Goal: Feedback & Contribution: Submit feedback/report problem

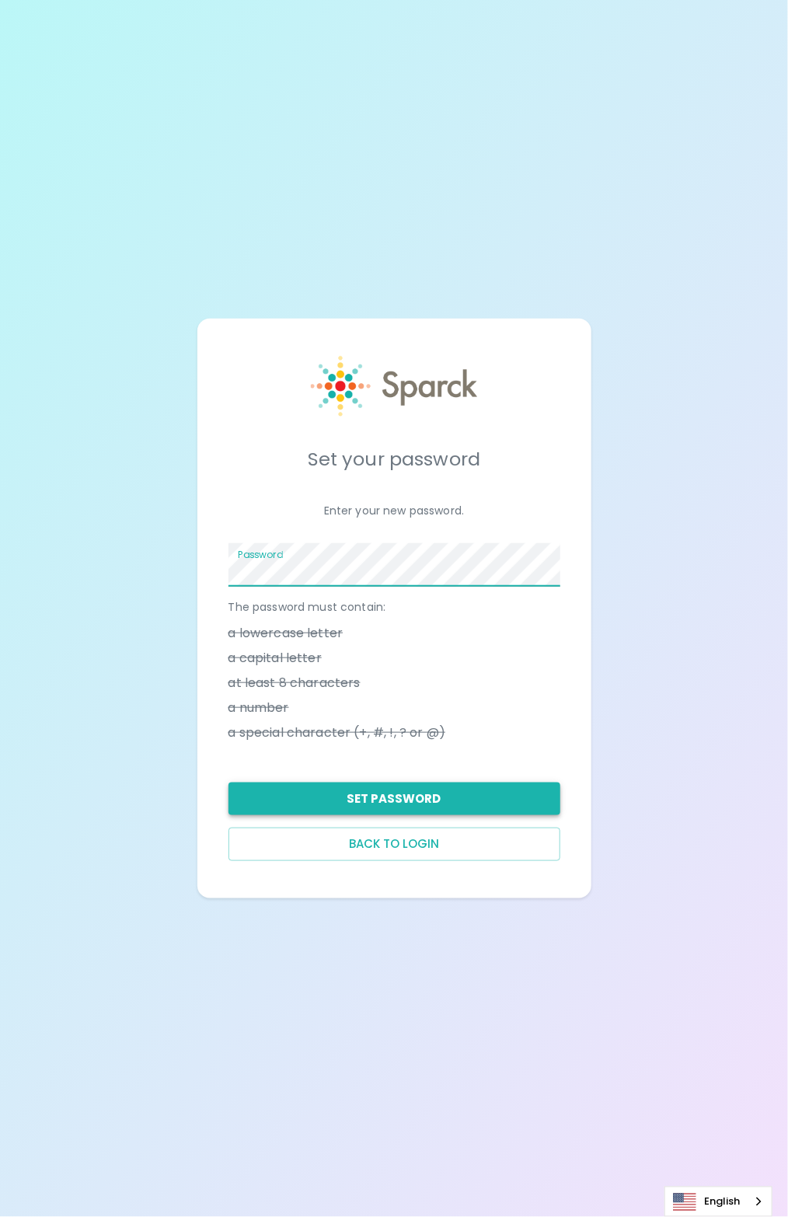
click at [420, 800] on button "Set Password" at bounding box center [395, 799] width 332 height 33
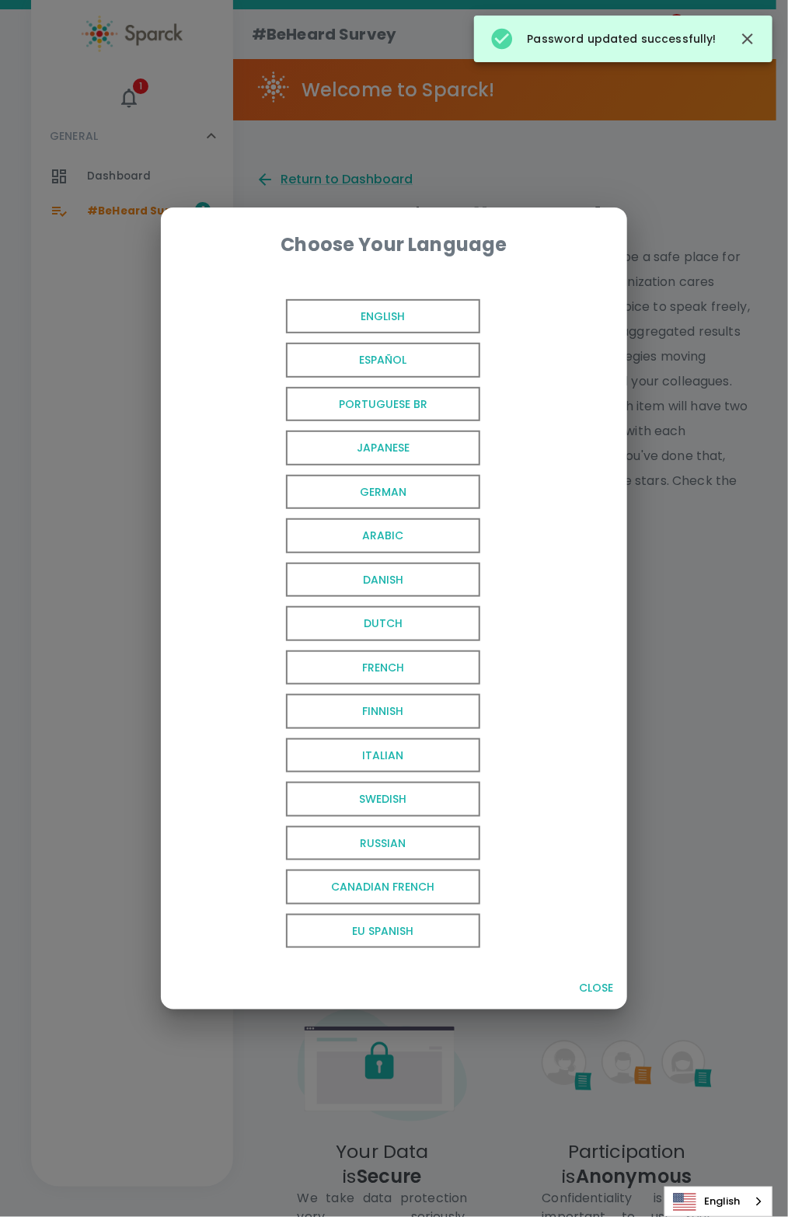
click at [441, 318] on span "English" at bounding box center [383, 316] width 194 height 35
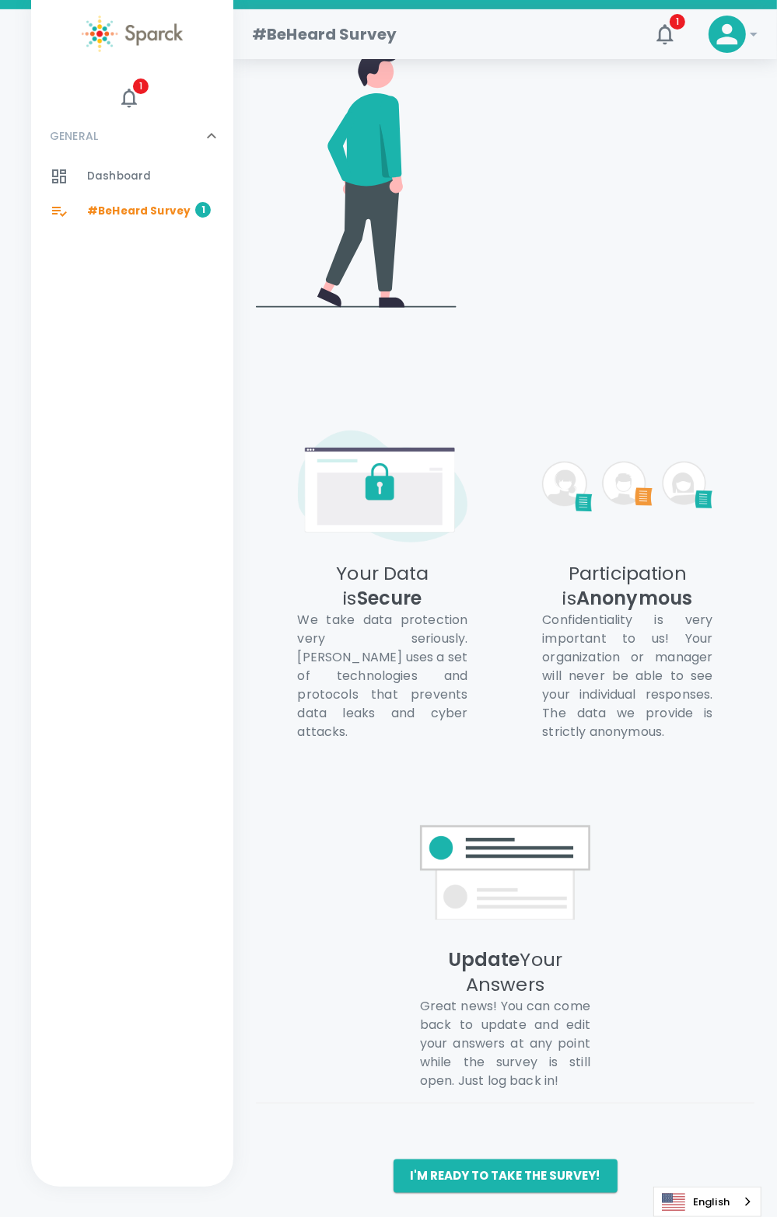
scroll to position [585, 0]
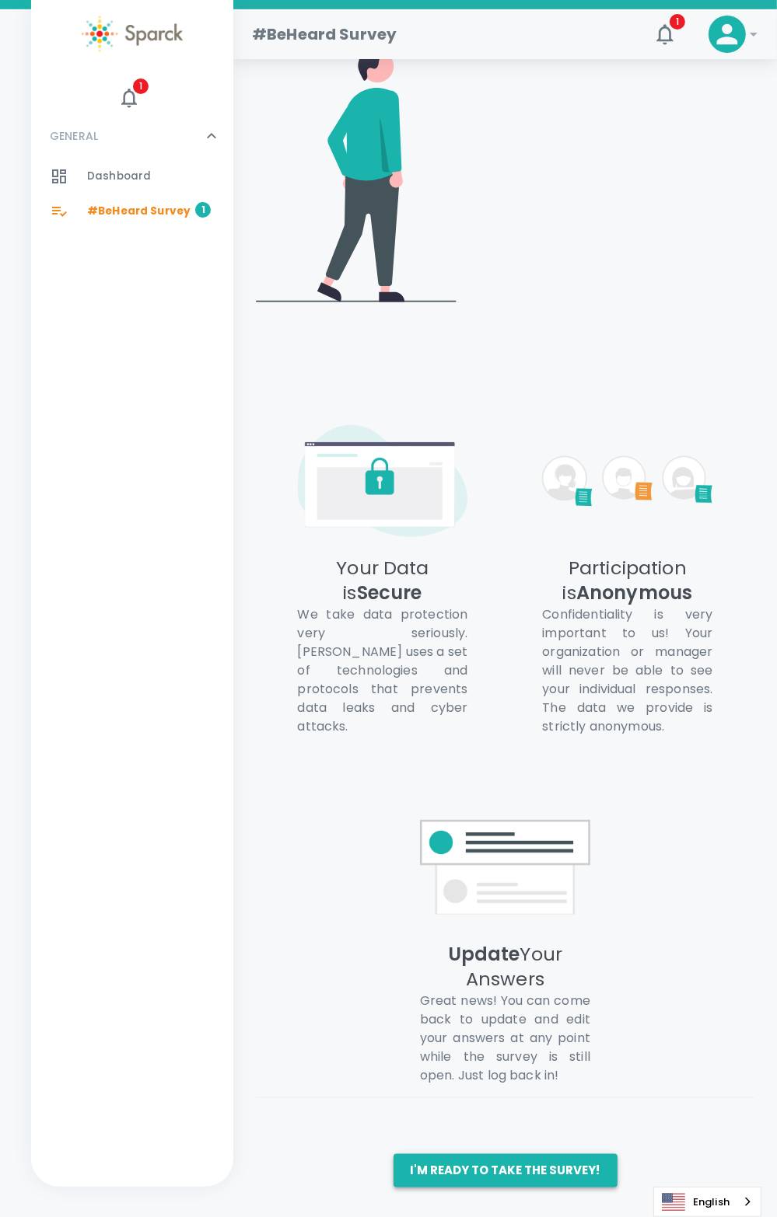
click at [502, 1175] on button "I'm ready to take the survey!" at bounding box center [505, 1171] width 224 height 33
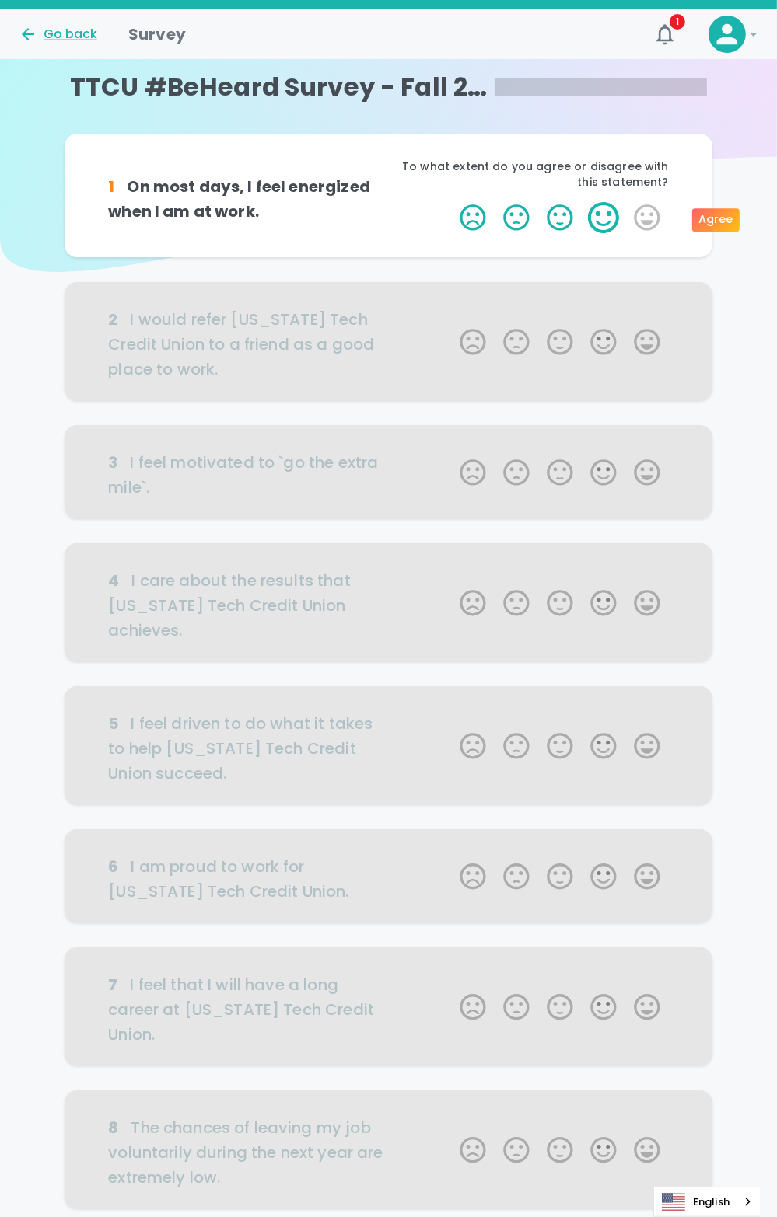
click at [605, 218] on label "4 Stars" at bounding box center [604, 217] width 44 height 31
click at [451, 202] on input "4 Stars" at bounding box center [450, 201] width 1 height 1
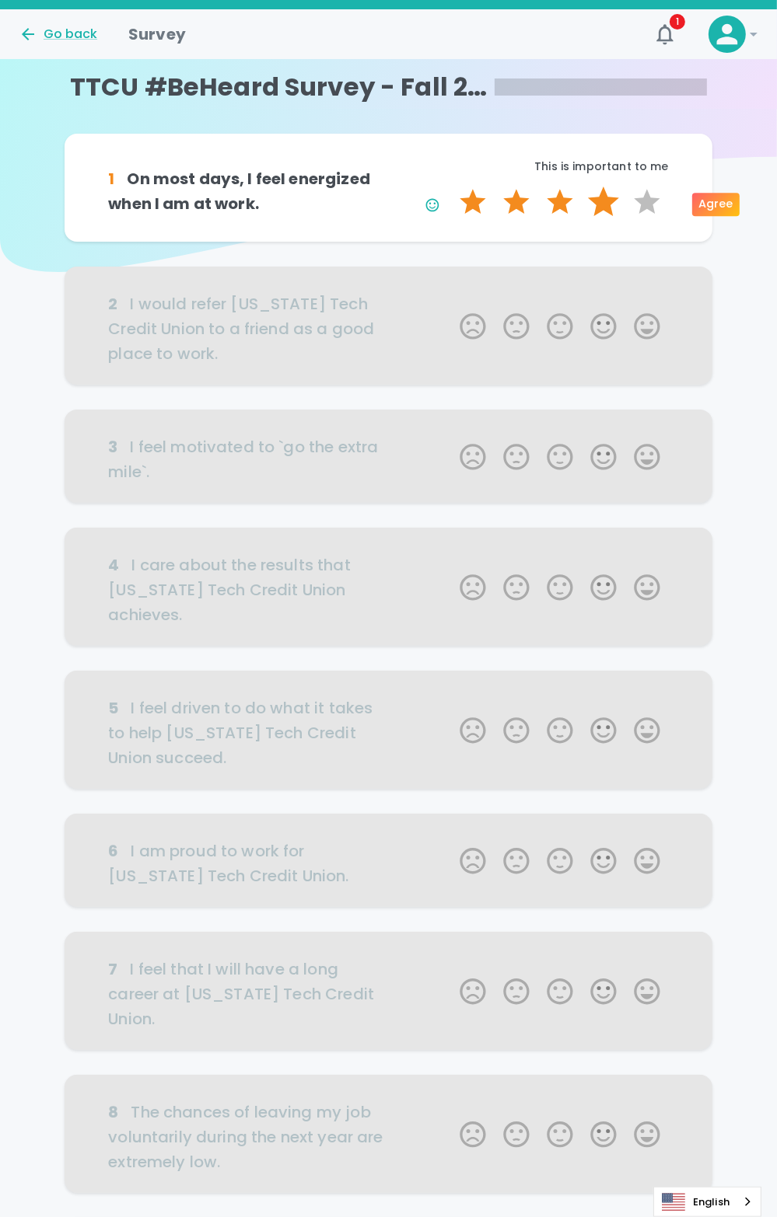
click at [605, 206] on label "4 Stars" at bounding box center [604, 202] width 44 height 31
click at [451, 187] on input "4 Stars" at bounding box center [450, 186] width 1 height 1
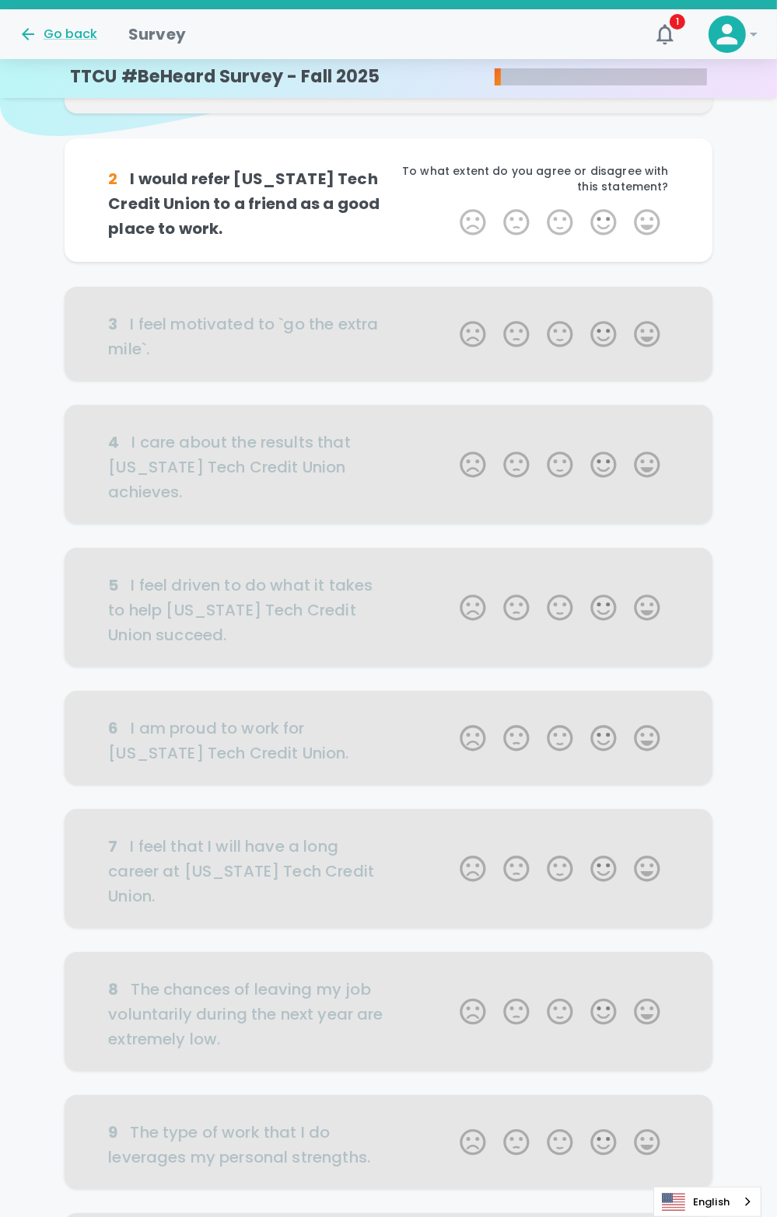
scroll to position [137, 0]
click at [641, 219] on label "5 Stars" at bounding box center [647, 221] width 44 height 31
click at [451, 206] on input "5 Stars" at bounding box center [450, 205] width 1 height 1
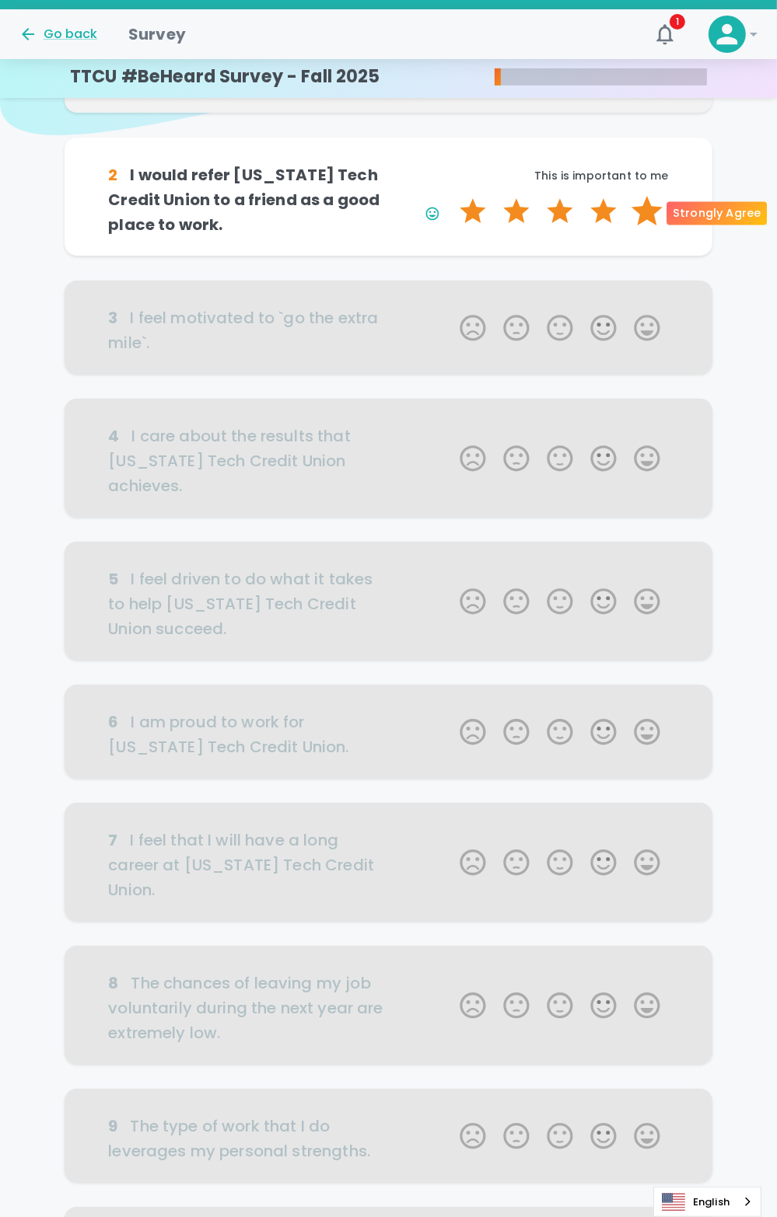
click at [642, 219] on label "5 Stars" at bounding box center [647, 211] width 44 height 31
click at [451, 196] on input "5 Stars" at bounding box center [450, 195] width 1 height 1
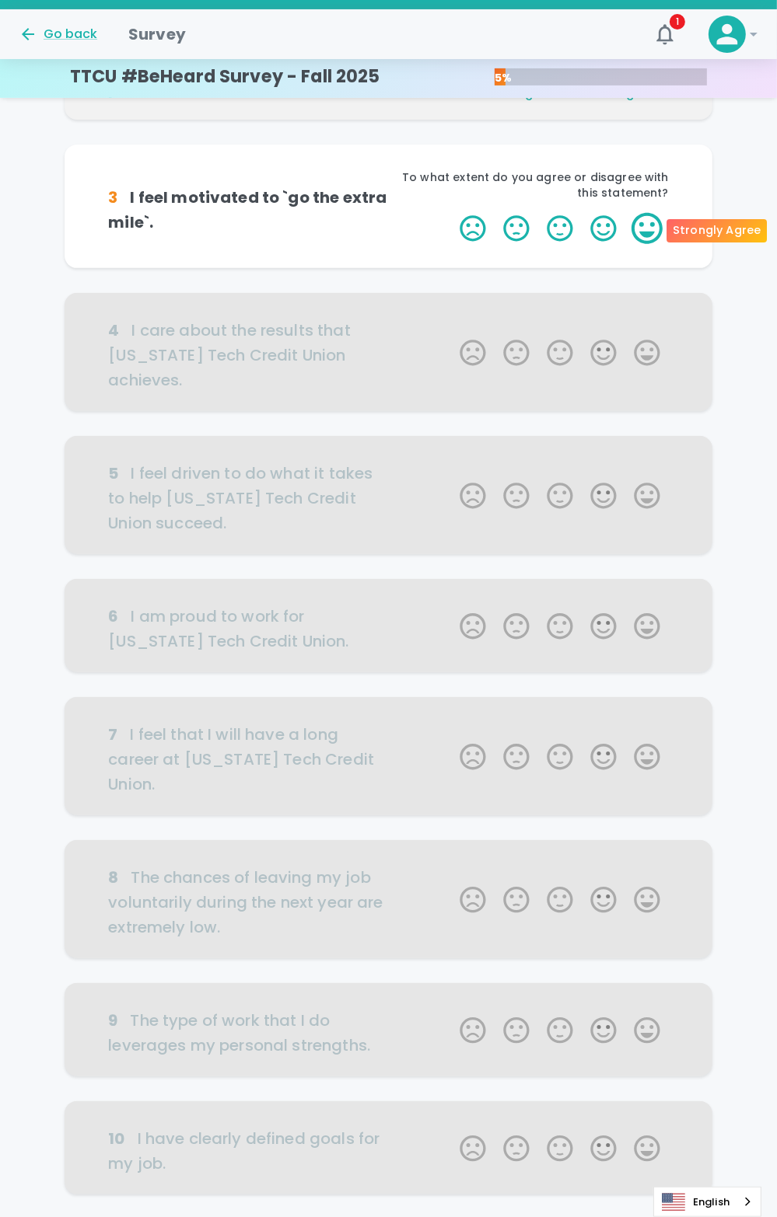
scroll to position [274, 0]
click at [643, 228] on label "5 Stars" at bounding box center [647, 227] width 44 height 31
click at [451, 212] on input "5 Stars" at bounding box center [450, 211] width 1 height 1
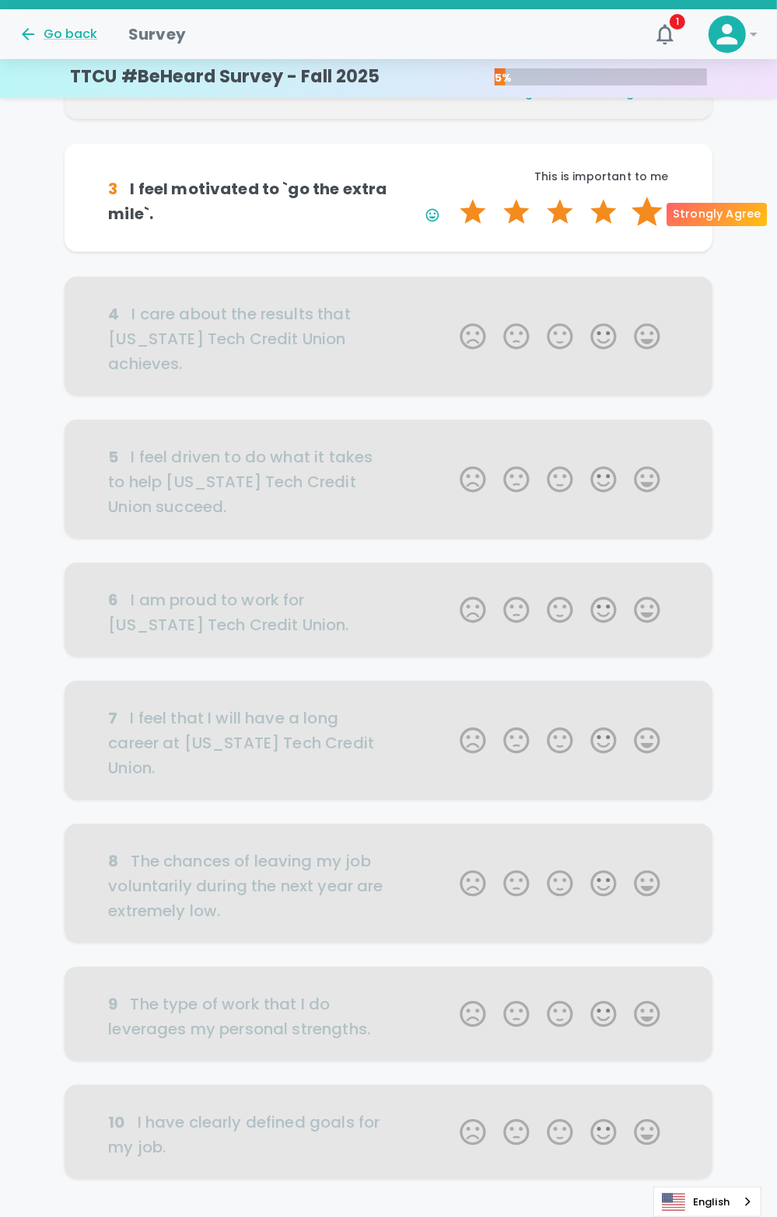
click at [653, 215] on label "5 Stars" at bounding box center [647, 212] width 44 height 31
click at [451, 197] on input "5 Stars" at bounding box center [450, 196] width 1 height 1
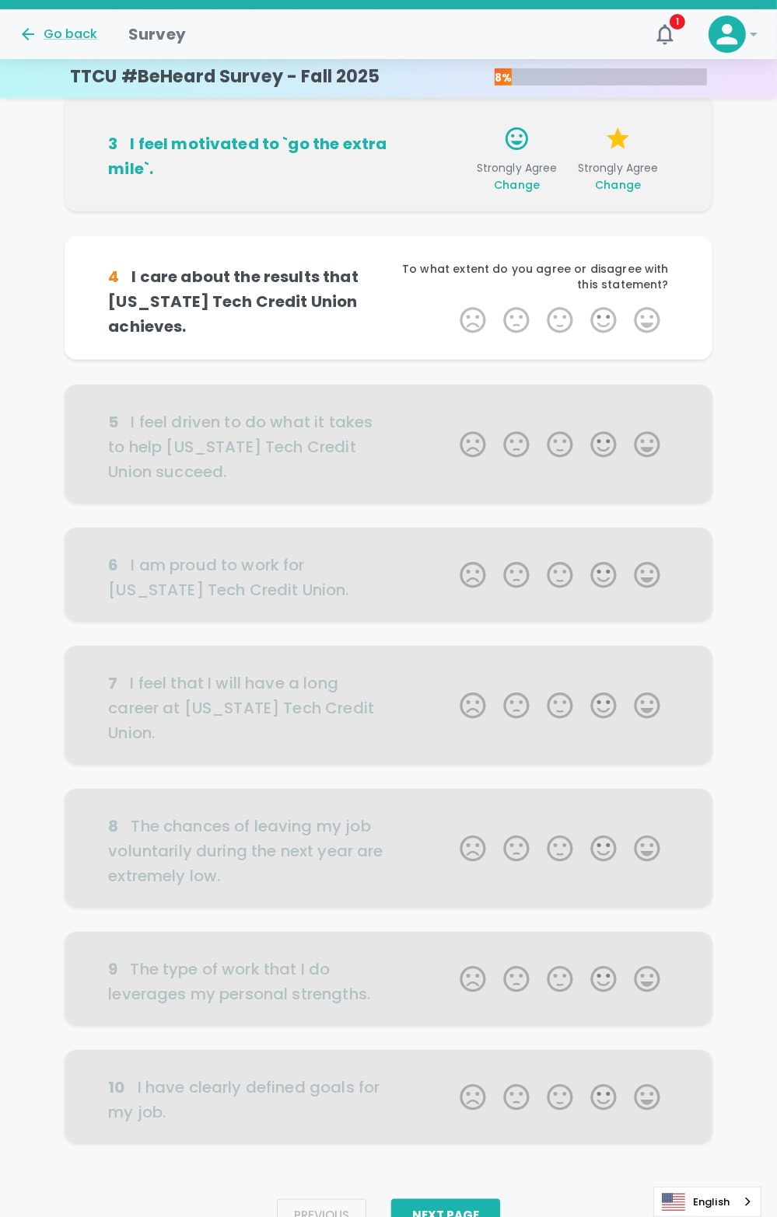
scroll to position [336, 0]
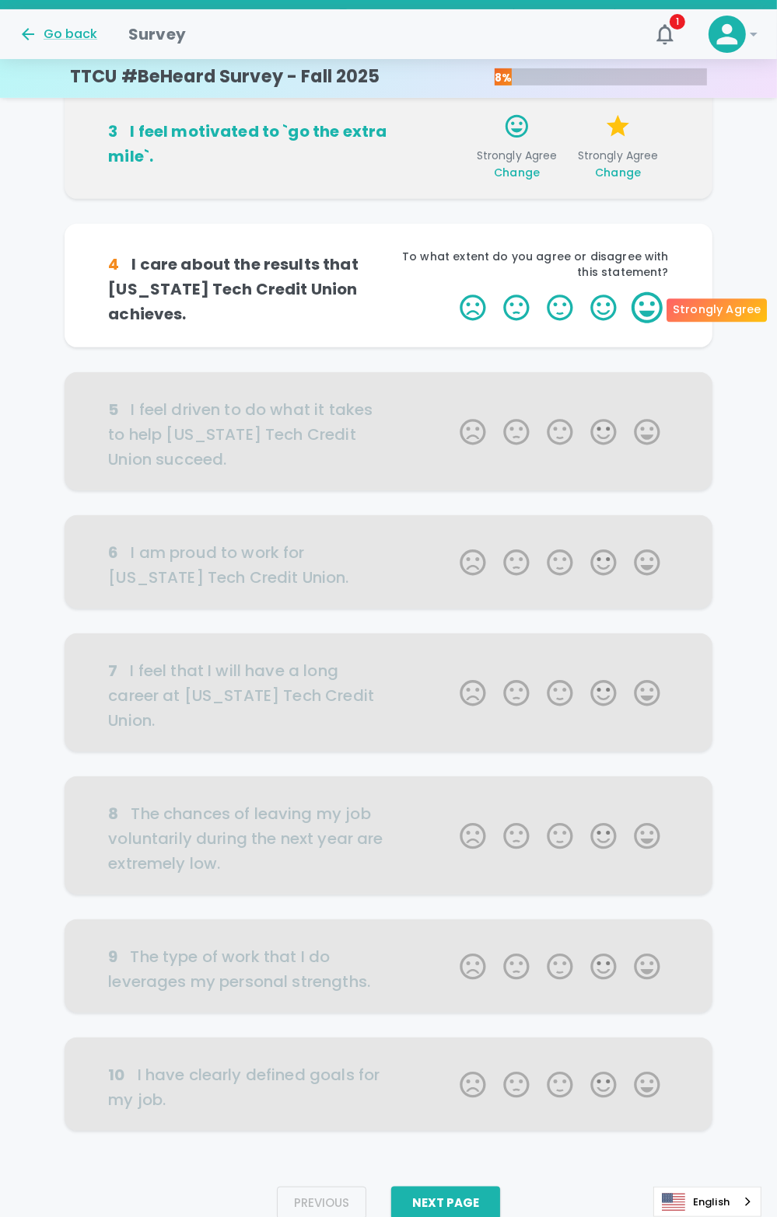
click at [634, 310] on label "5 Stars" at bounding box center [647, 307] width 44 height 31
click at [451, 292] on input "5 Stars" at bounding box center [450, 292] width 1 height 1
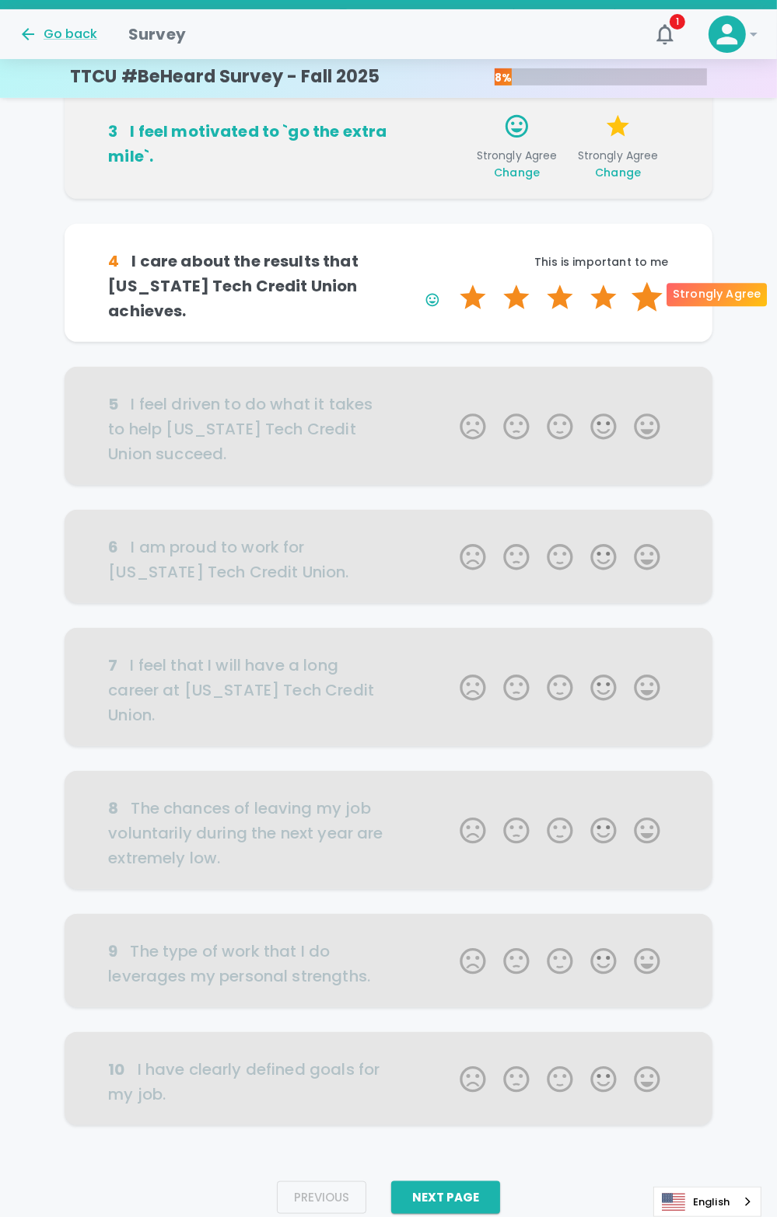
click at [647, 295] on label "5 Stars" at bounding box center [647, 297] width 44 height 31
click at [451, 282] on input "5 Stars" at bounding box center [450, 281] width 1 height 1
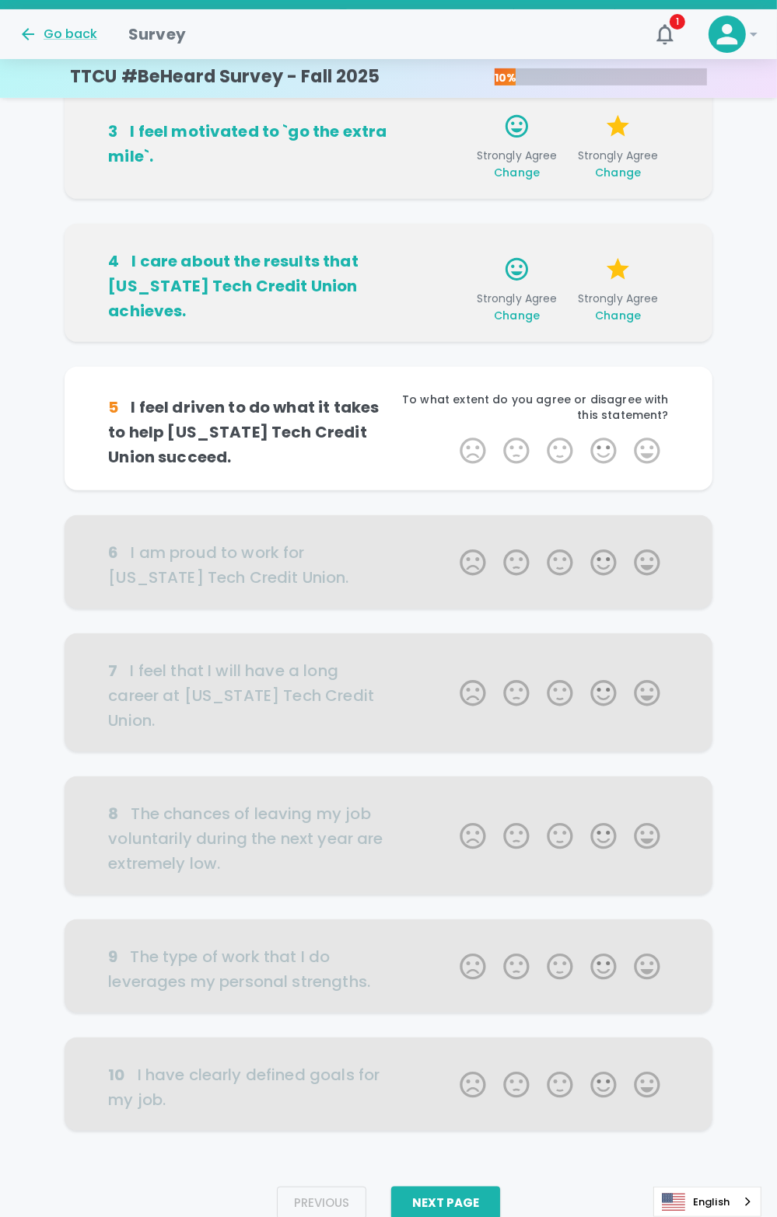
scroll to position [360, 0]
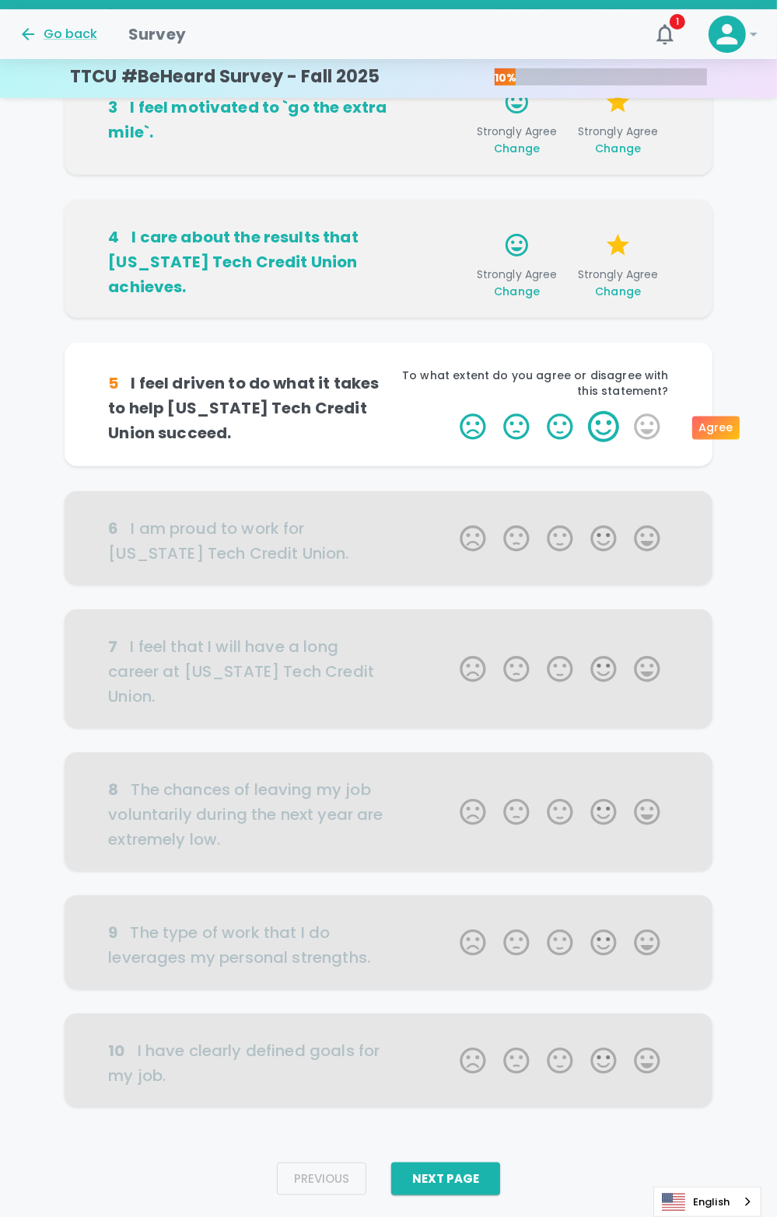
click at [602, 429] on label "4 Stars" at bounding box center [604, 426] width 44 height 31
click at [451, 411] on input "4 Stars" at bounding box center [450, 410] width 1 height 1
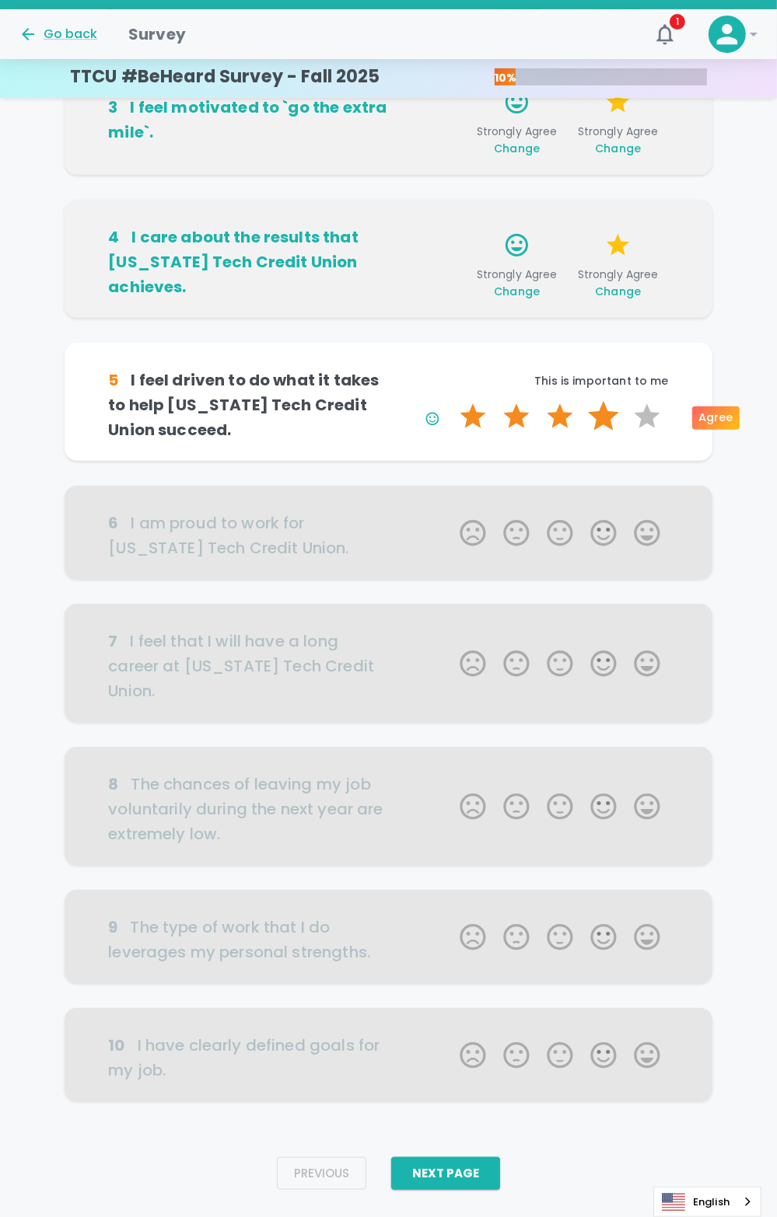
click at [607, 421] on label "4 Stars" at bounding box center [604, 416] width 44 height 31
click at [451, 401] on input "4 Stars" at bounding box center [450, 400] width 1 height 1
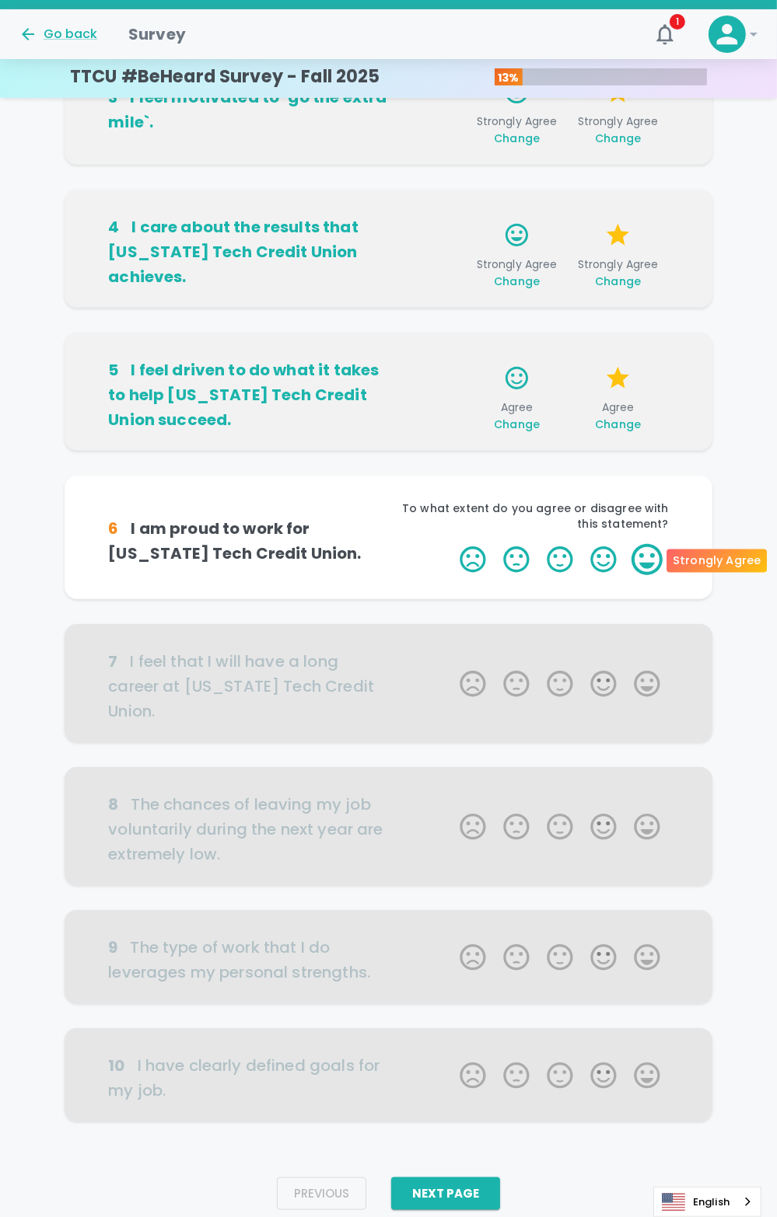
click at [634, 557] on label "5 Stars" at bounding box center [647, 559] width 44 height 31
click at [451, 544] on input "5 Stars" at bounding box center [450, 543] width 1 height 1
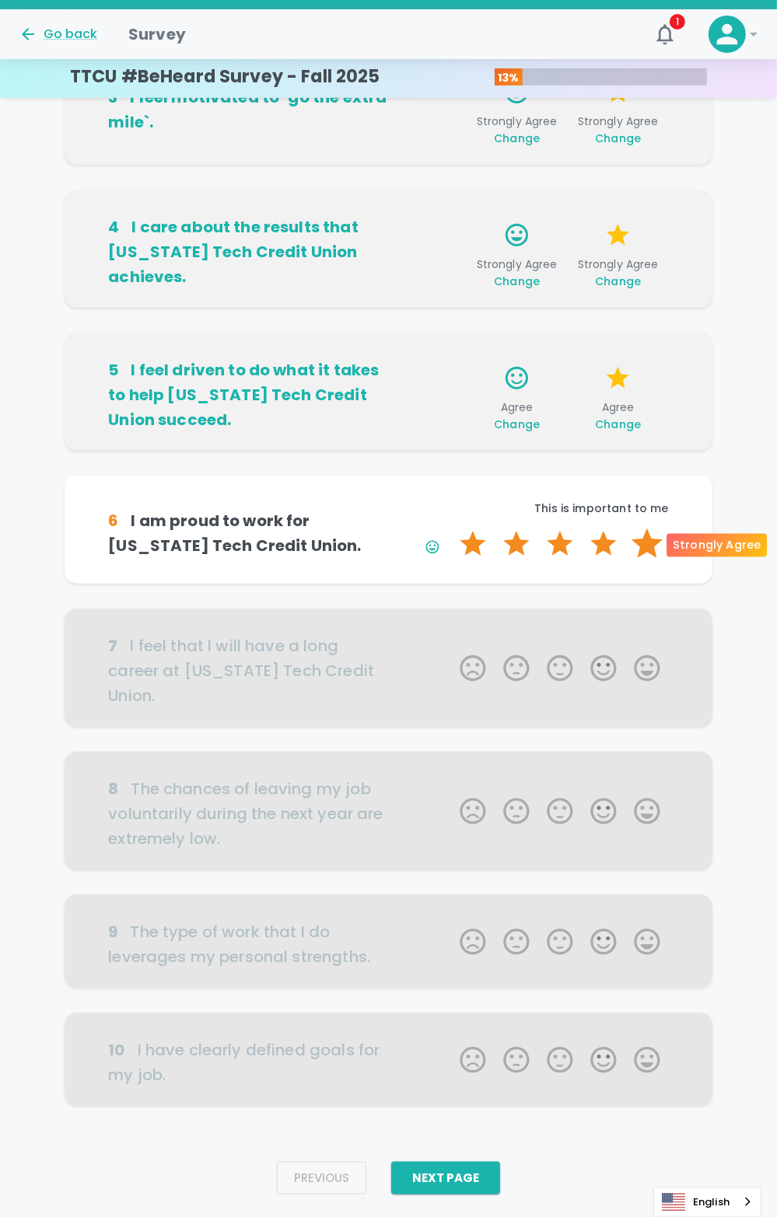
click at [638, 551] on label "5 Stars" at bounding box center [647, 544] width 44 height 31
click at [451, 529] on input "5 Stars" at bounding box center [450, 528] width 1 height 1
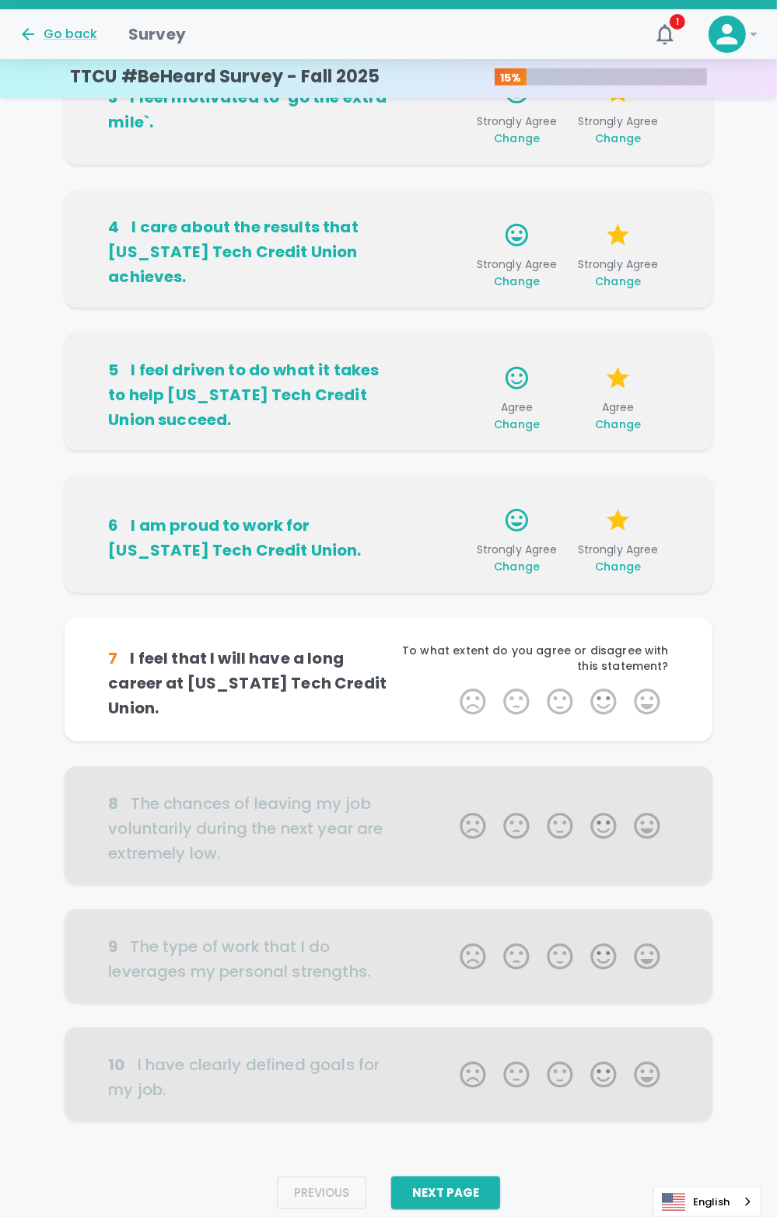
scroll to position [384, 0]
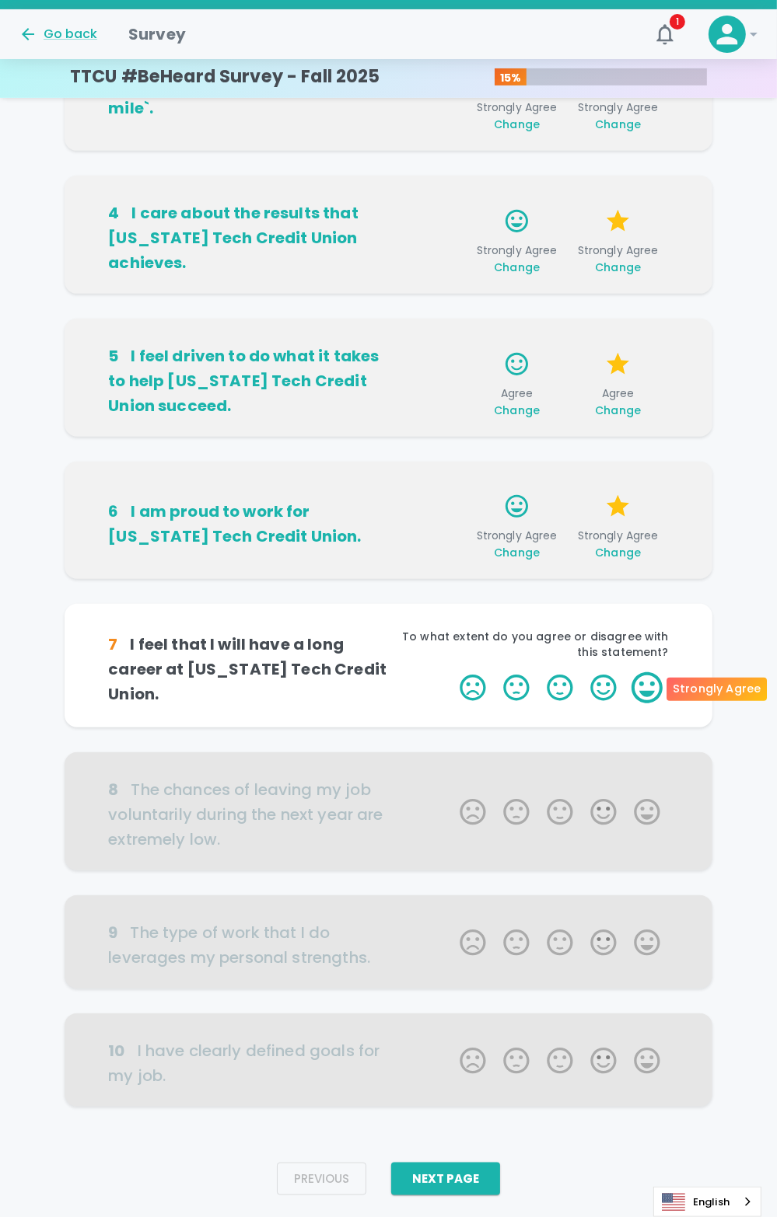
click at [644, 683] on label "5 Stars" at bounding box center [647, 688] width 44 height 31
click at [451, 673] on input "5 Stars" at bounding box center [450, 672] width 1 height 1
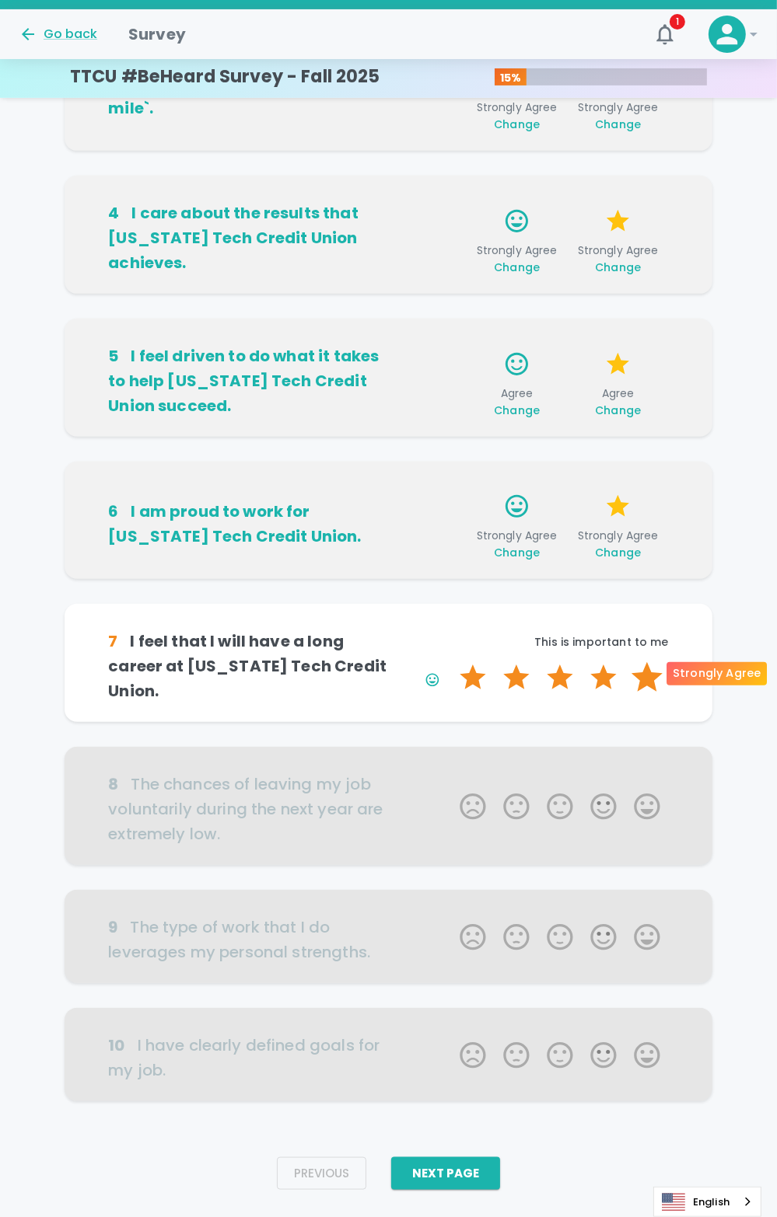
click at [662, 662] on label "5 Stars" at bounding box center [647, 677] width 44 height 31
click at [451, 662] on input "5 Stars" at bounding box center [450, 662] width 1 height 1
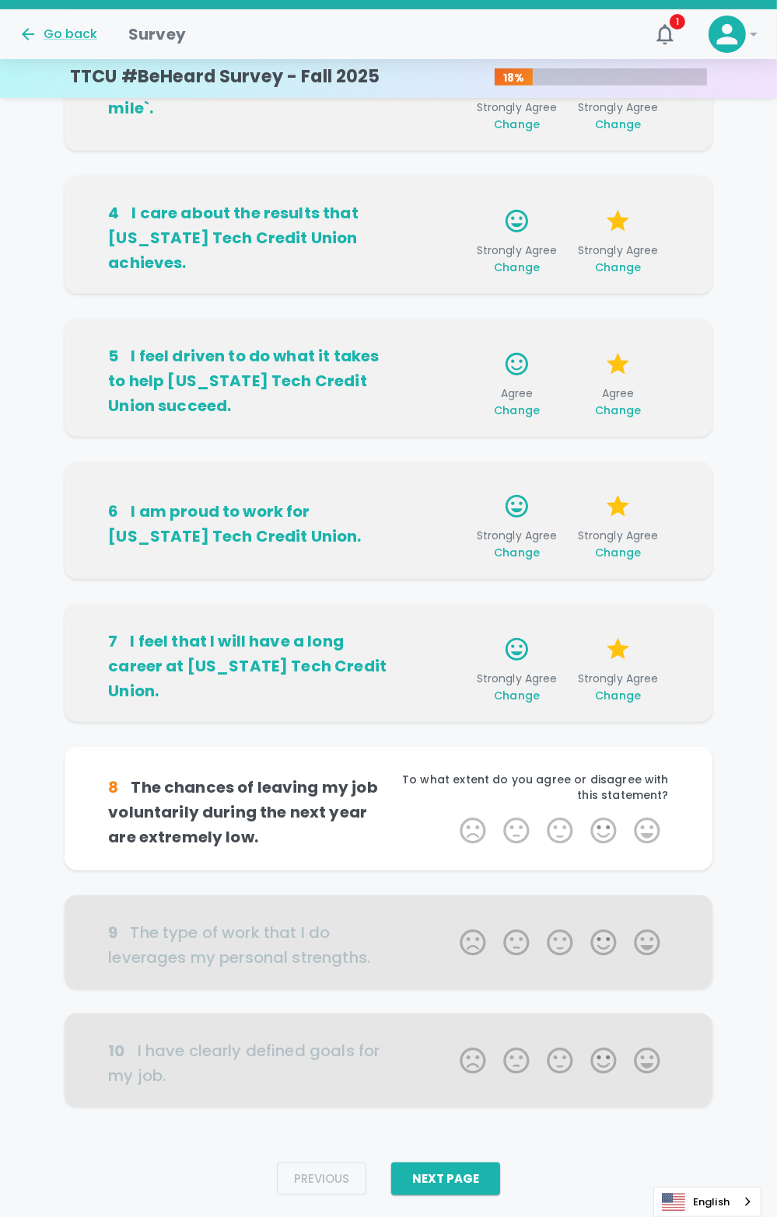
scroll to position [407, 0]
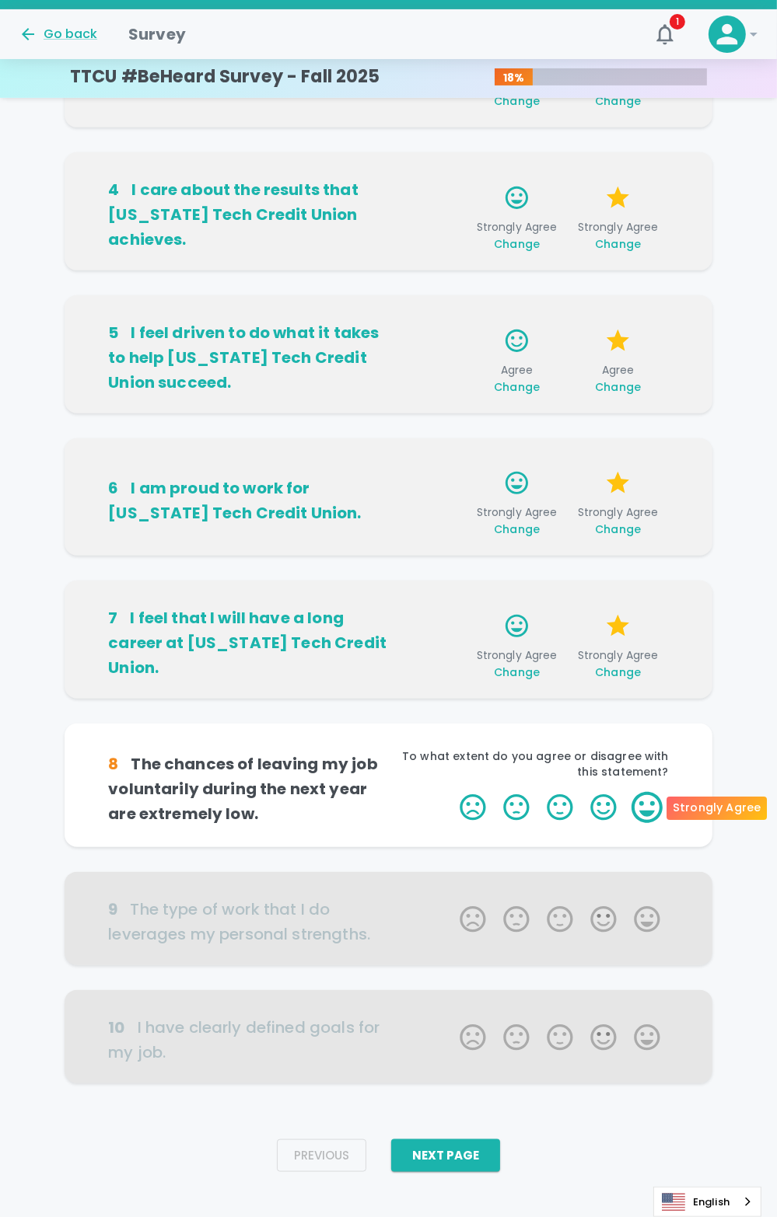
click at [648, 807] on label "5 Stars" at bounding box center [647, 807] width 44 height 31
click at [451, 792] on input "5 Stars" at bounding box center [450, 791] width 1 height 1
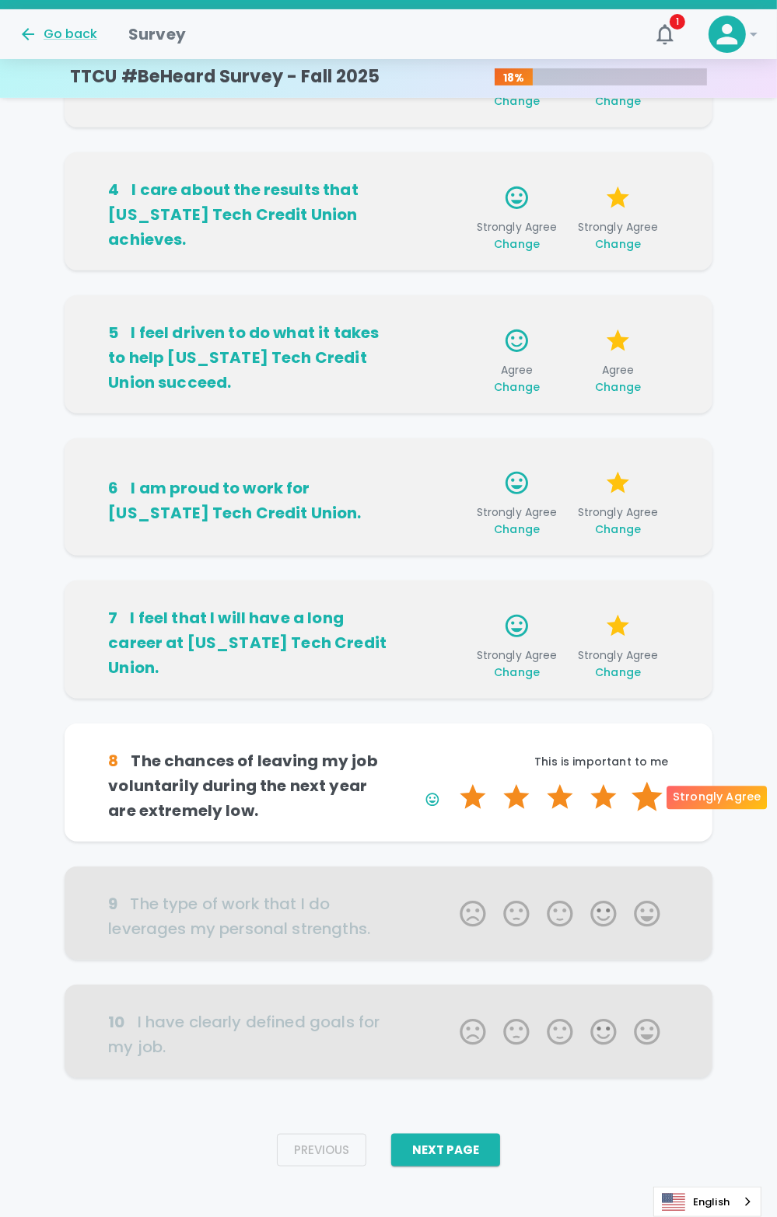
click at [648, 794] on label "5 Stars" at bounding box center [647, 797] width 44 height 31
click at [451, 782] on input "5 Stars" at bounding box center [450, 781] width 1 height 1
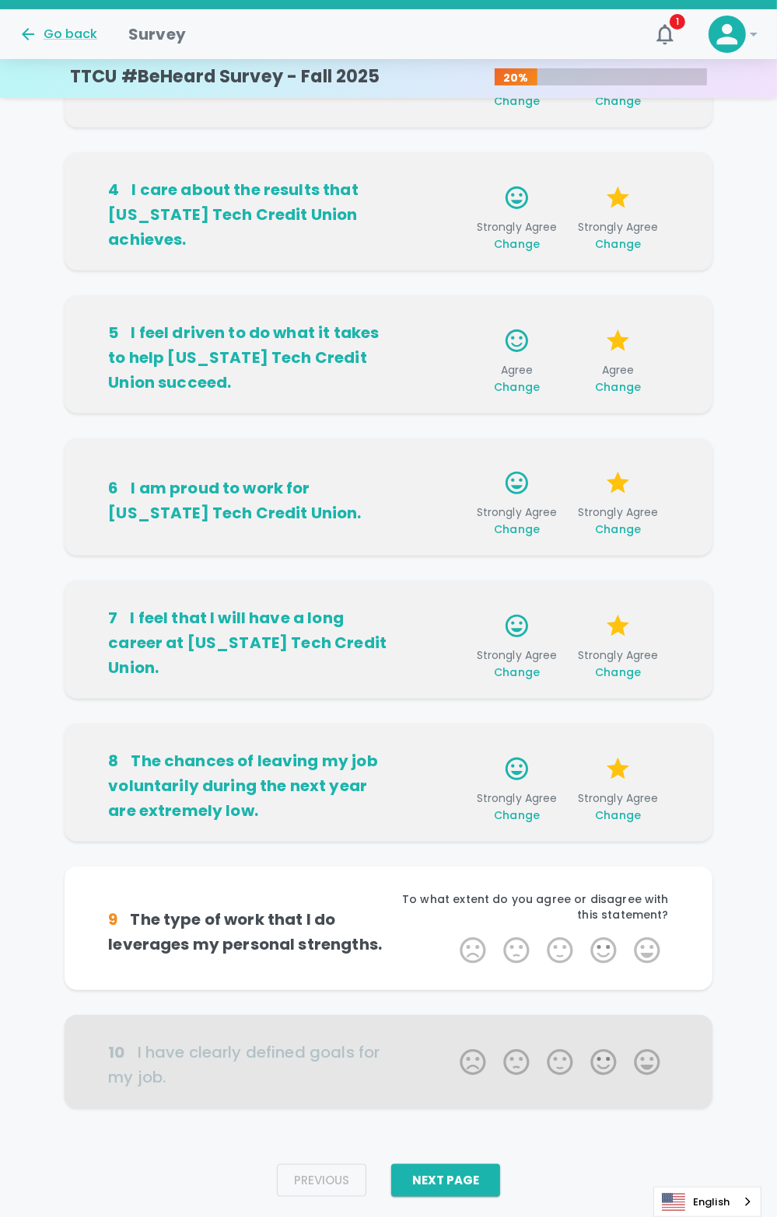
scroll to position [417, 0]
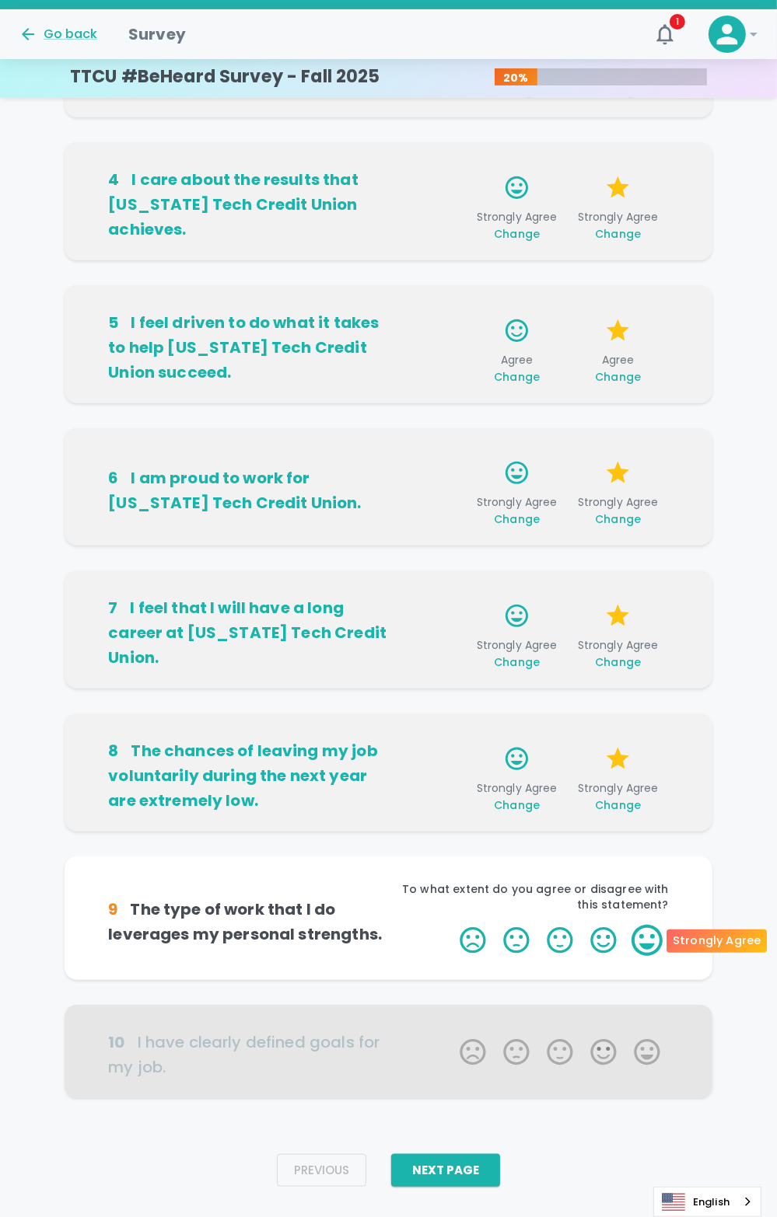
click at [644, 934] on label "5 Stars" at bounding box center [647, 940] width 44 height 31
click at [451, 925] on input "5 Stars" at bounding box center [450, 924] width 1 height 1
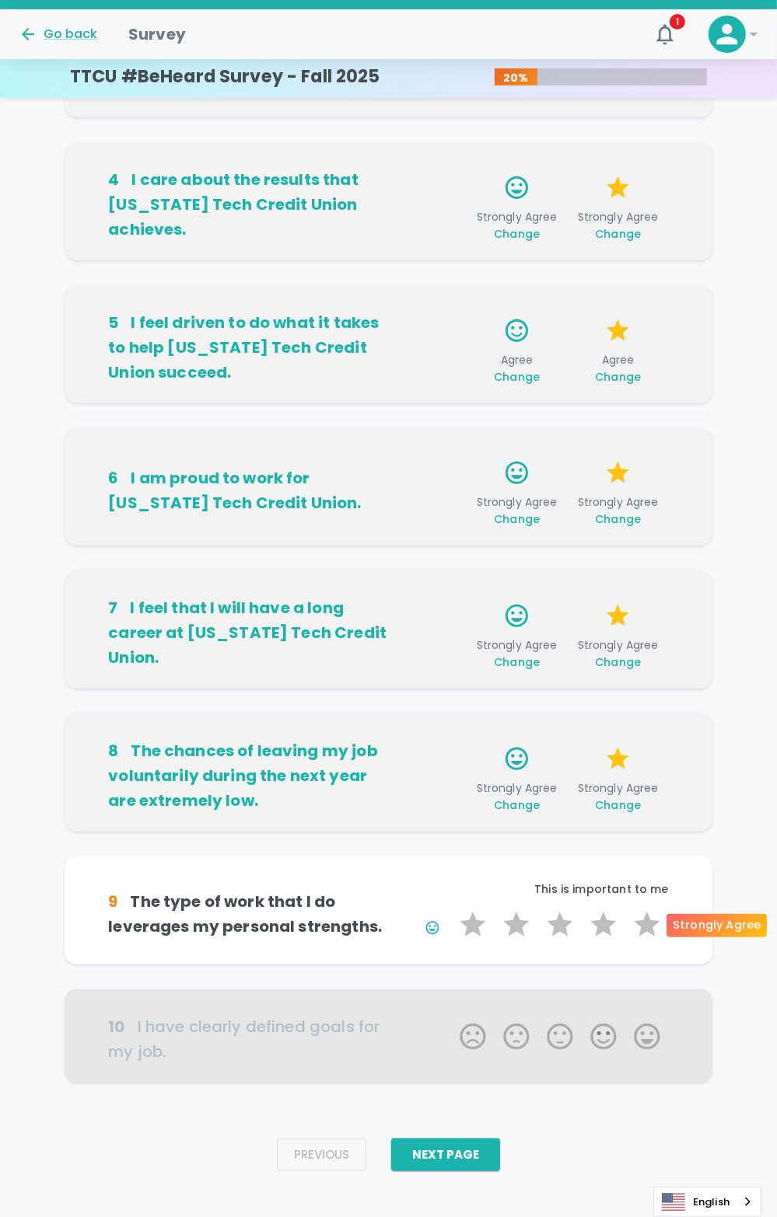
click at [644, 934] on label "5 Stars" at bounding box center [647, 925] width 44 height 31
click at [451, 910] on input "5 Stars" at bounding box center [450, 909] width 1 height 1
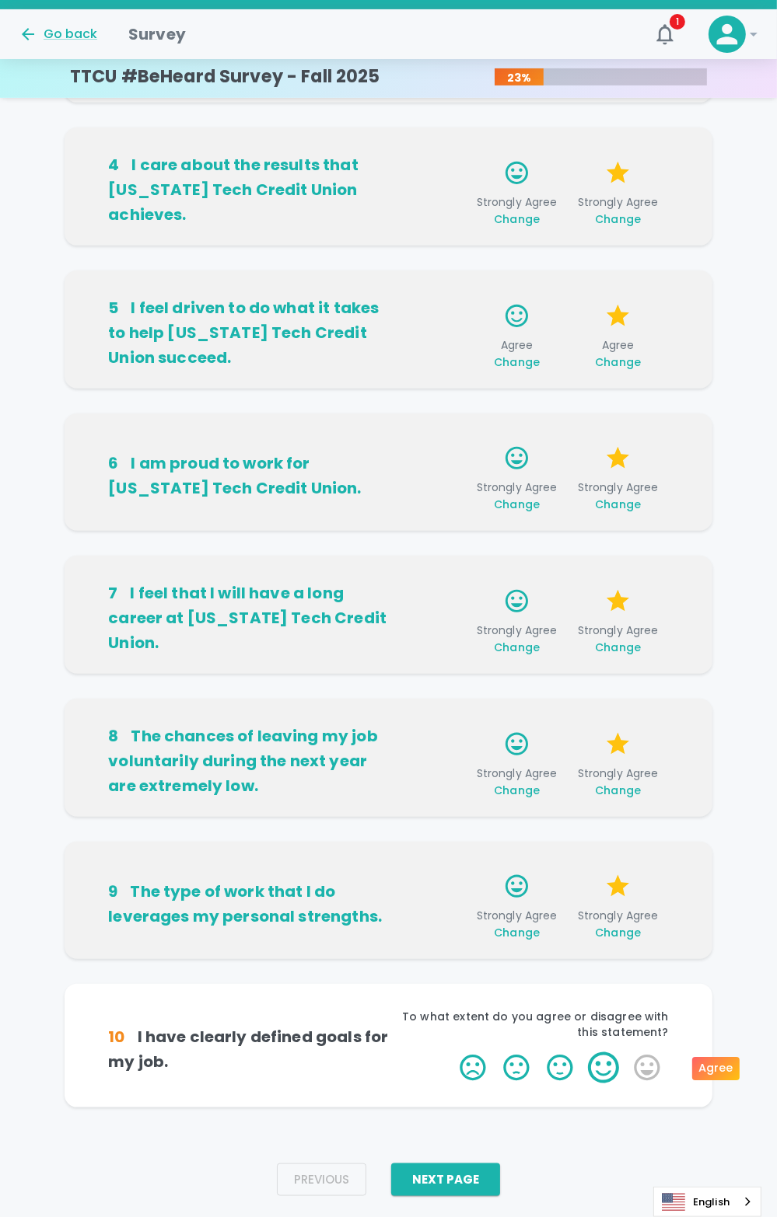
click at [613, 1067] on label "4 Stars" at bounding box center [604, 1068] width 44 height 31
click at [451, 1053] on input "4 Stars" at bounding box center [450, 1052] width 1 height 1
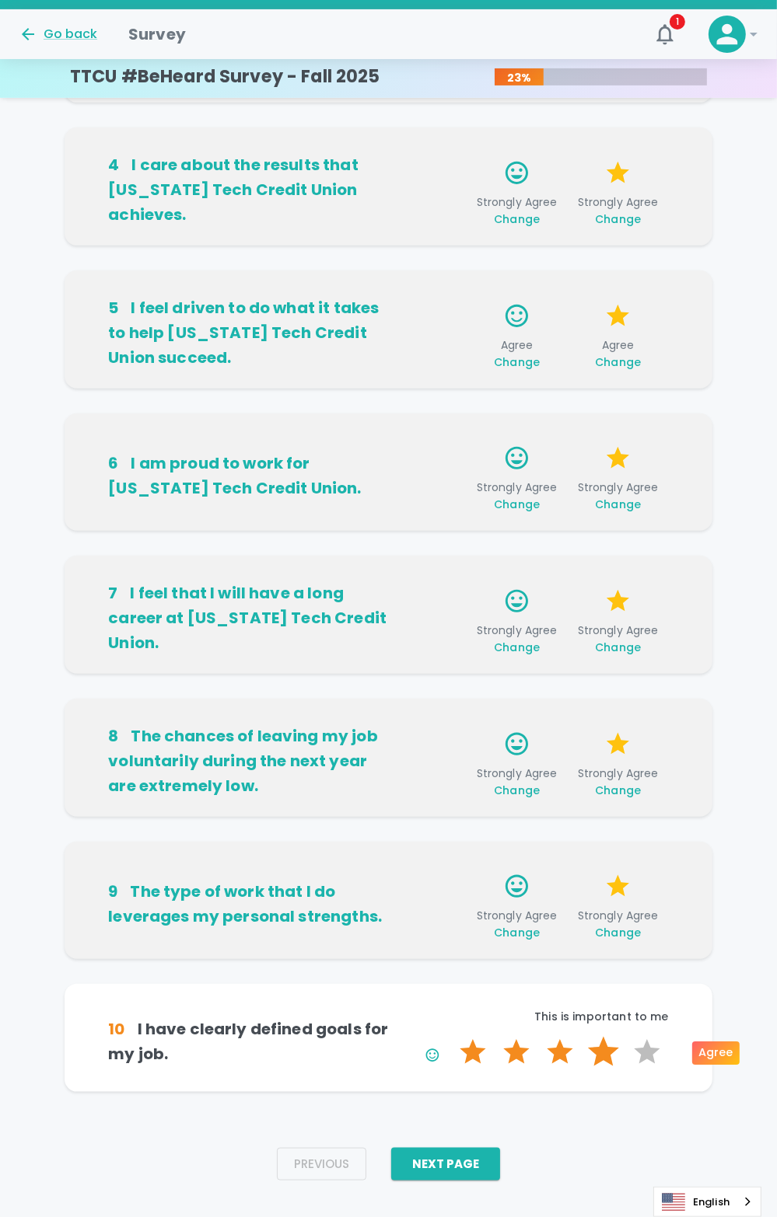
click at [610, 1059] on label "4 Stars" at bounding box center [604, 1052] width 44 height 31
click at [451, 1037] on input "4 Stars" at bounding box center [450, 1036] width 1 height 1
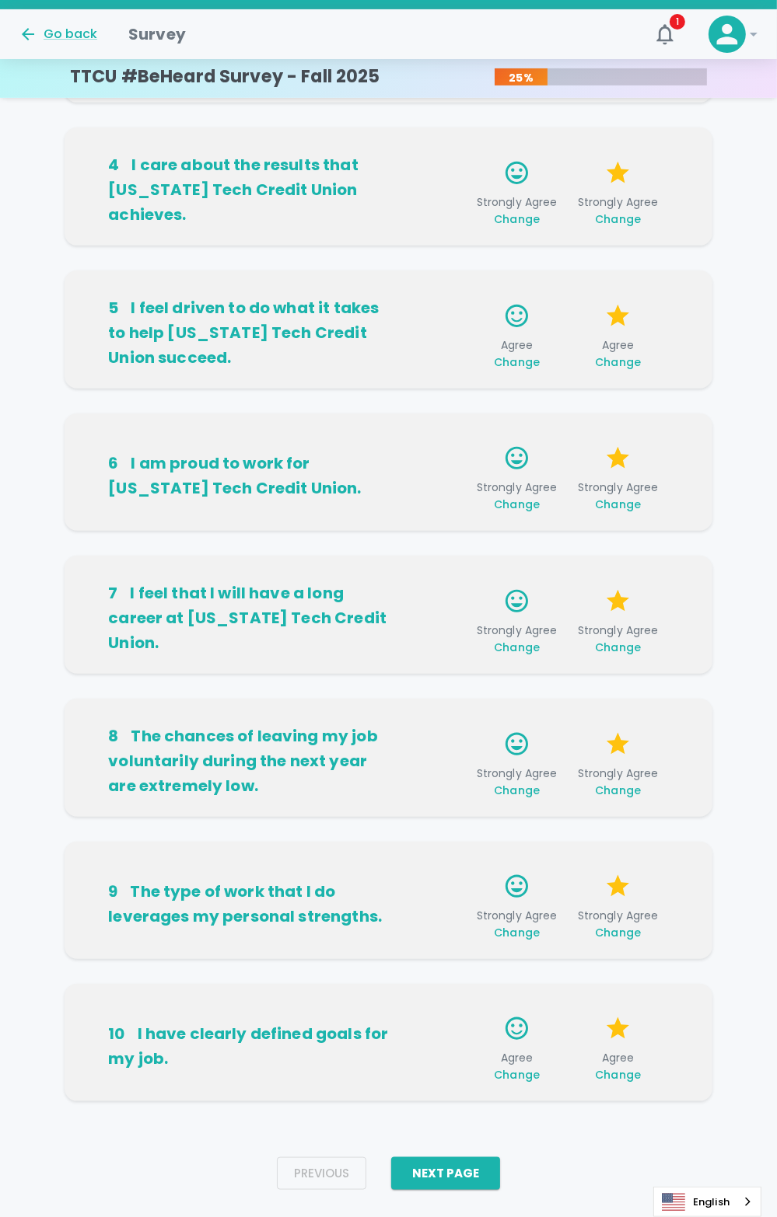
scroll to position [456, 0]
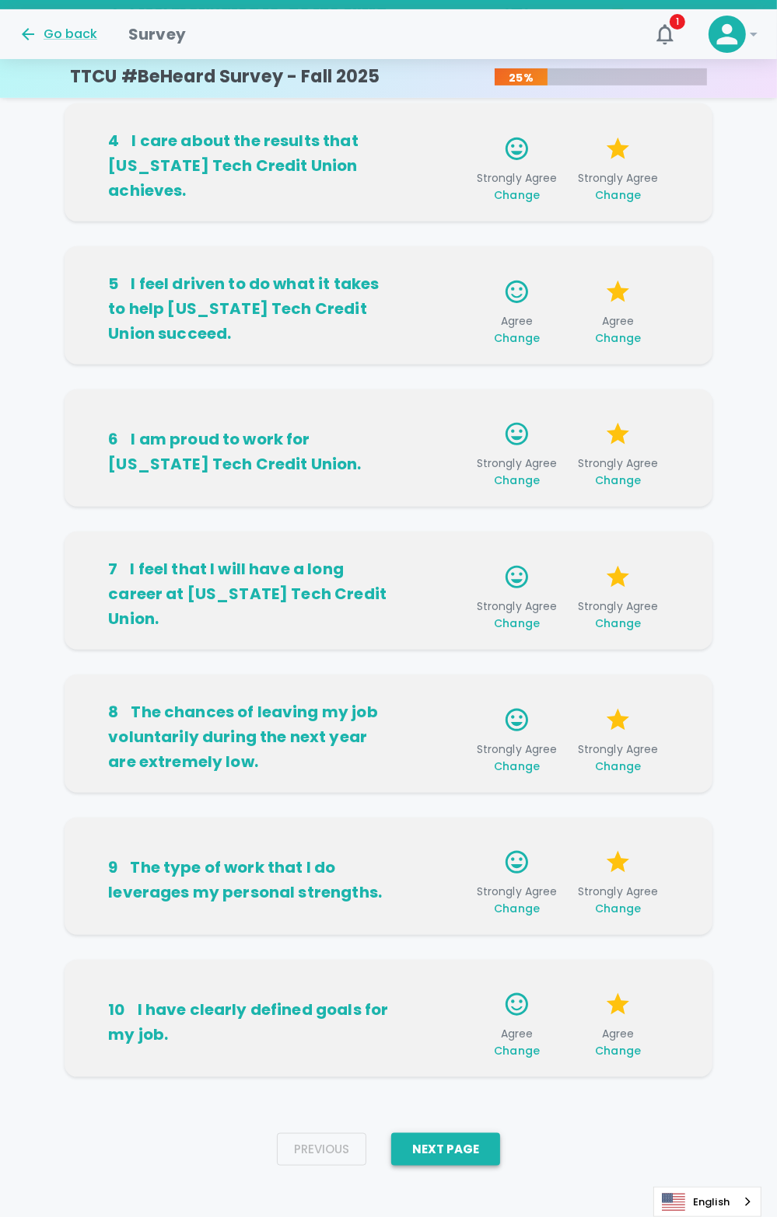
click at [451, 1148] on button "Next Page" at bounding box center [445, 1150] width 109 height 33
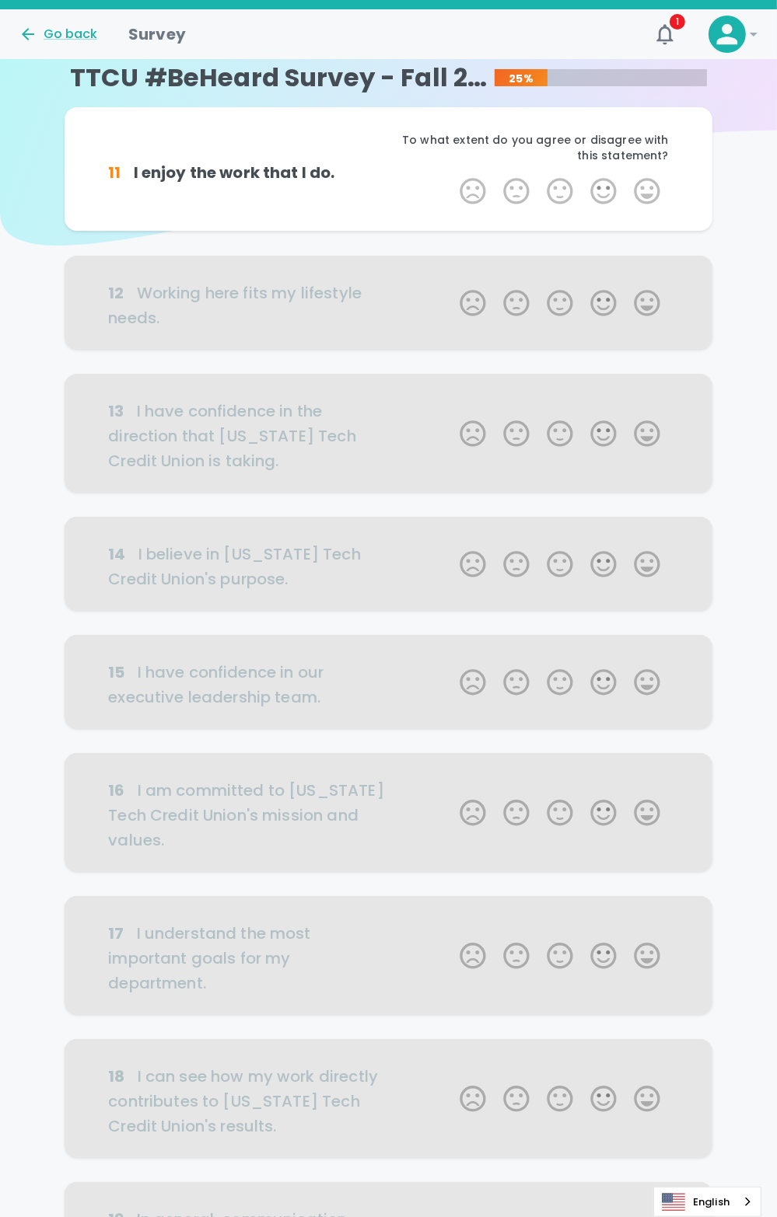
scroll to position [0, 0]
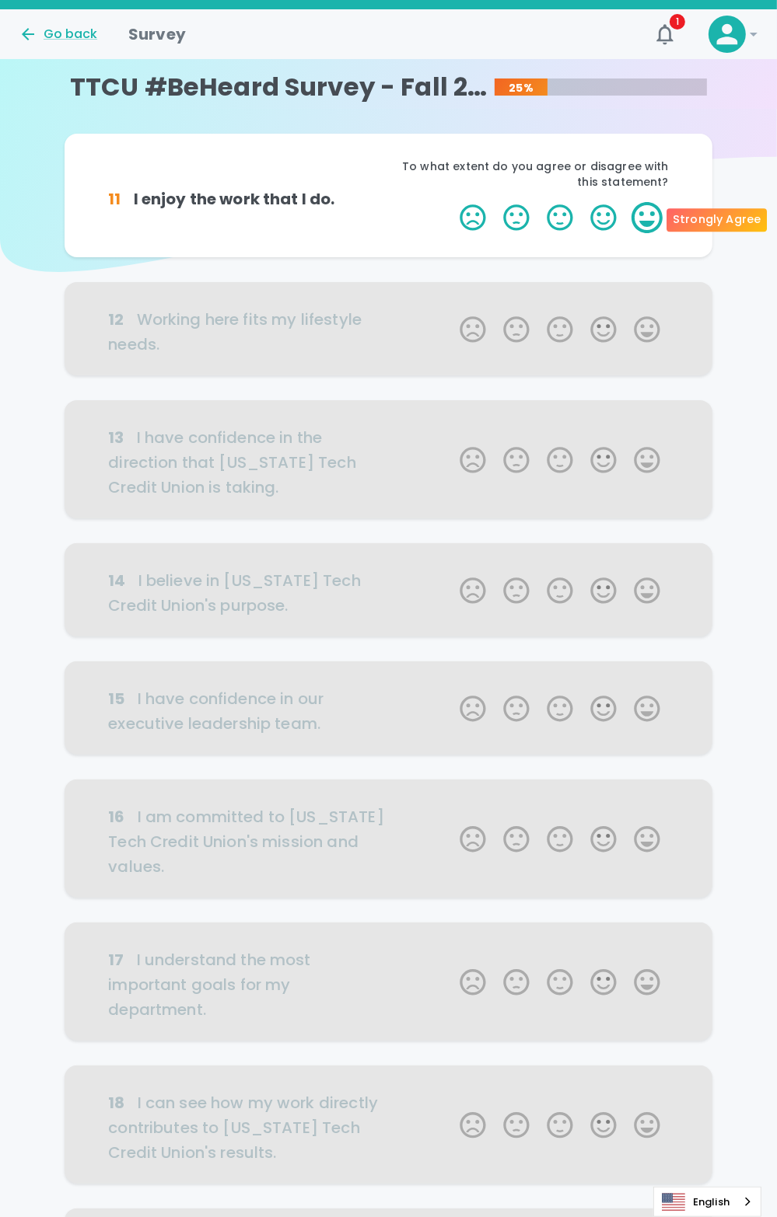
click at [644, 222] on label "5 Stars" at bounding box center [647, 217] width 44 height 31
click at [451, 202] on input "5 Stars" at bounding box center [450, 201] width 1 height 1
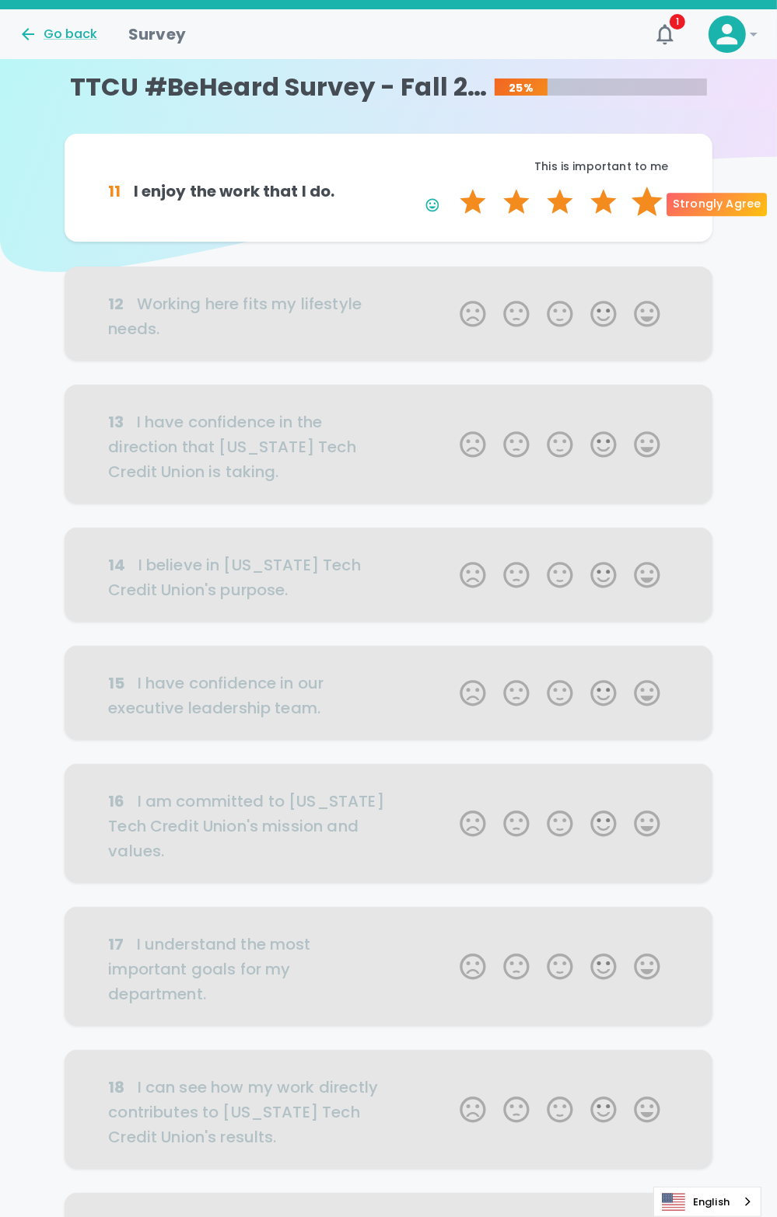
click at [644, 208] on label "5 Stars" at bounding box center [647, 202] width 44 height 31
click at [451, 187] on input "5 Stars" at bounding box center [450, 186] width 1 height 1
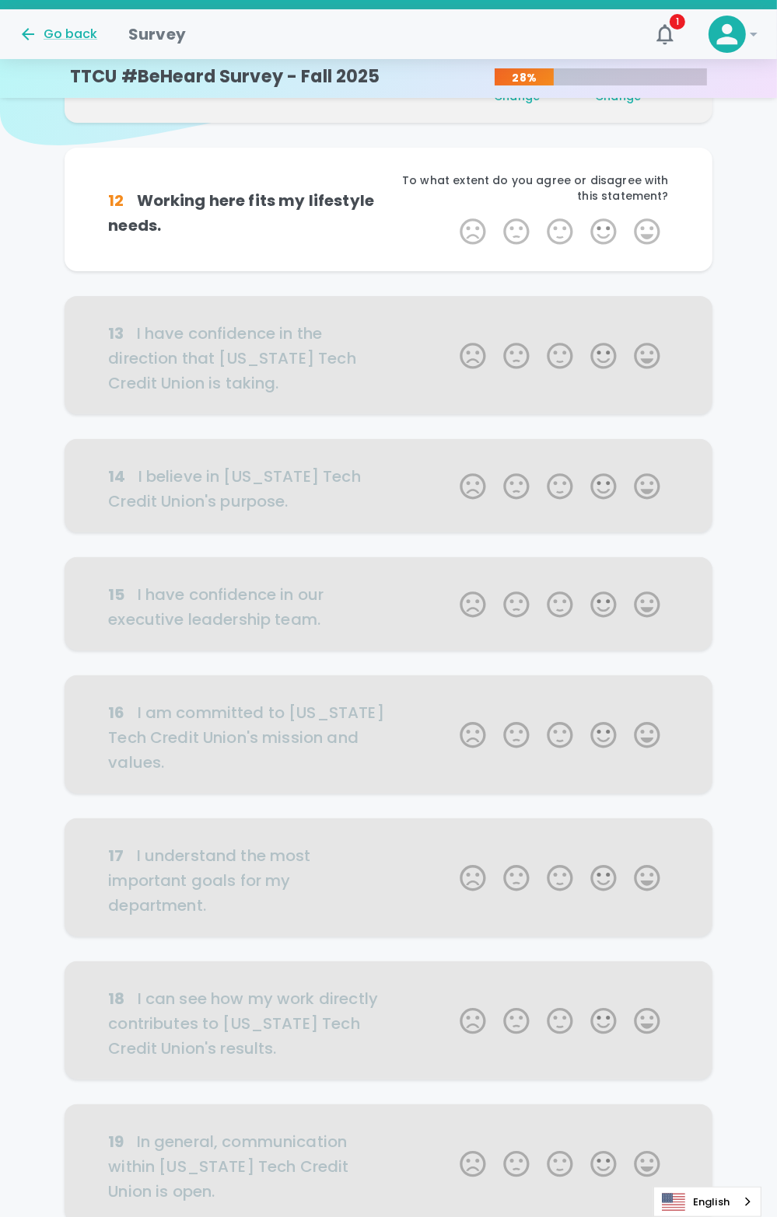
scroll to position [137, 0]
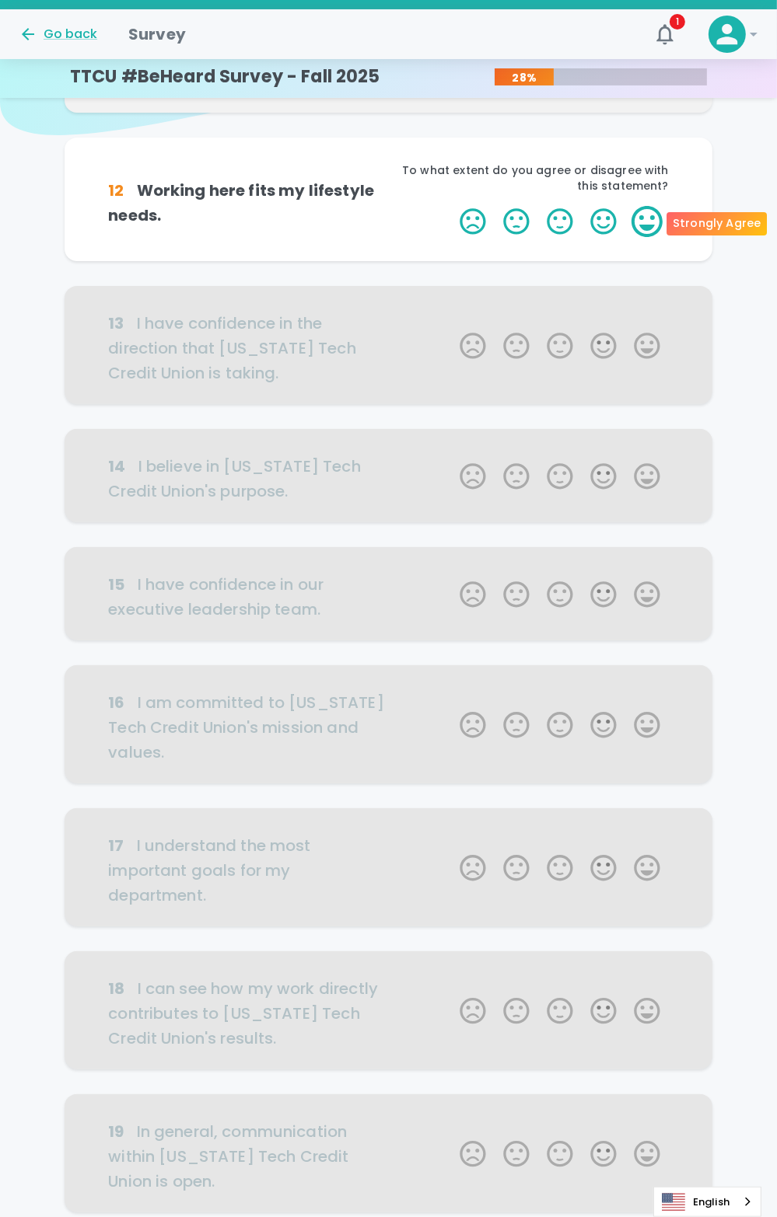
click at [652, 221] on label "5 Stars" at bounding box center [647, 221] width 44 height 31
click at [451, 206] on input "5 Stars" at bounding box center [450, 205] width 1 height 1
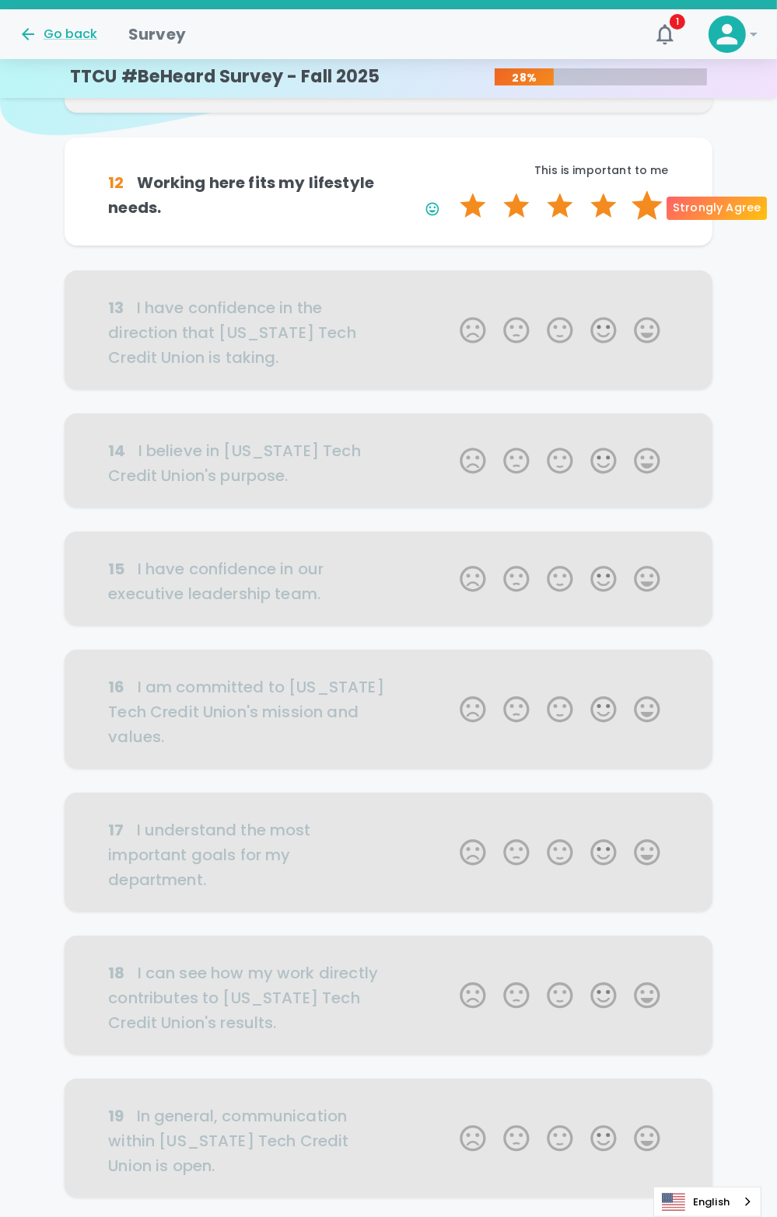
click at [652, 208] on label "5 Stars" at bounding box center [647, 205] width 44 height 31
click at [451, 190] on input "5 Stars" at bounding box center [450, 190] width 1 height 1
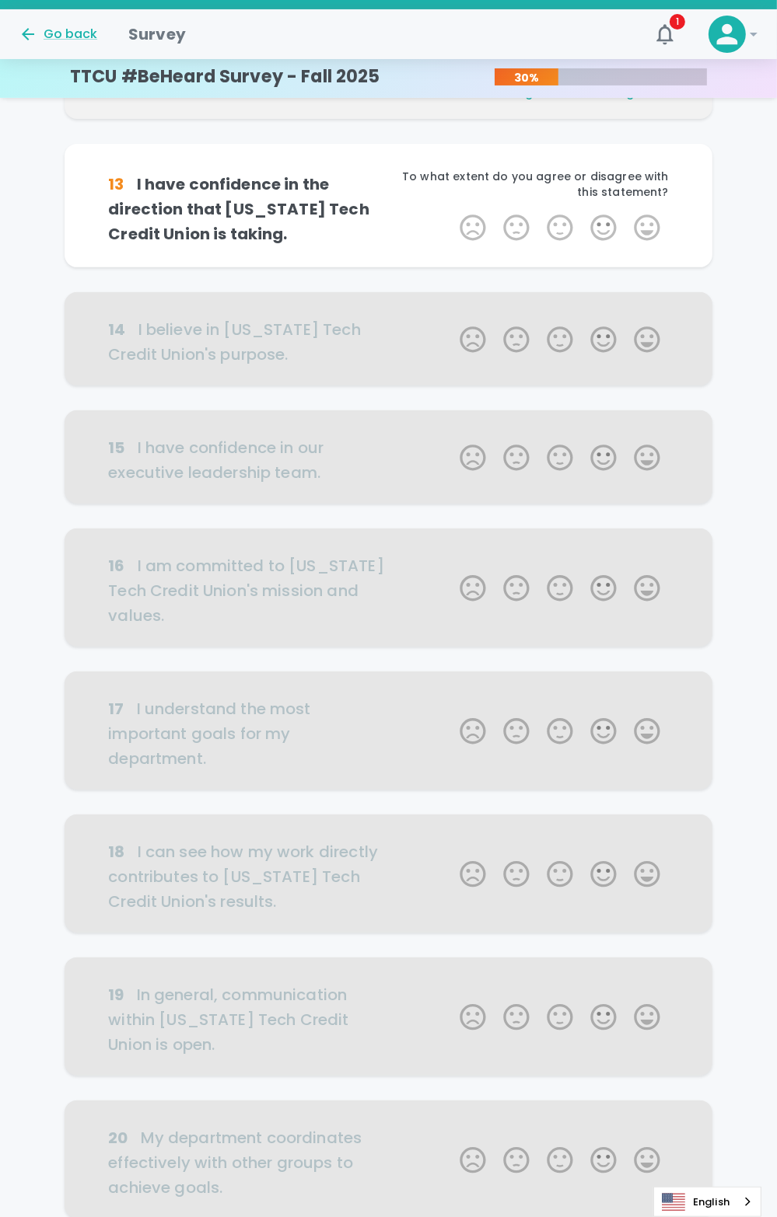
scroll to position [274, 0]
click at [646, 229] on label "5 Stars" at bounding box center [647, 226] width 44 height 31
click at [451, 211] on input "5 Stars" at bounding box center [450, 211] width 1 height 1
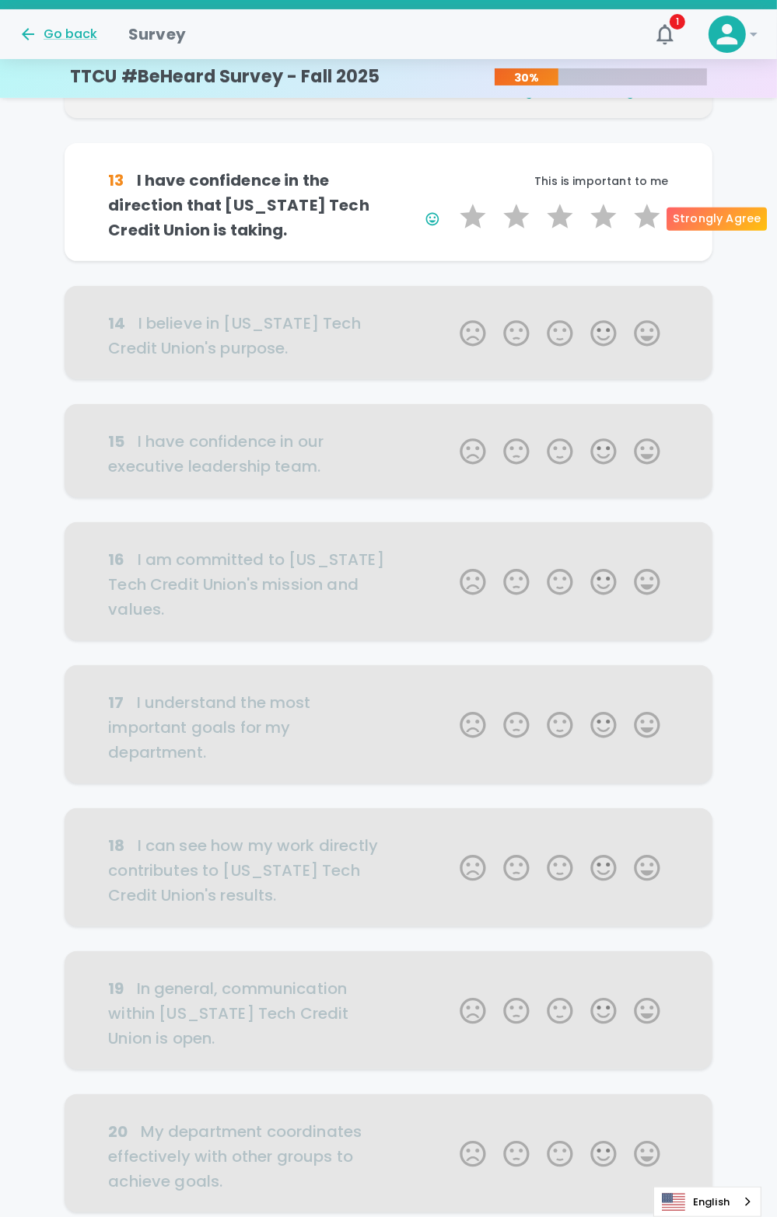
click at [647, 224] on label "5 Stars" at bounding box center [647, 216] width 44 height 31
click at [451, 201] on input "5 Stars" at bounding box center [450, 201] width 1 height 1
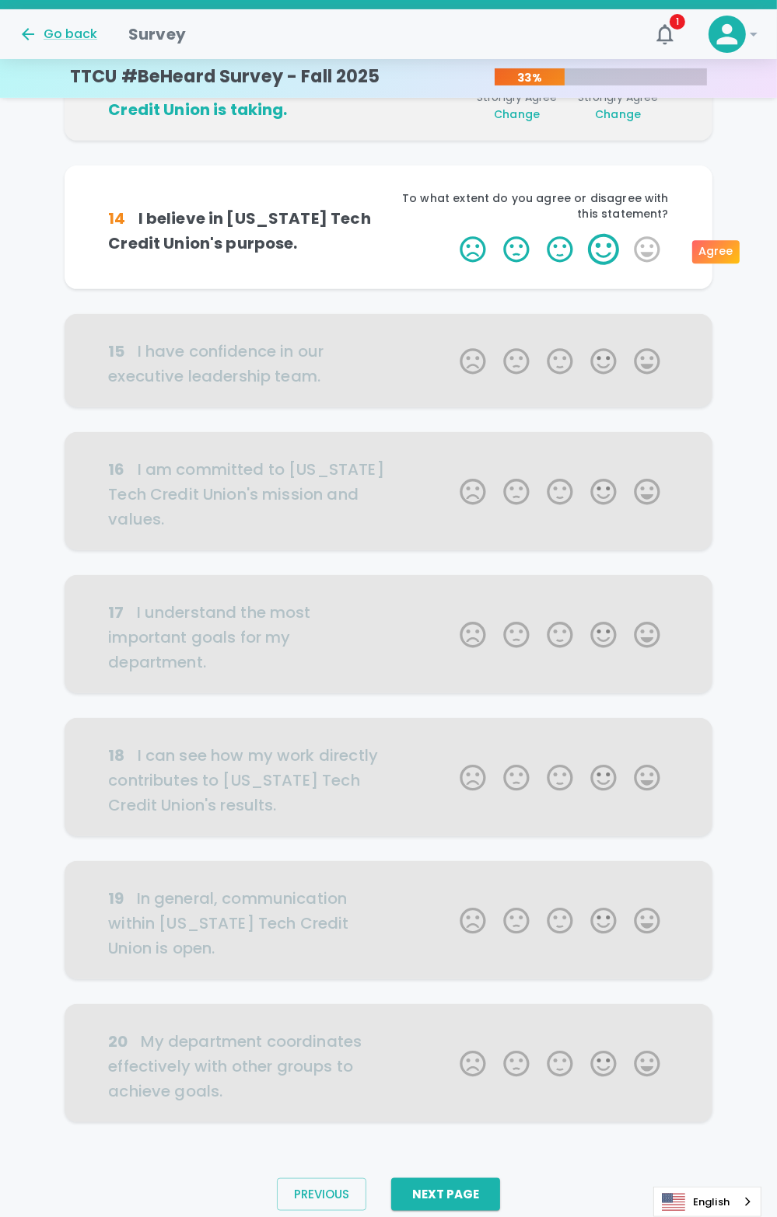
scroll to position [395, 0]
click at [641, 242] on label "5 Stars" at bounding box center [647, 248] width 44 height 31
click at [451, 233] on input "5 Stars" at bounding box center [450, 232] width 1 height 1
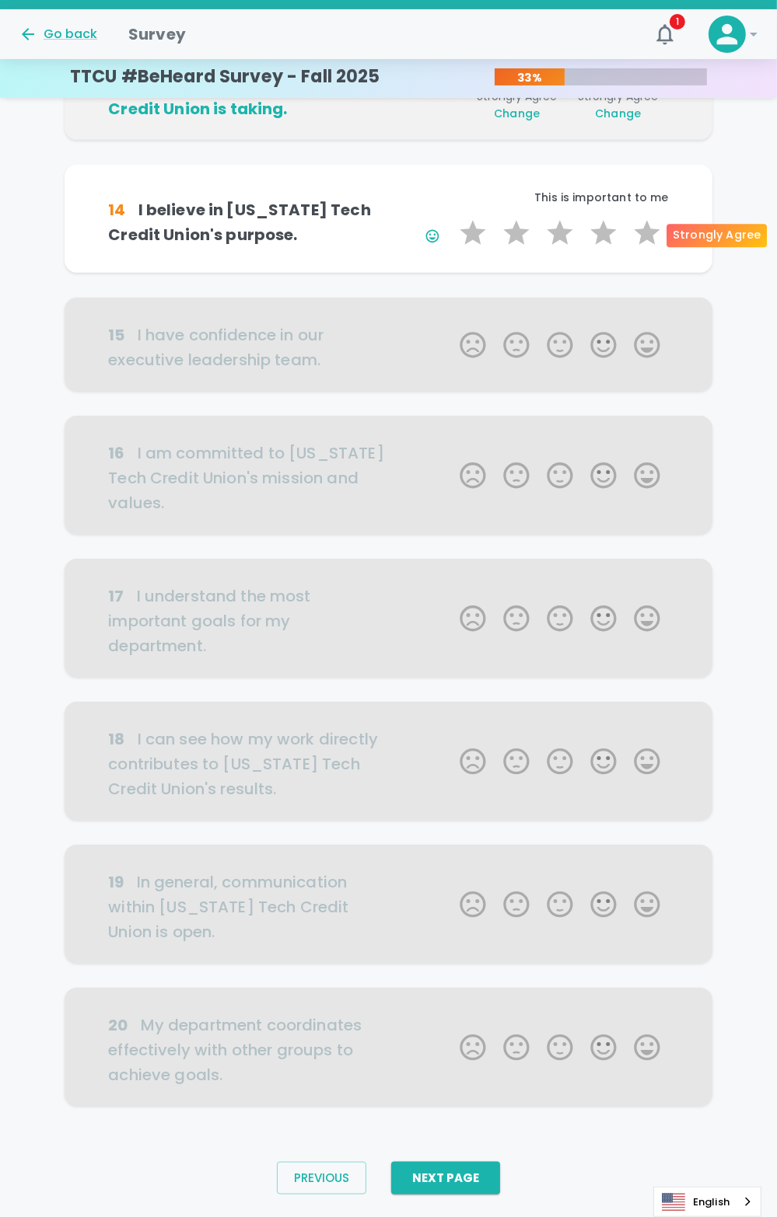
click at [641, 242] on label "5 Stars" at bounding box center [647, 233] width 44 height 31
click at [451, 218] on input "5 Stars" at bounding box center [450, 217] width 1 height 1
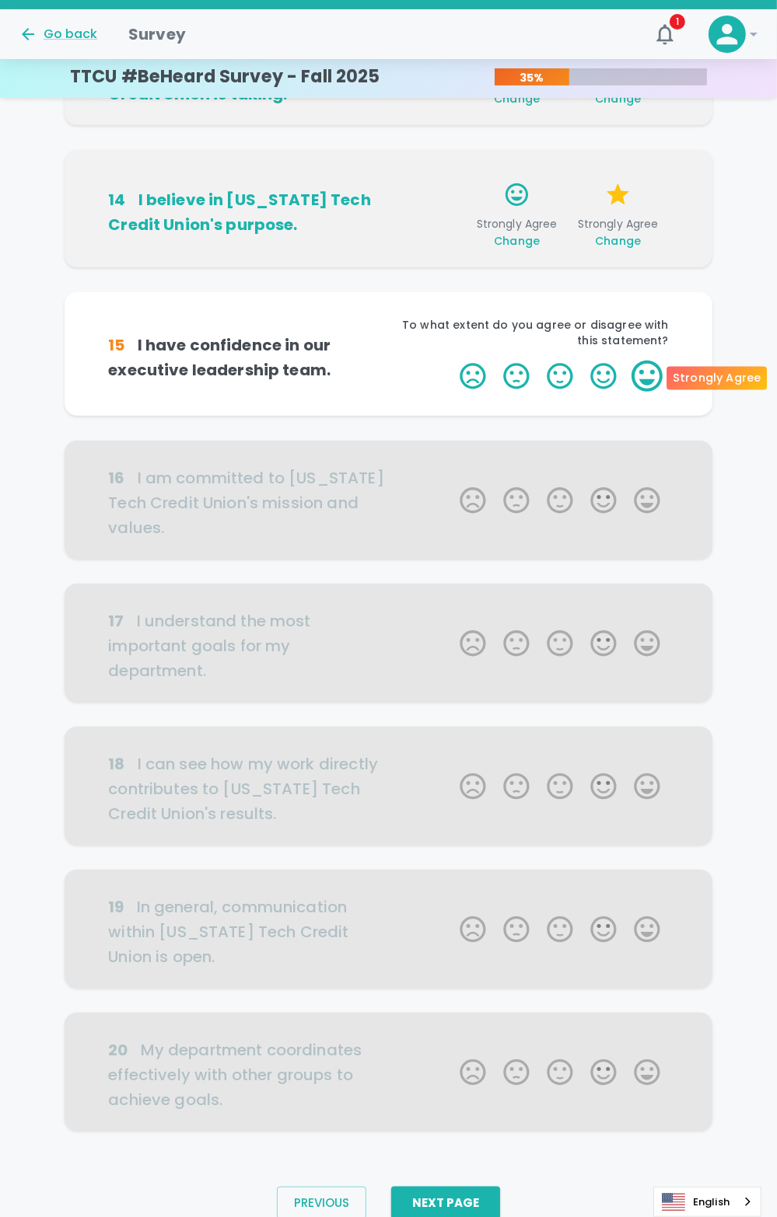
click at [646, 372] on label "5 Stars" at bounding box center [647, 376] width 44 height 31
click at [451, 361] on input "5 Stars" at bounding box center [450, 360] width 1 height 1
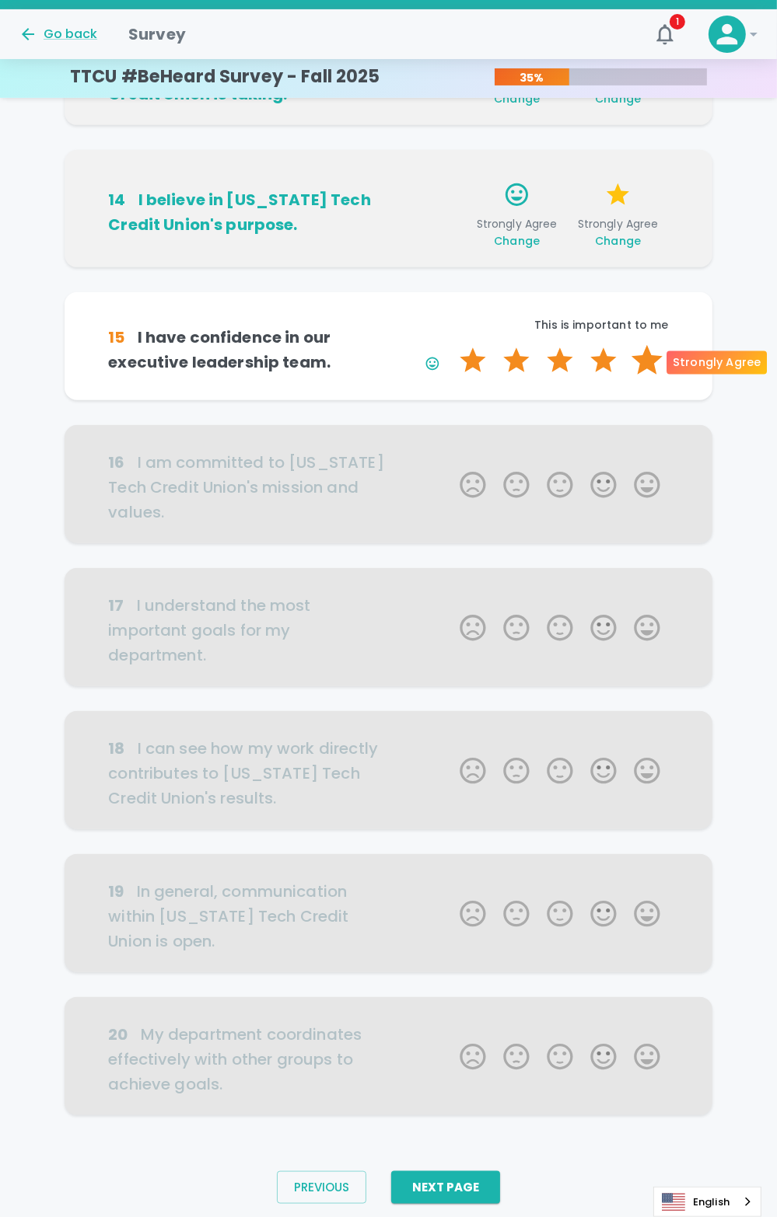
click at [647, 367] on label "5 Stars" at bounding box center [647, 360] width 44 height 31
click at [451, 345] on input "5 Stars" at bounding box center [450, 344] width 1 height 1
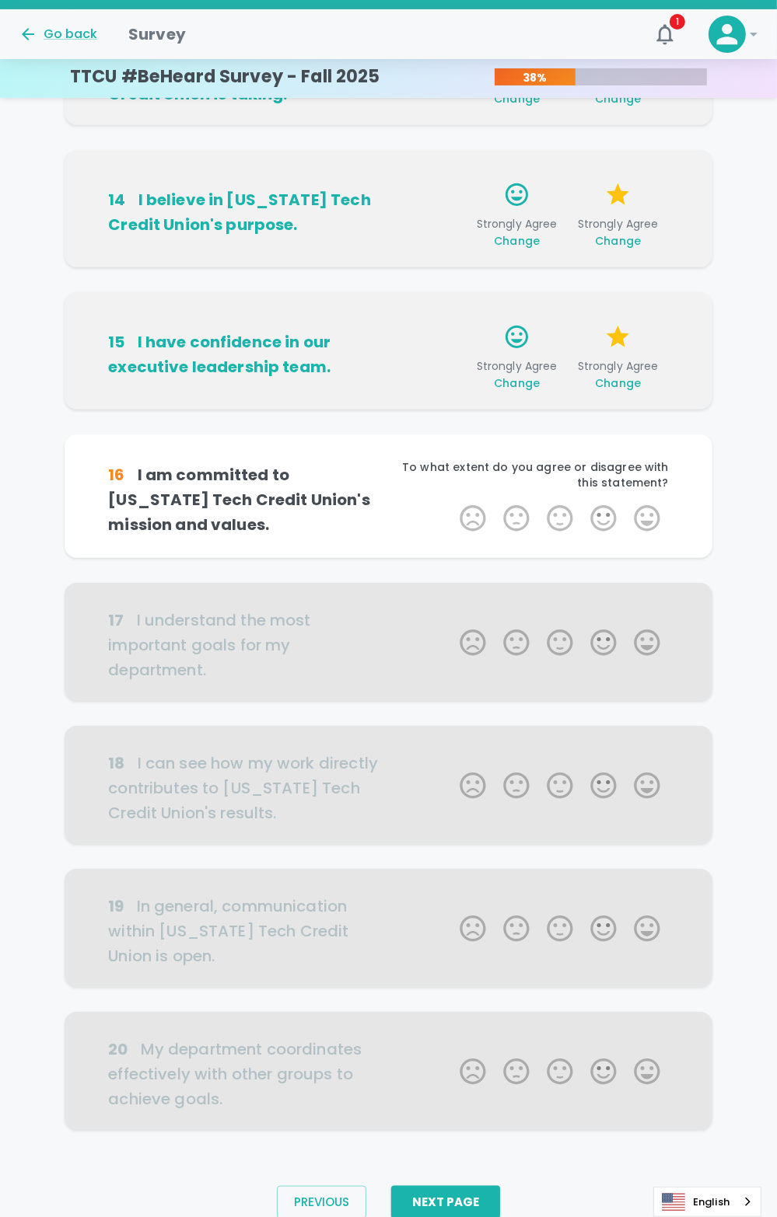
scroll to position [434, 0]
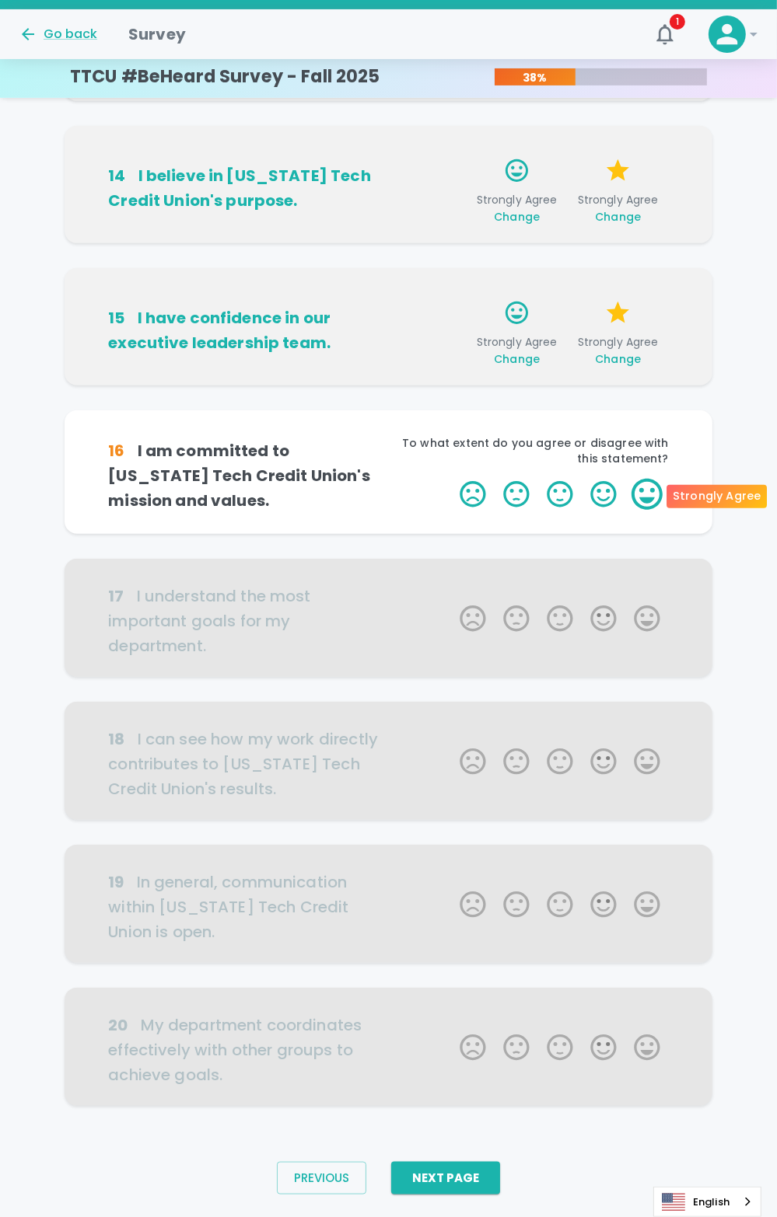
click at [663, 494] on label "5 Stars" at bounding box center [647, 494] width 44 height 31
click at [451, 479] on input "5 Stars" at bounding box center [450, 478] width 1 height 1
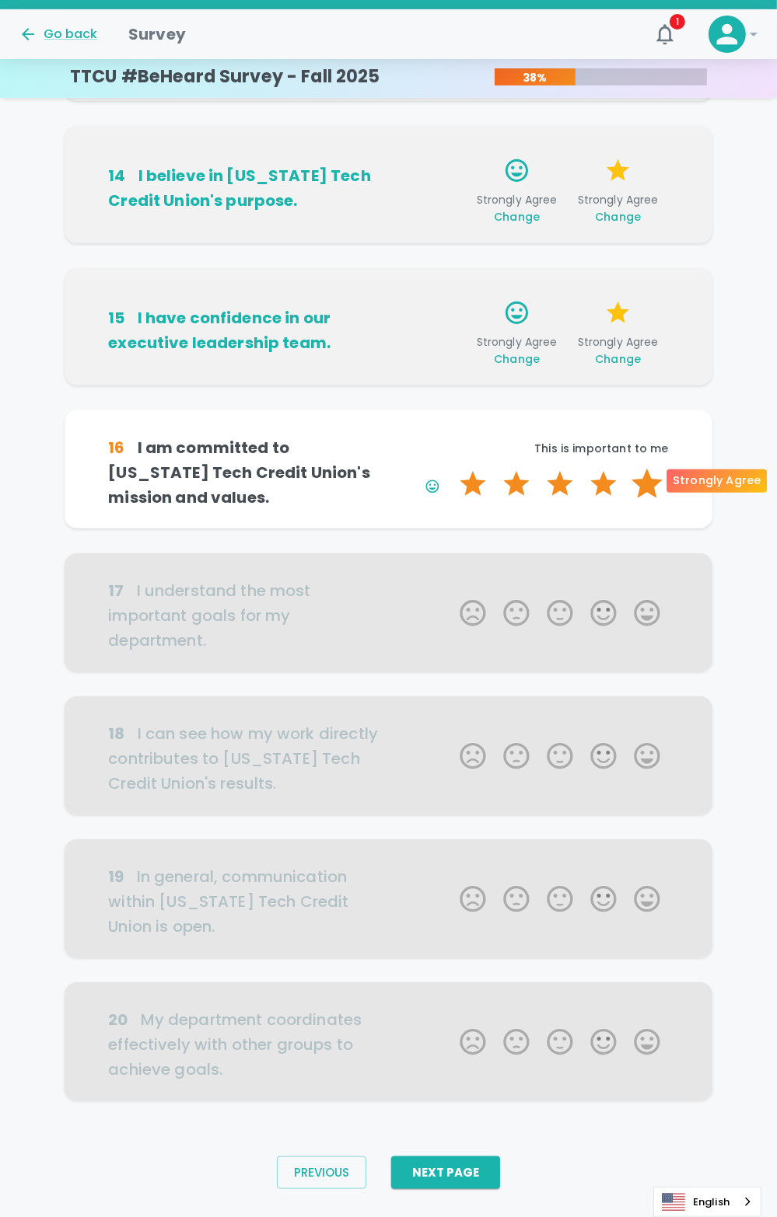
click at [649, 483] on label "5 Stars" at bounding box center [647, 484] width 44 height 31
click at [451, 469] on input "5 Stars" at bounding box center [450, 468] width 1 height 1
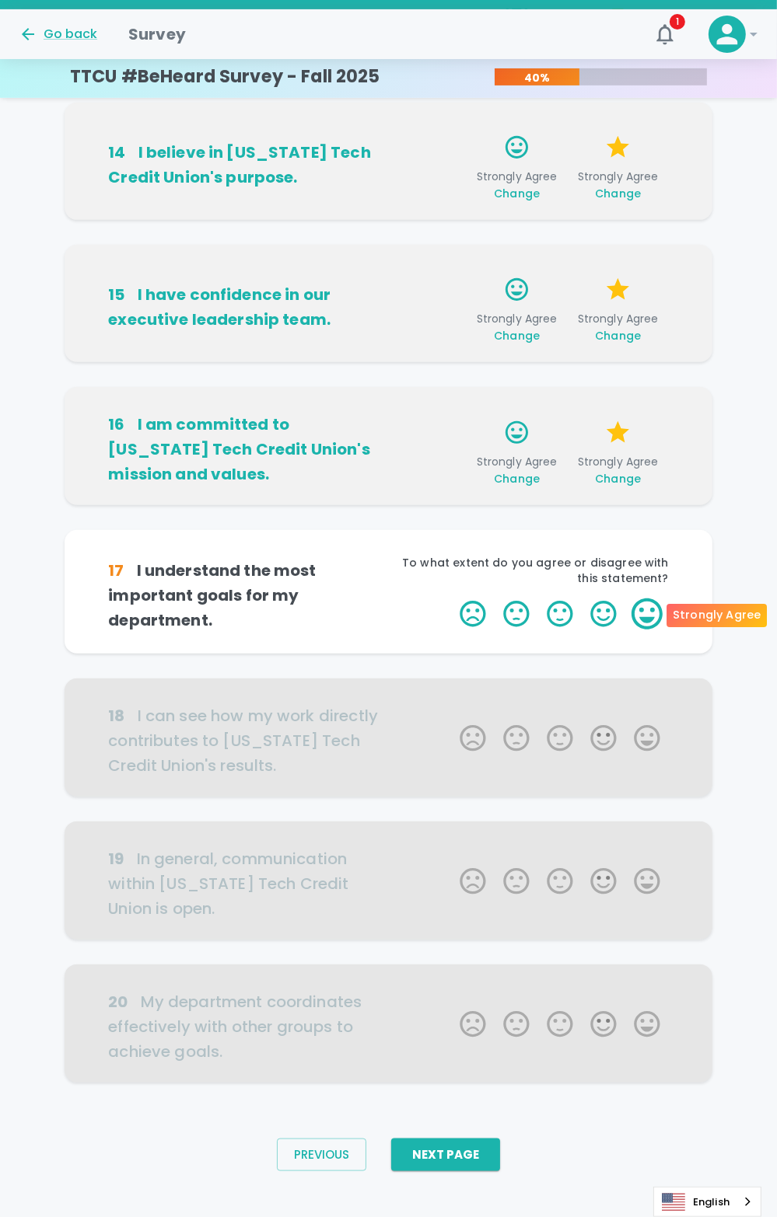
click at [652, 613] on label "5 Stars" at bounding box center [647, 614] width 44 height 31
click at [451, 599] on input "5 Stars" at bounding box center [450, 598] width 1 height 1
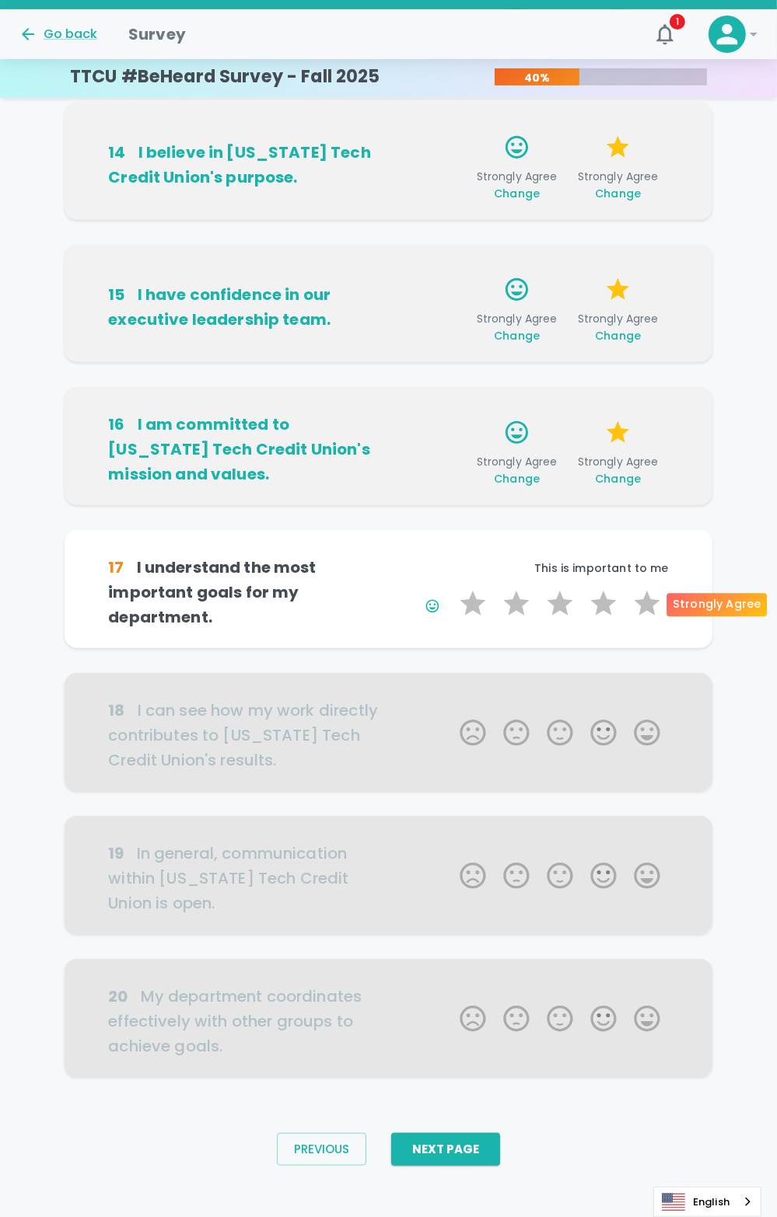
click at [653, 606] on label "5 Stars" at bounding box center [647, 604] width 44 height 31
click at [451, 589] on input "5 Stars" at bounding box center [450, 588] width 1 height 1
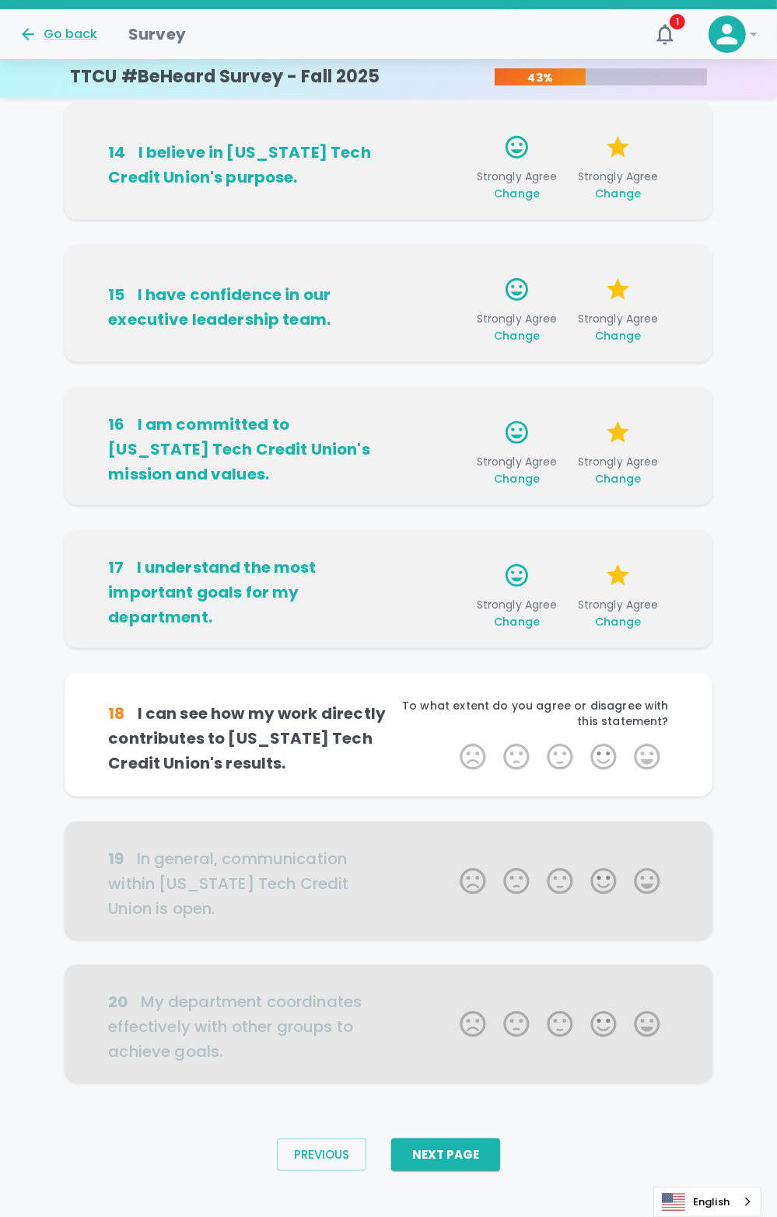
scroll to position [467, 0]
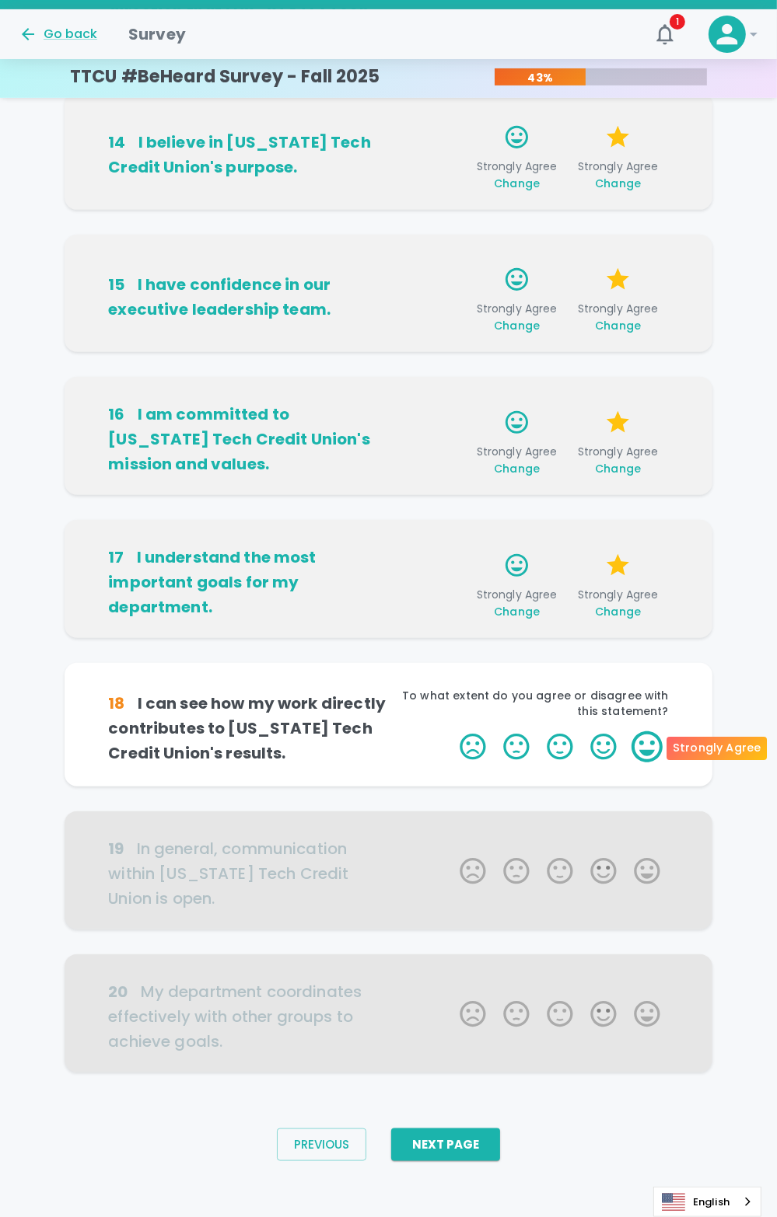
click at [656, 750] on label "5 Stars" at bounding box center [647, 747] width 44 height 31
click at [451, 732] on input "5 Stars" at bounding box center [450, 731] width 1 height 1
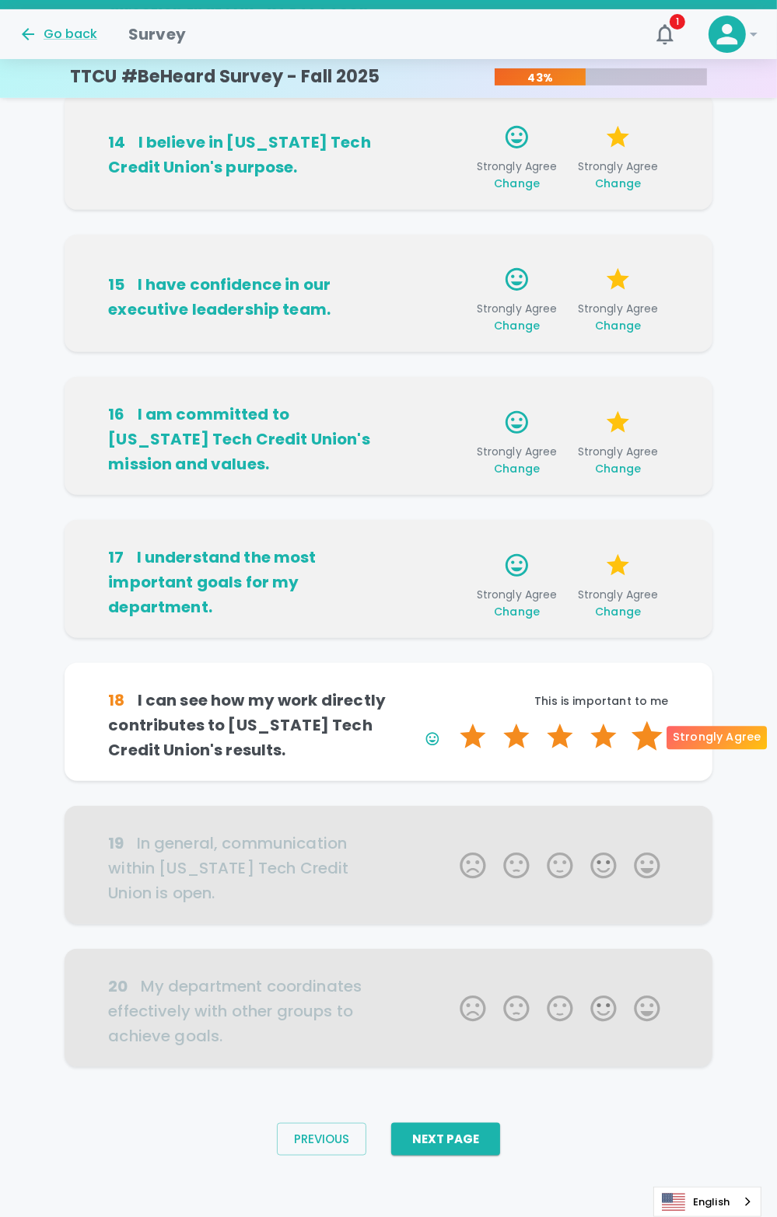
click at [652, 746] on label "5 Stars" at bounding box center [647, 736] width 44 height 31
click at [451, 721] on input "5 Stars" at bounding box center [450, 721] width 1 height 1
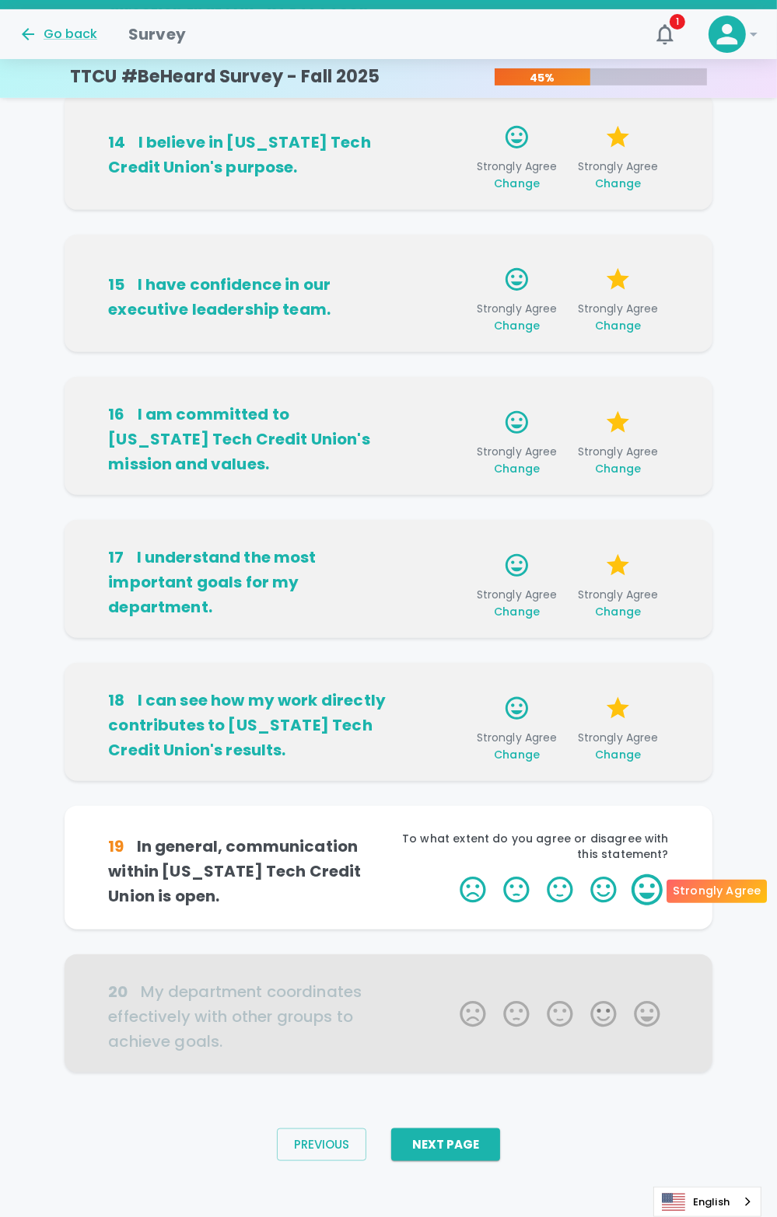
click at [648, 888] on label "5 Stars" at bounding box center [647, 890] width 44 height 31
click at [451, 875] on input "5 Stars" at bounding box center [450, 874] width 1 height 1
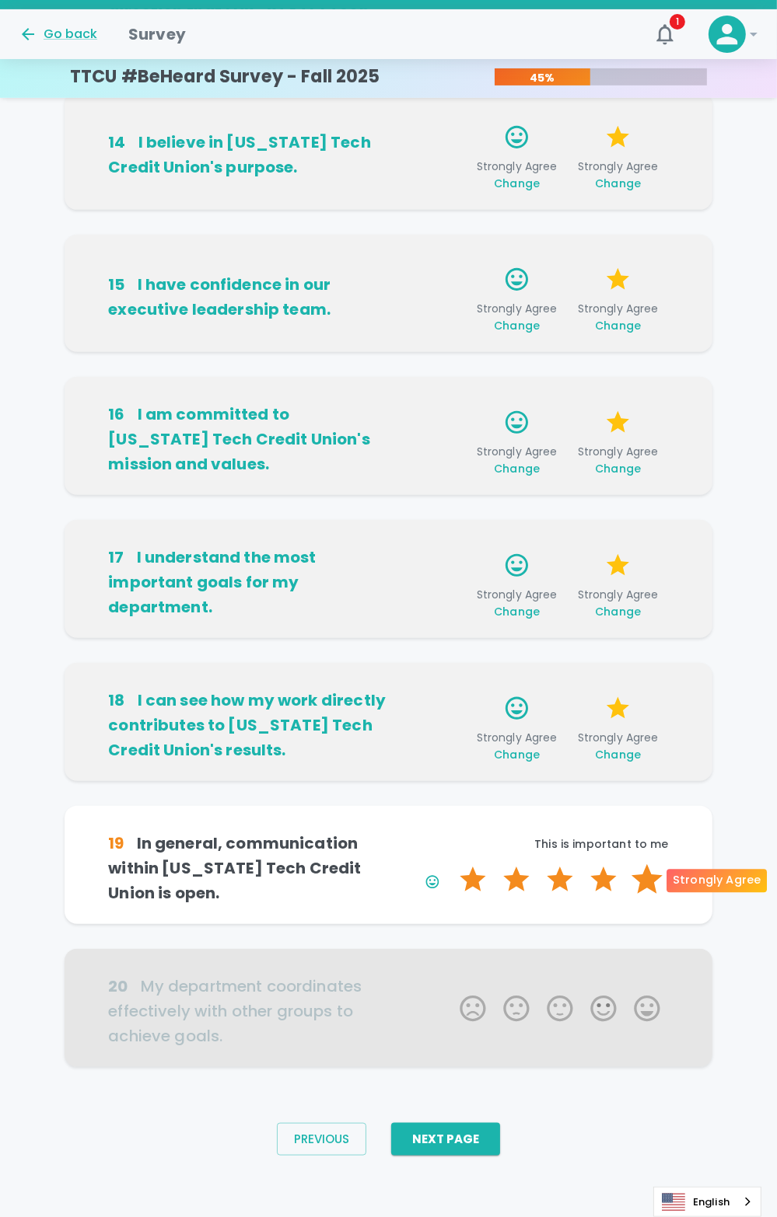
click at [648, 883] on label "5 Stars" at bounding box center [647, 880] width 44 height 31
click at [451, 865] on input "5 Stars" at bounding box center [450, 864] width 1 height 1
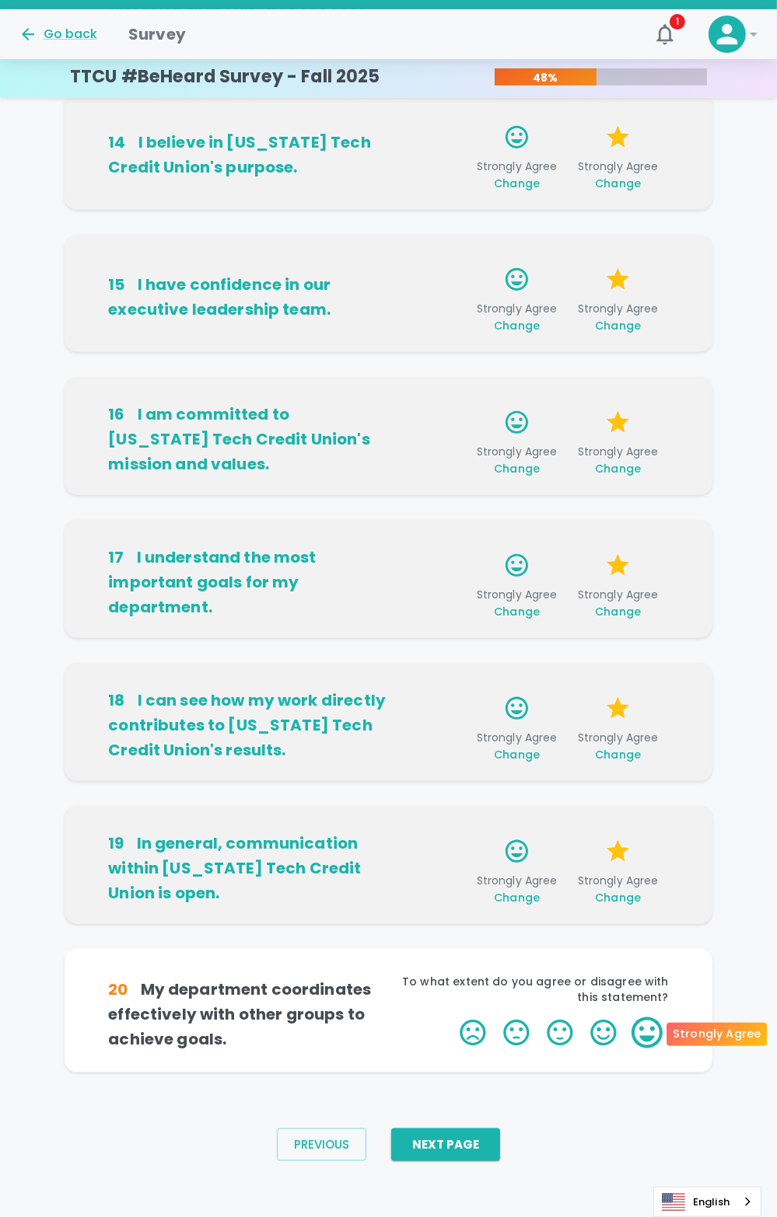
click at [646, 1027] on label "5 Stars" at bounding box center [647, 1033] width 44 height 31
click at [451, 1018] on input "5 Stars" at bounding box center [450, 1017] width 1 height 1
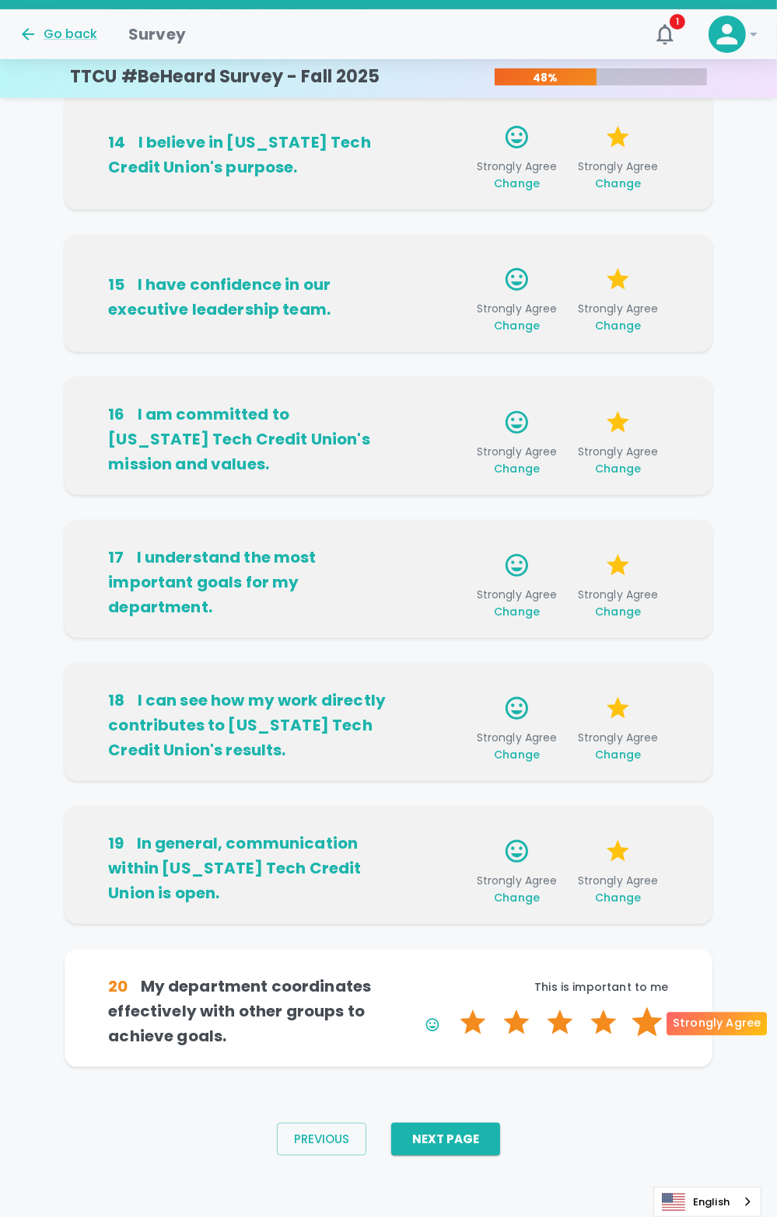
click at [647, 1022] on label "5 Stars" at bounding box center [647, 1023] width 44 height 31
click at [451, 1008] on input "5 Stars" at bounding box center [450, 1007] width 1 height 1
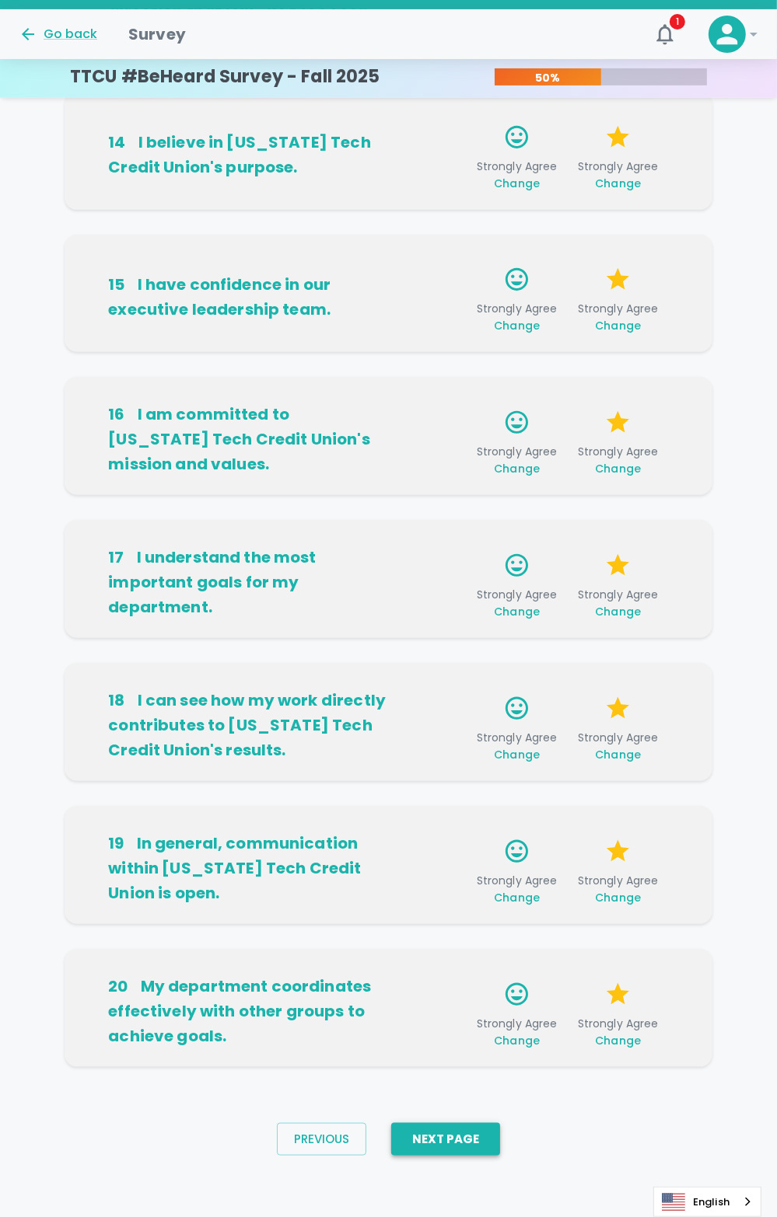
click at [432, 1141] on button "Next Page" at bounding box center [445, 1139] width 109 height 33
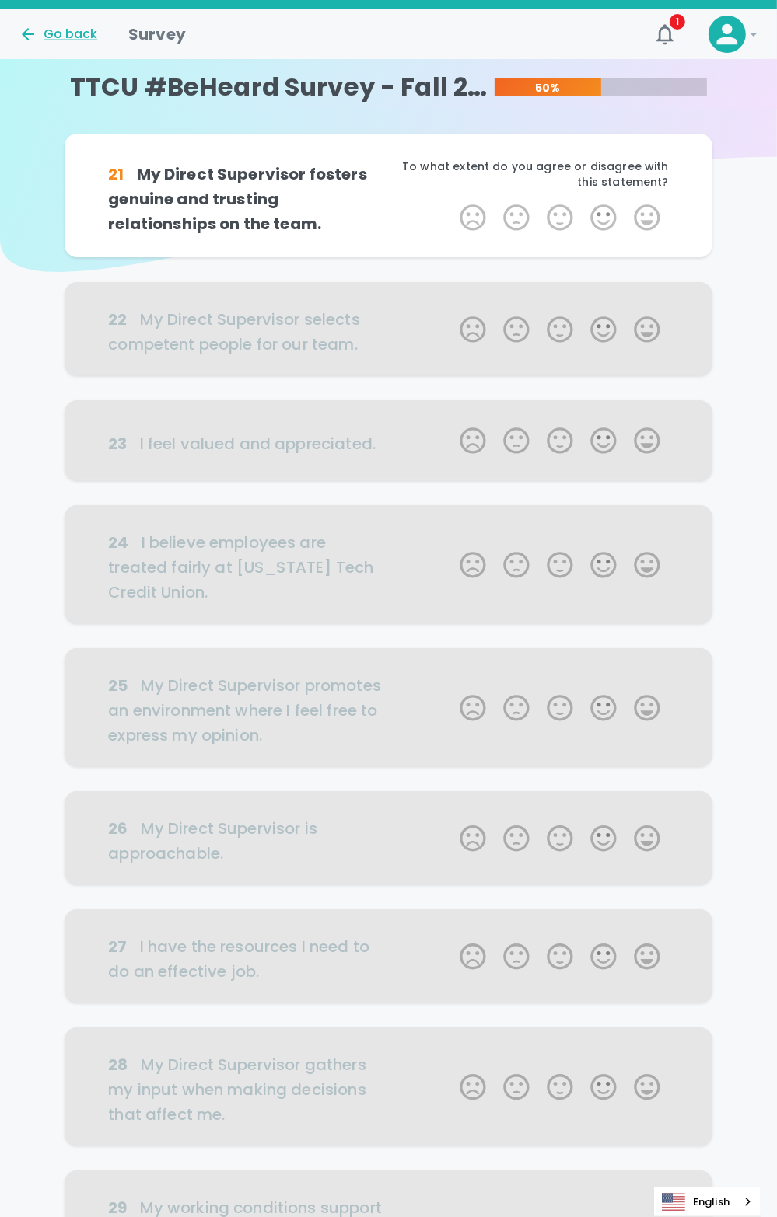
scroll to position [0, 0]
click at [655, 211] on label "5 Stars" at bounding box center [647, 217] width 44 height 31
click at [451, 202] on input "5 Stars" at bounding box center [450, 201] width 1 height 1
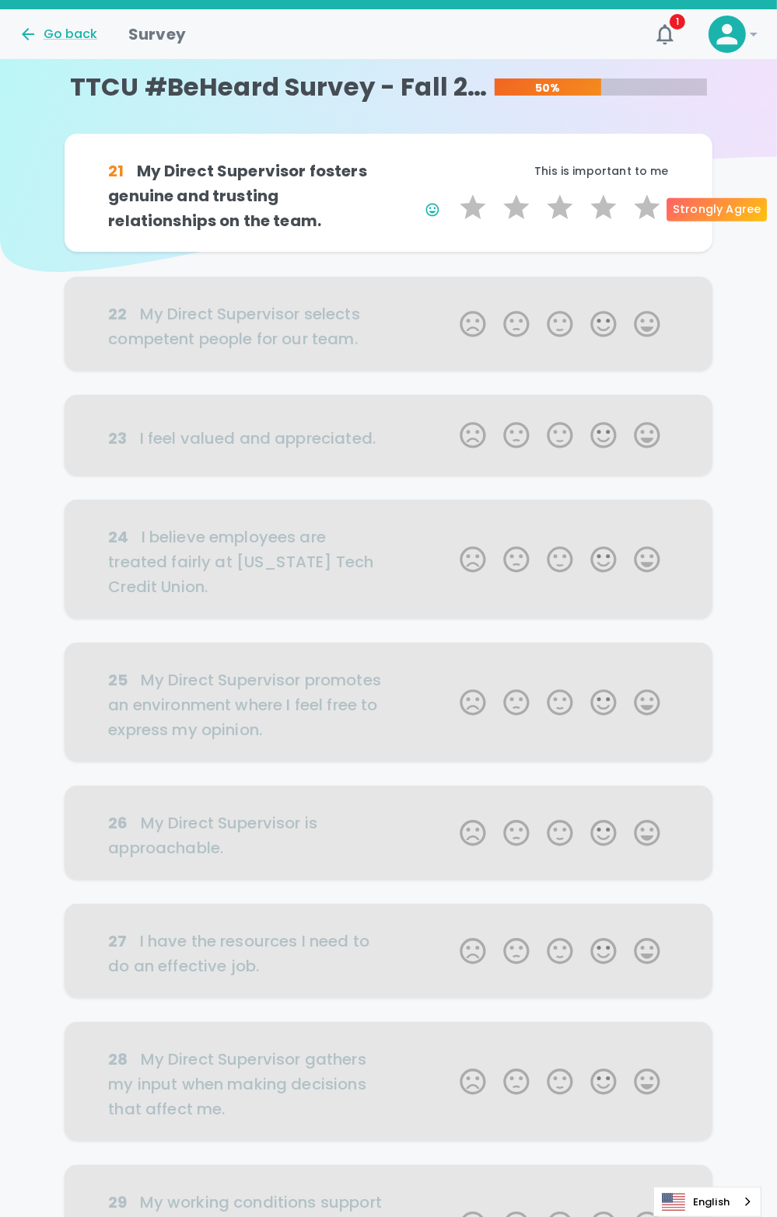
click at [655, 211] on label "5 Stars" at bounding box center [647, 207] width 44 height 31
click at [451, 192] on input "5 Stars" at bounding box center [450, 191] width 1 height 1
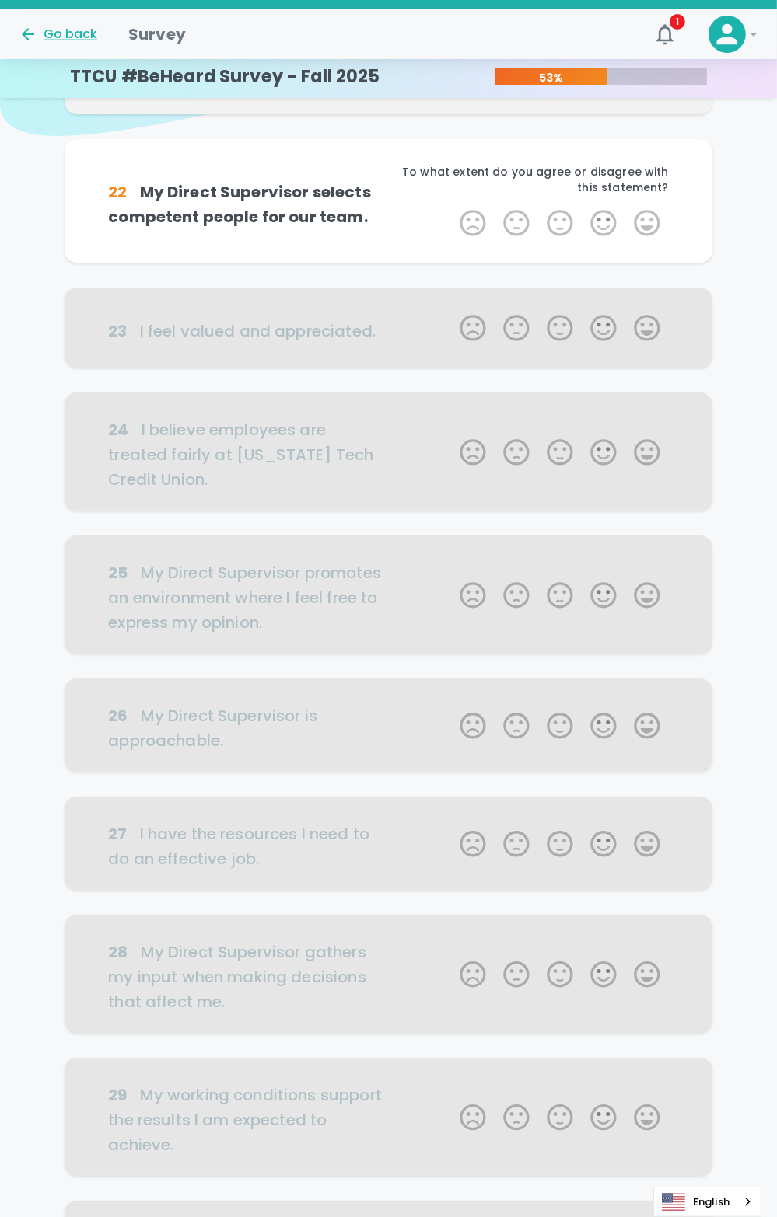
scroll to position [137, 0]
click at [648, 222] on label "5 Stars" at bounding box center [647, 222] width 44 height 31
click at [451, 207] on input "5 Stars" at bounding box center [450, 206] width 1 height 1
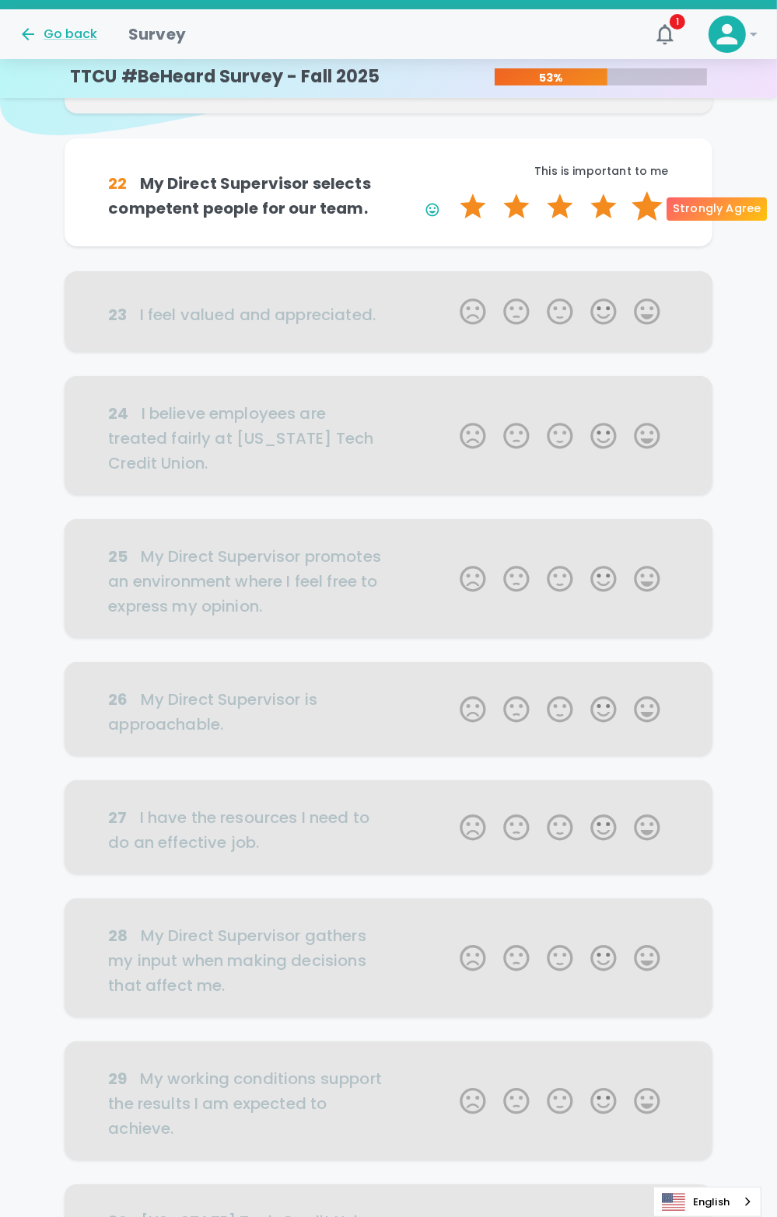
click at [647, 215] on label "5 Stars" at bounding box center [647, 206] width 44 height 31
click at [451, 191] on input "5 Stars" at bounding box center [450, 190] width 1 height 1
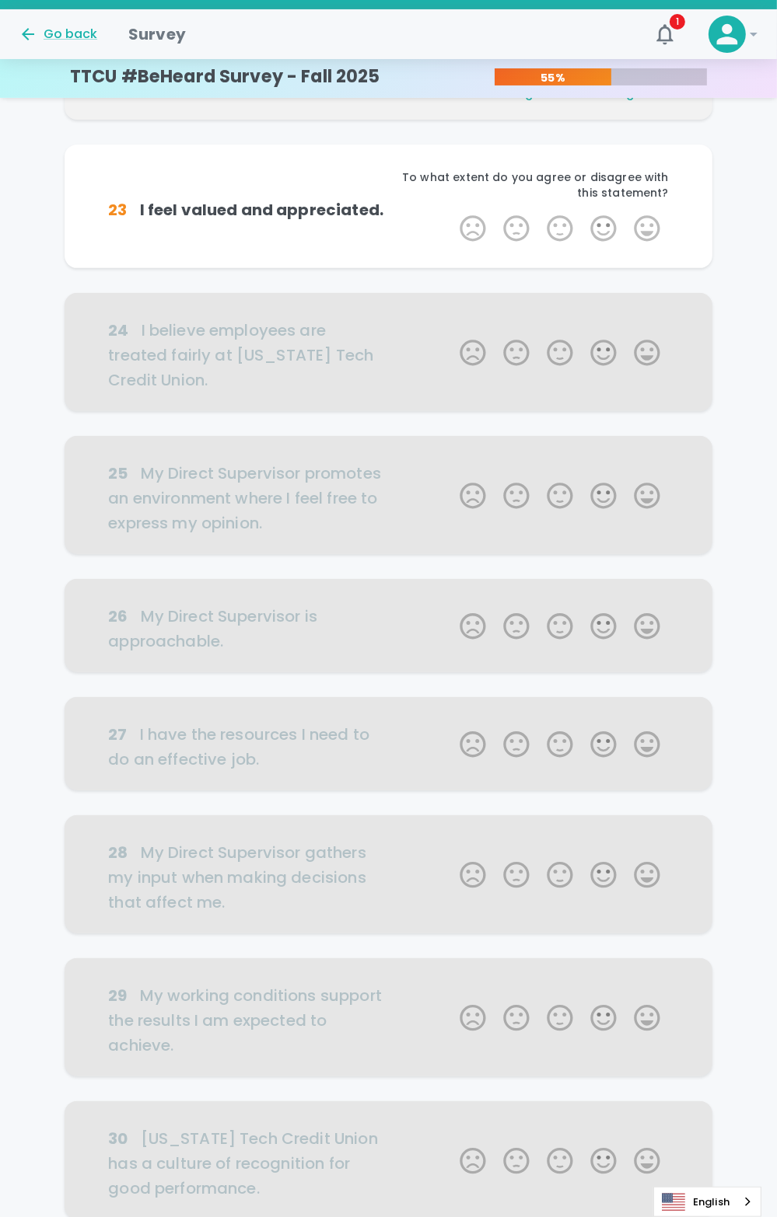
scroll to position [274, 0]
click at [649, 230] on label "5 Stars" at bounding box center [647, 227] width 44 height 31
click at [451, 212] on input "5 Stars" at bounding box center [450, 211] width 1 height 1
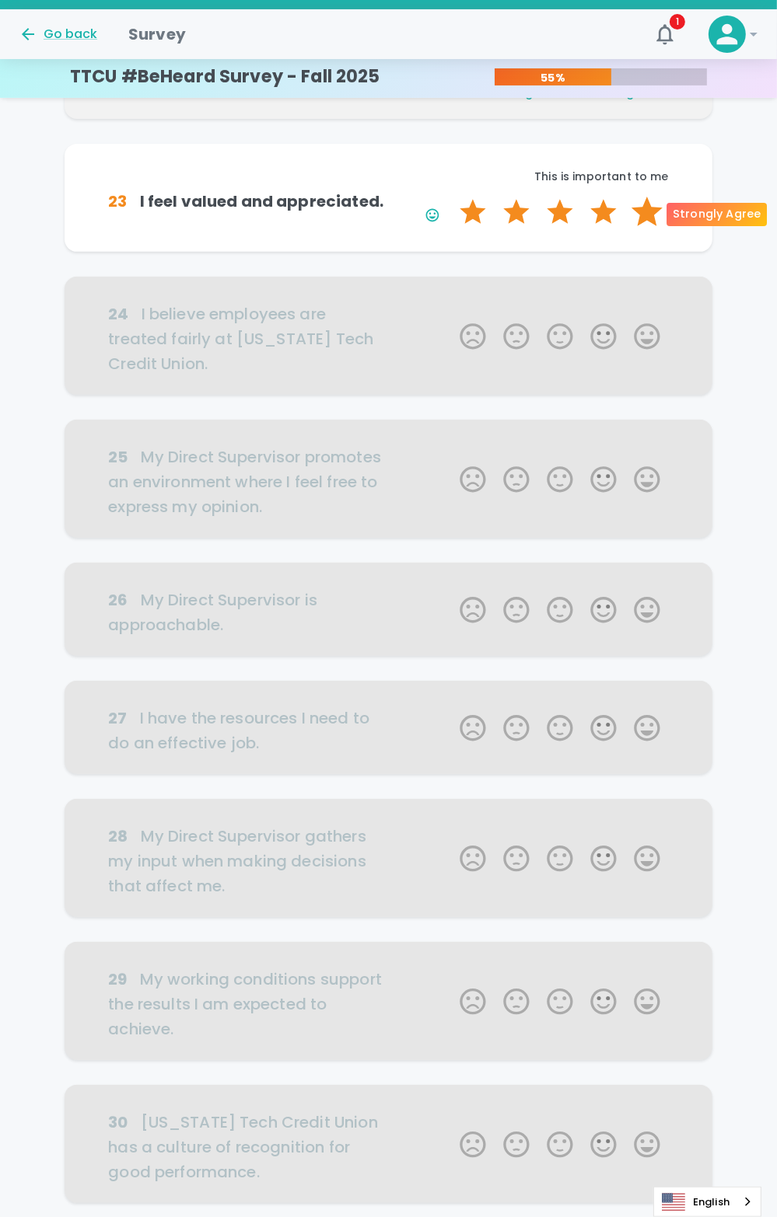
click at [649, 219] on label "5 Stars" at bounding box center [647, 212] width 44 height 31
click at [451, 197] on input "5 Stars" at bounding box center [450, 196] width 1 height 1
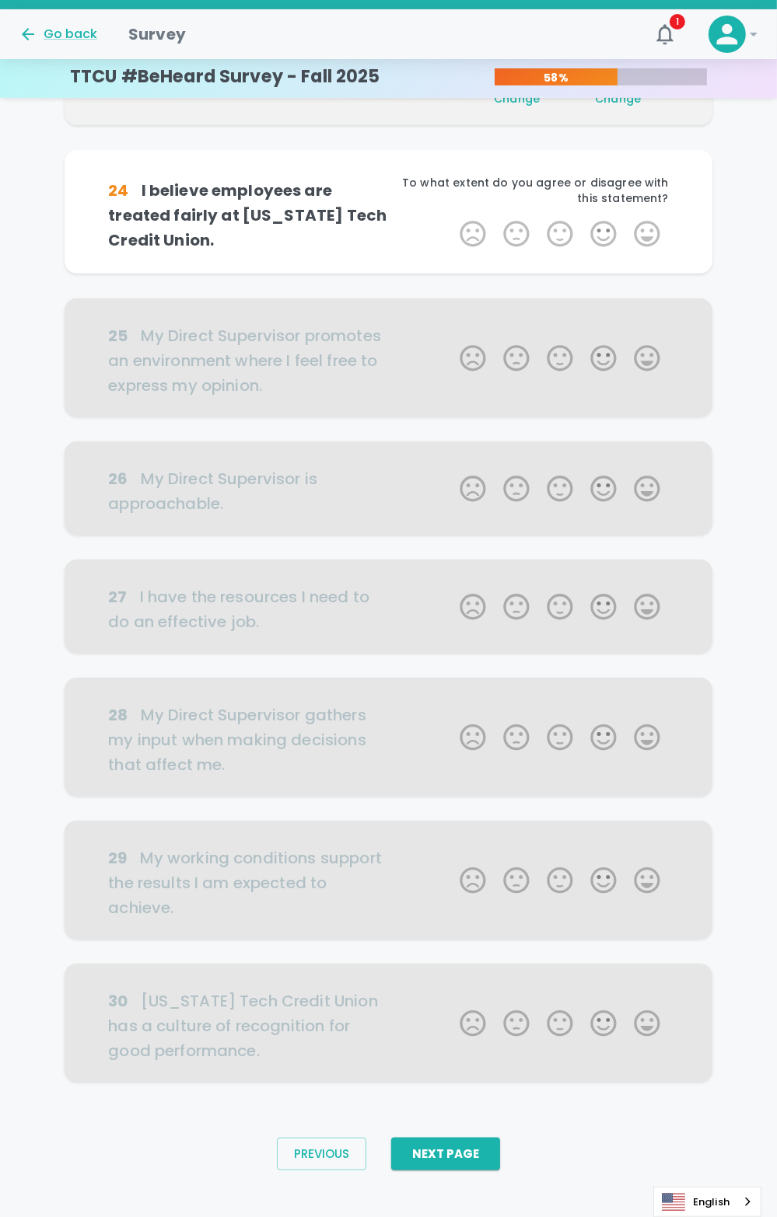
scroll to position [410, 0]
click at [648, 234] on label "5 Stars" at bounding box center [647, 233] width 44 height 31
click at [451, 218] on input "5 Stars" at bounding box center [450, 217] width 1 height 1
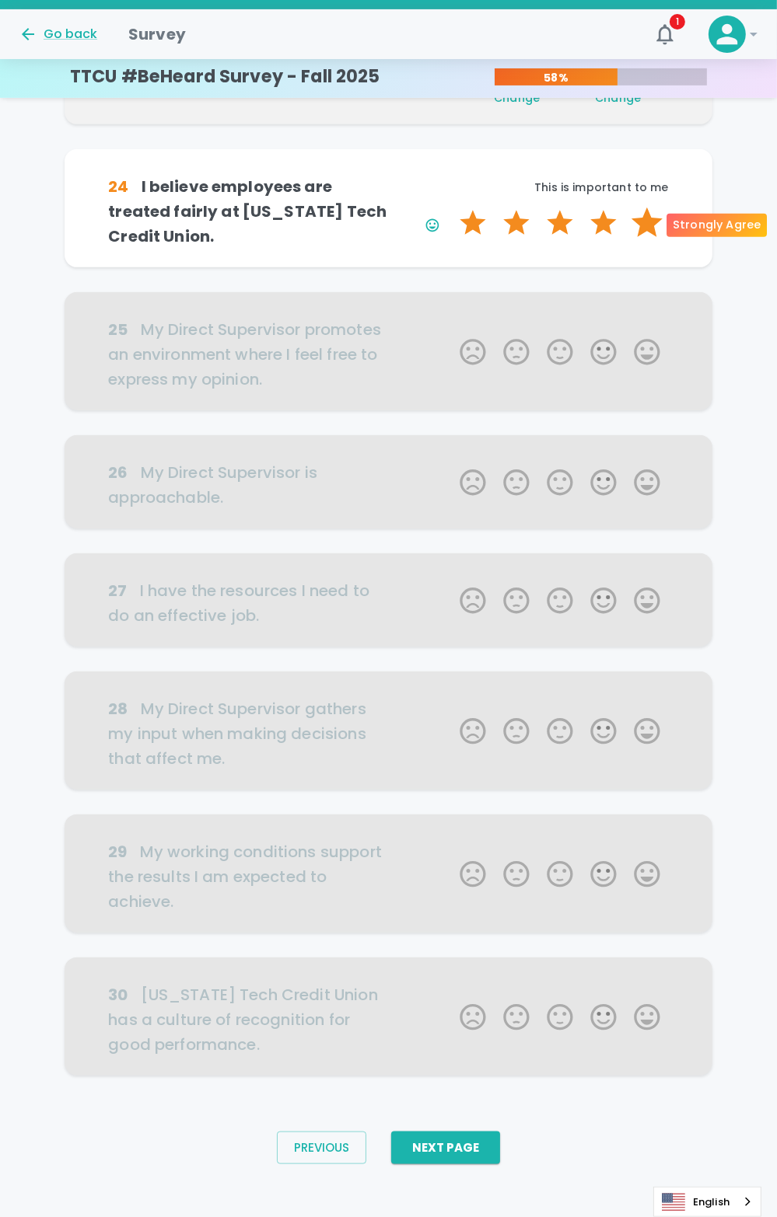
click at [644, 228] on label "5 Stars" at bounding box center [647, 223] width 44 height 31
click at [451, 208] on input "5 Stars" at bounding box center [450, 207] width 1 height 1
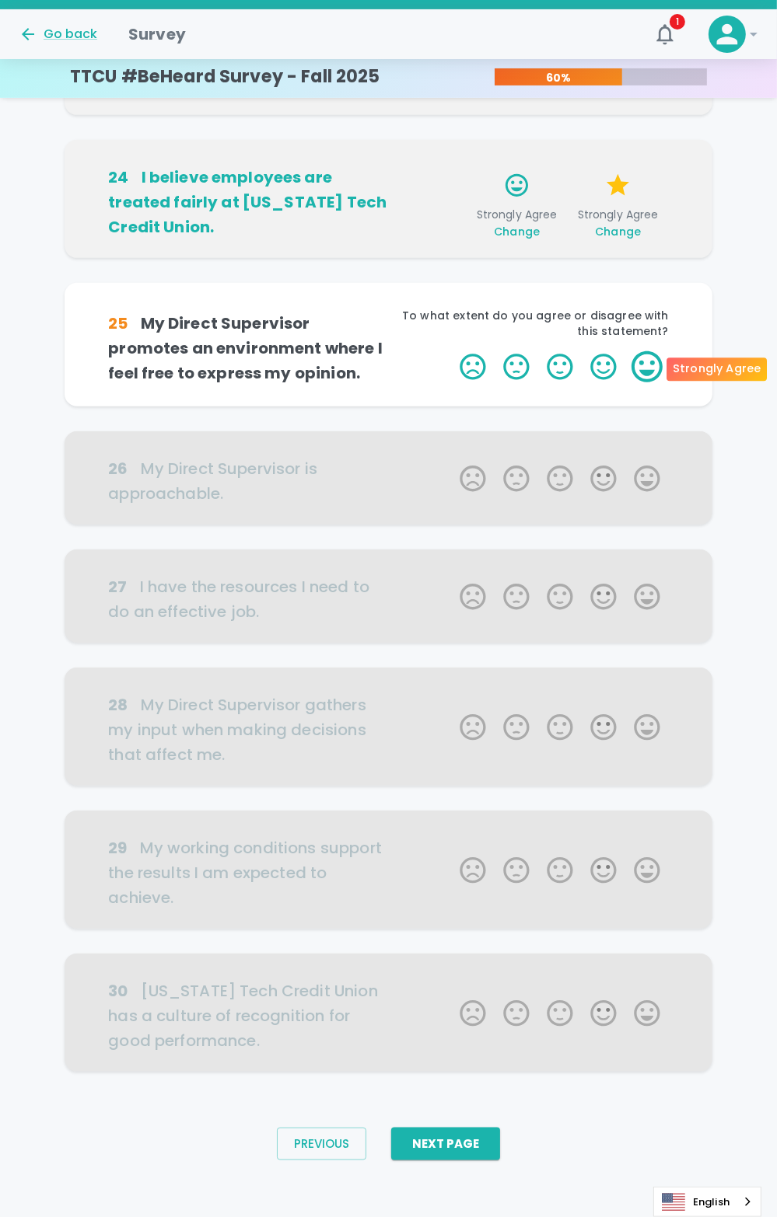
click at [647, 367] on label "5 Stars" at bounding box center [647, 366] width 44 height 31
click at [451, 351] on input "5 Stars" at bounding box center [450, 351] width 1 height 1
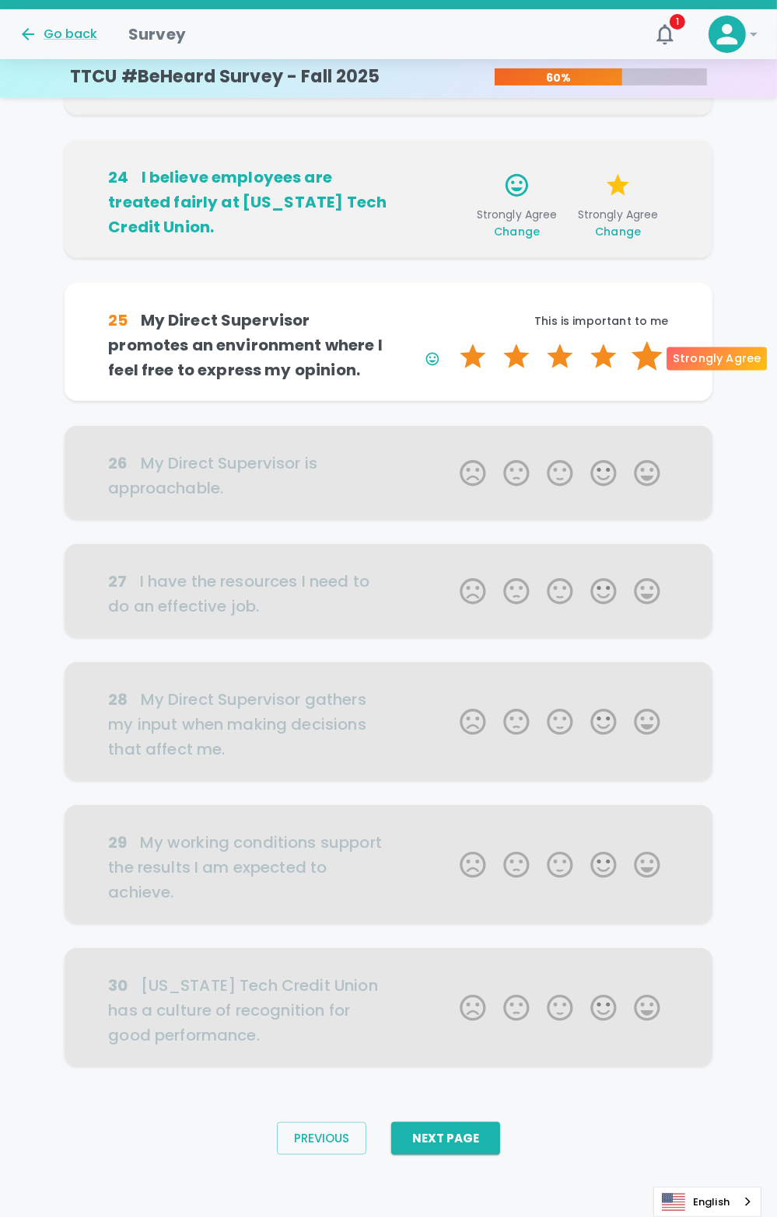
click at [648, 355] on label "5 Stars" at bounding box center [647, 356] width 44 height 31
click at [451, 341] on input "5 Stars" at bounding box center [450, 341] width 1 height 1
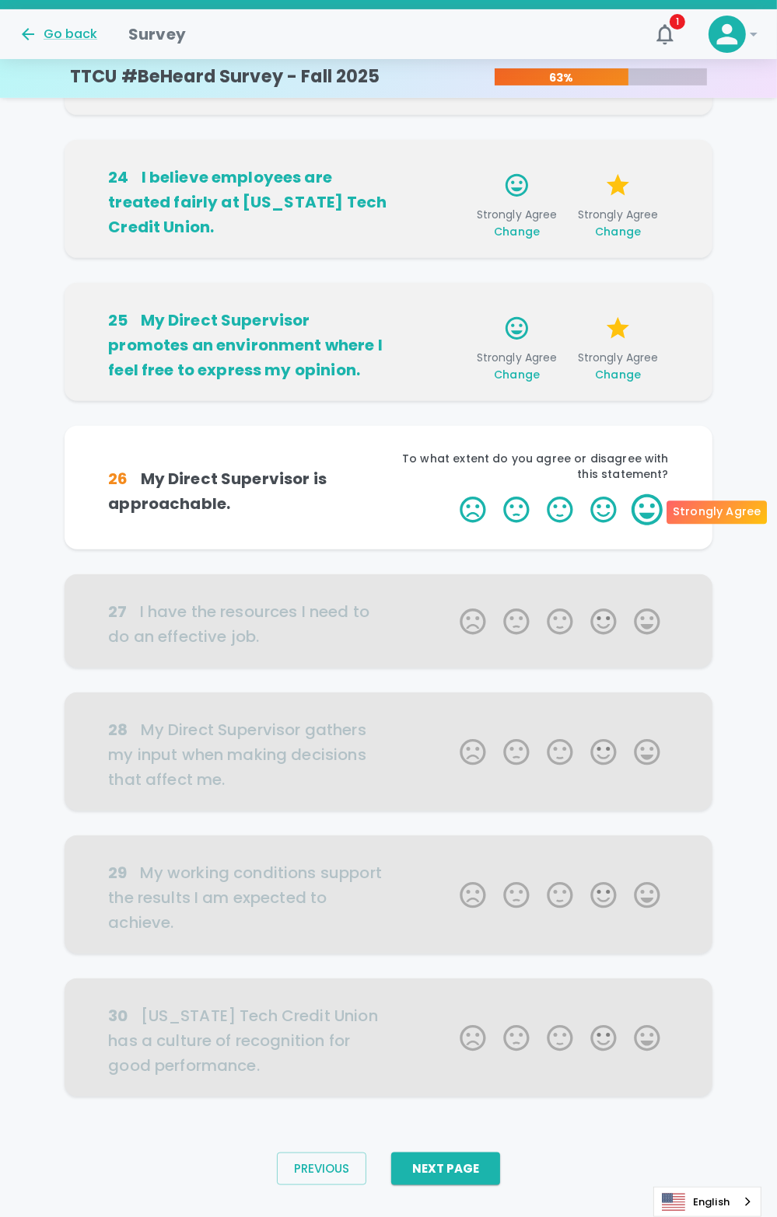
click at [634, 509] on label "5 Stars" at bounding box center [647, 509] width 44 height 31
click at [451, 494] on input "5 Stars" at bounding box center [450, 494] width 1 height 1
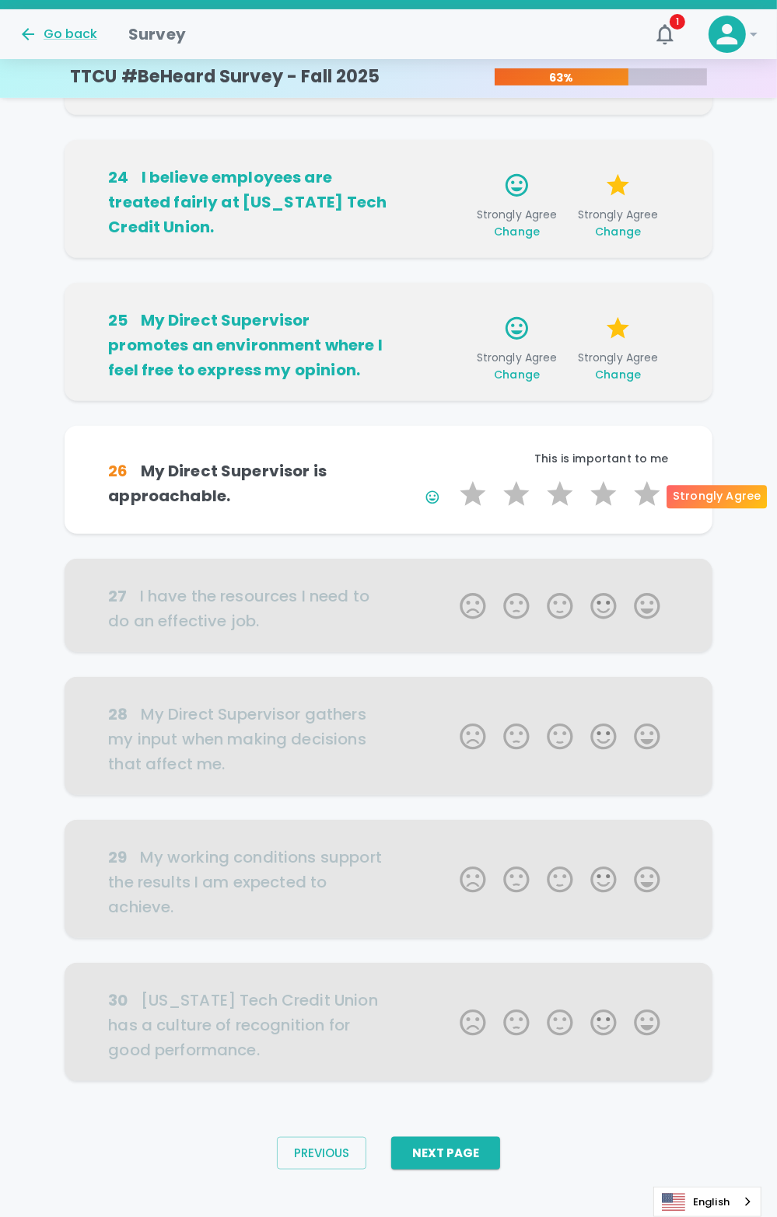
click at [640, 505] on label "5 Stars" at bounding box center [647, 494] width 44 height 31
click at [451, 479] on input "5 Stars" at bounding box center [450, 478] width 1 height 1
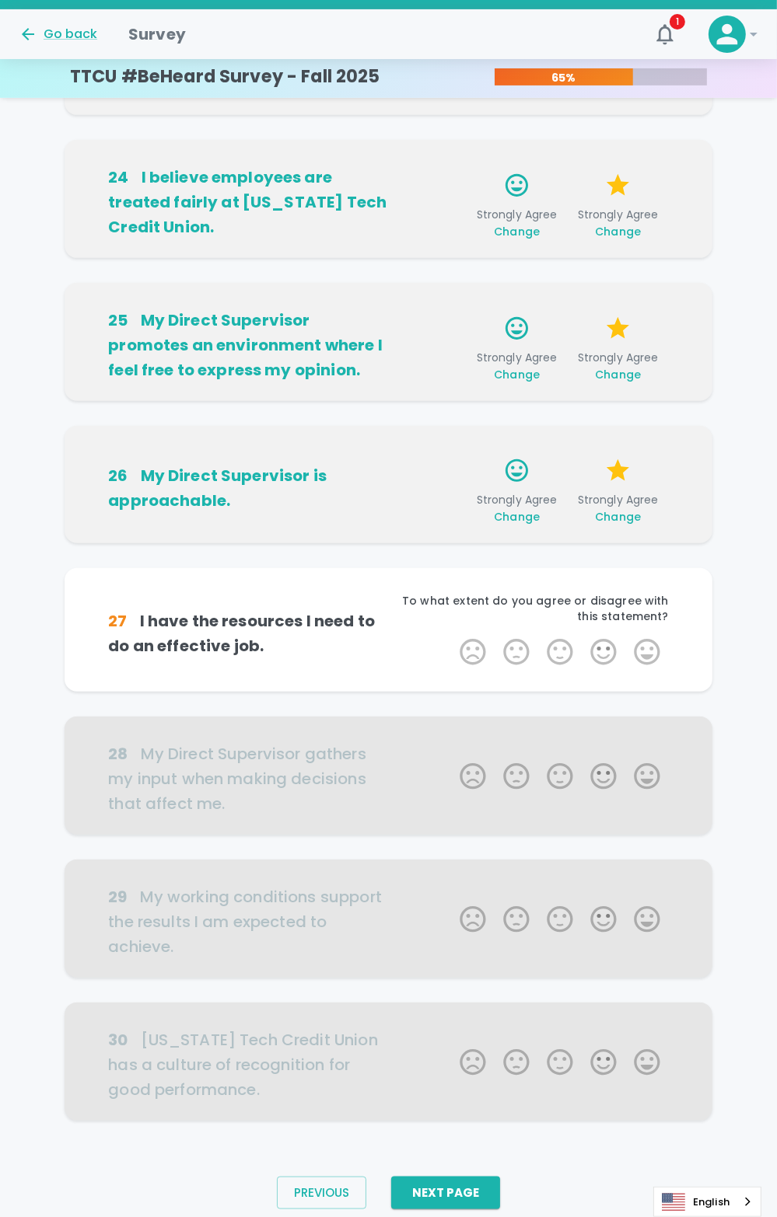
scroll to position [435, 0]
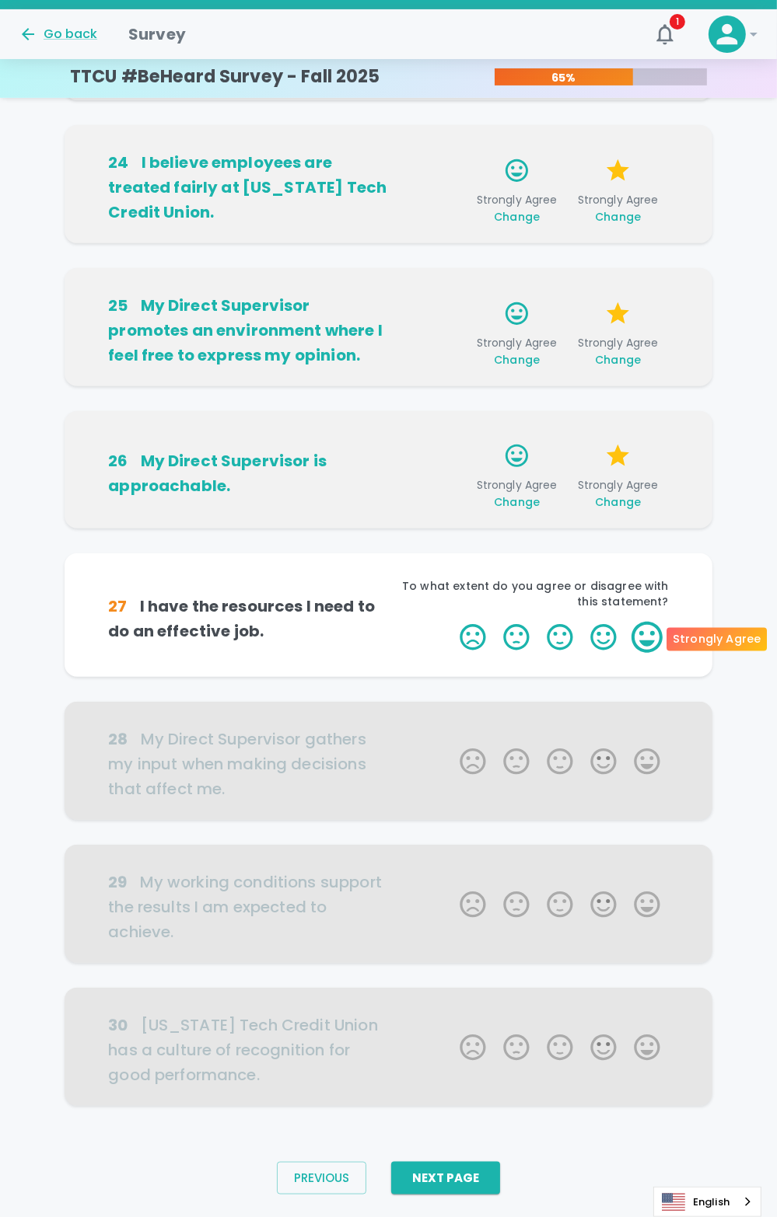
click at [648, 645] on label "5 Stars" at bounding box center [647, 637] width 44 height 31
click at [451, 622] on input "5 Stars" at bounding box center [450, 621] width 1 height 1
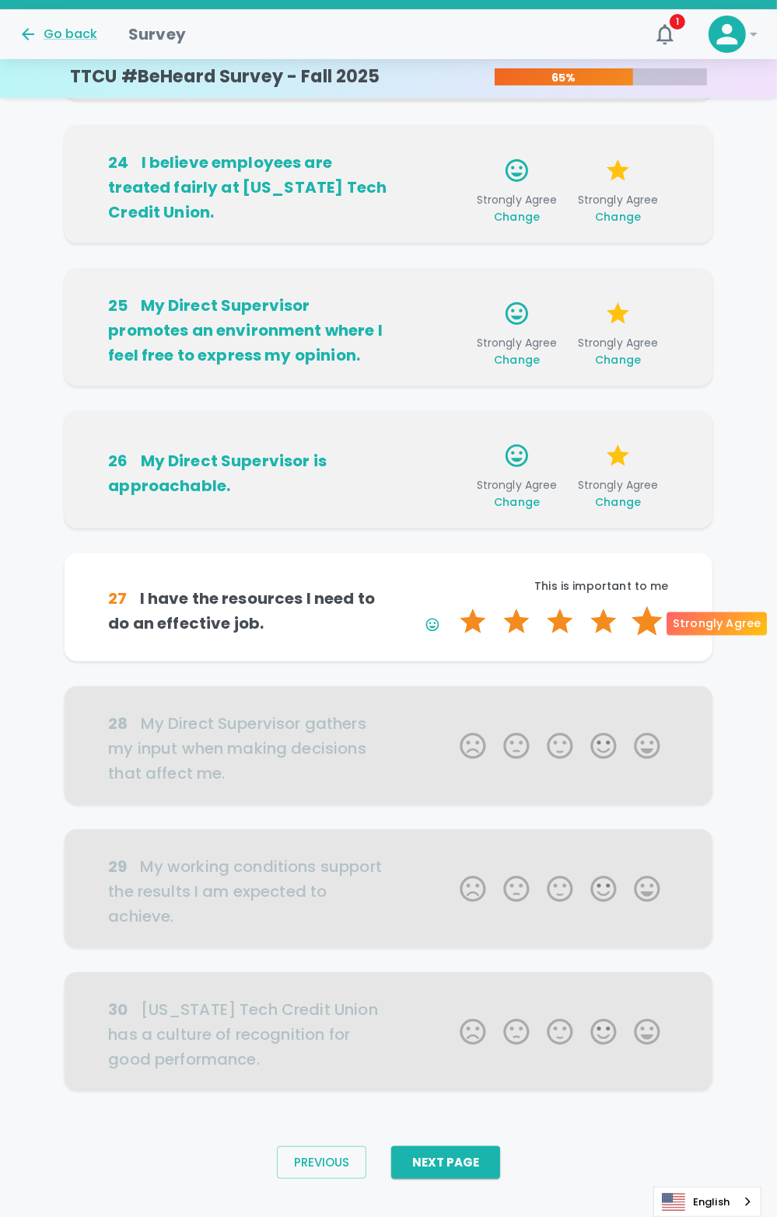
click at [650, 624] on label "5 Stars" at bounding box center [647, 621] width 44 height 31
click at [451, 606] on input "5 Stars" at bounding box center [450, 606] width 1 height 1
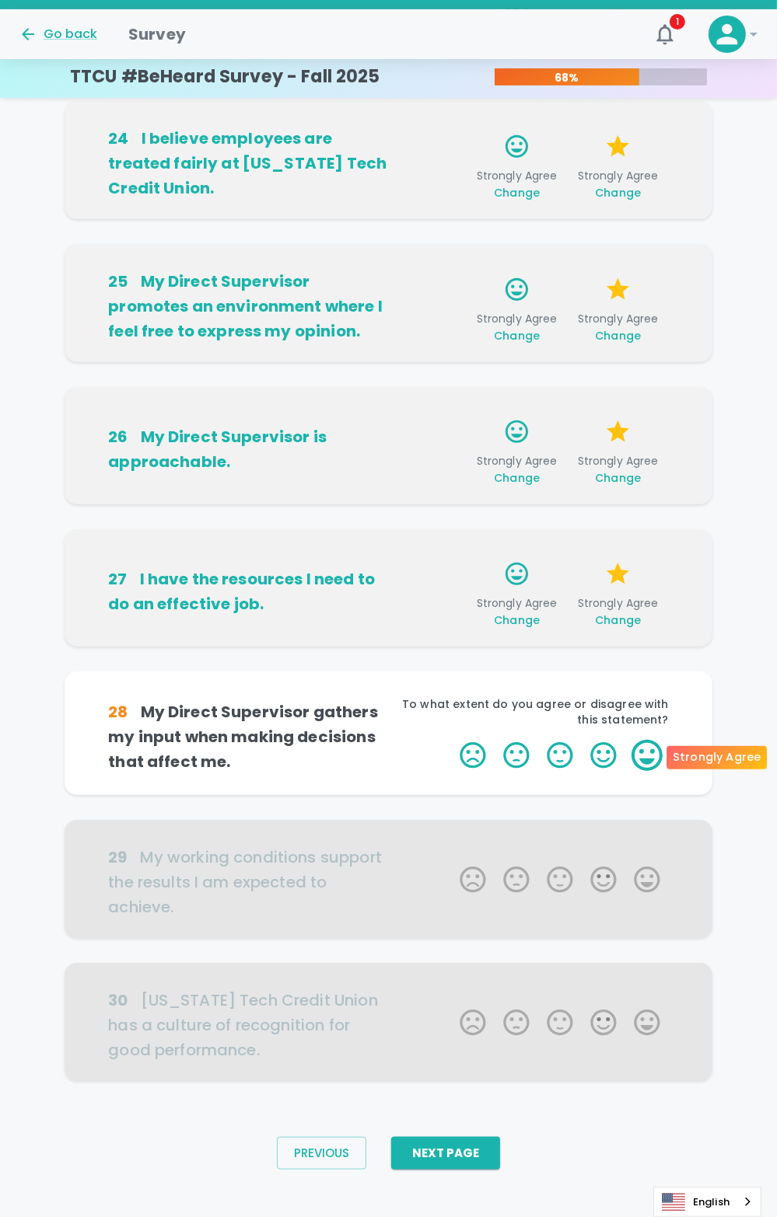
click at [653, 761] on label "5 Stars" at bounding box center [647, 755] width 44 height 31
click at [451, 740] on input "5 Stars" at bounding box center [450, 739] width 1 height 1
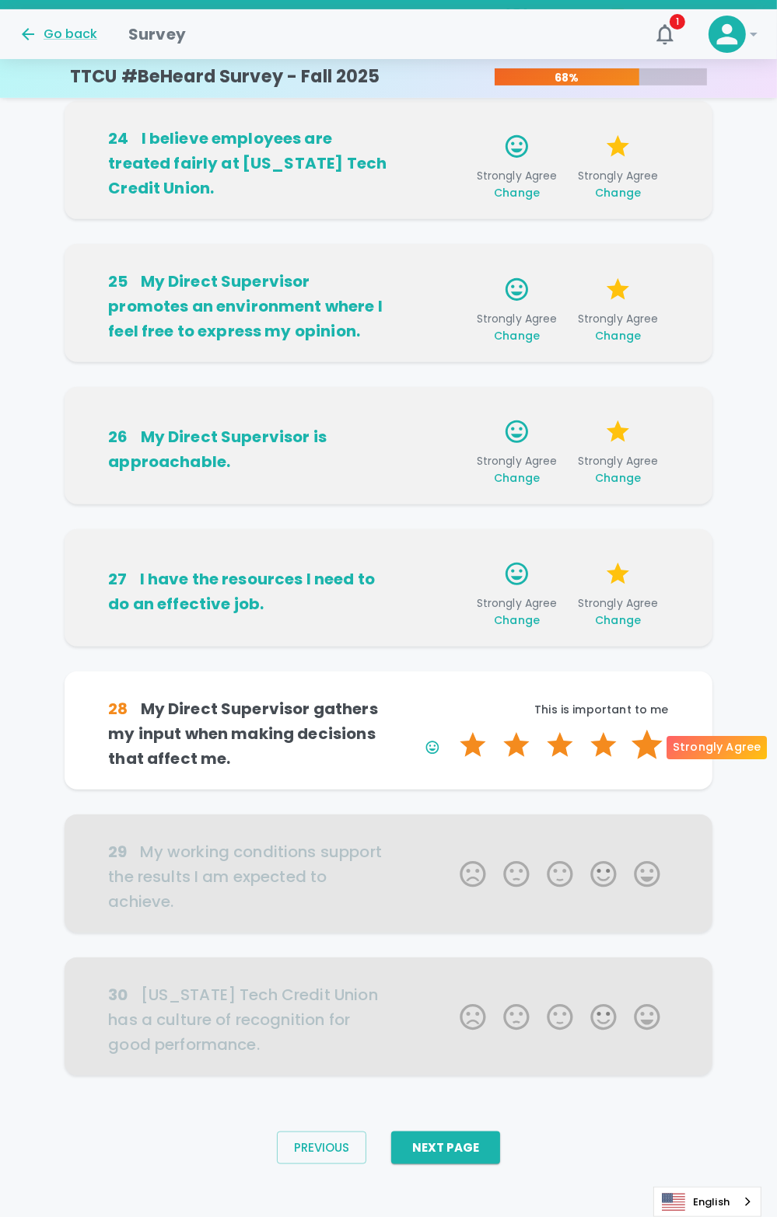
click at [653, 757] on label "5 Stars" at bounding box center [647, 745] width 44 height 31
click at [451, 730] on input "5 Stars" at bounding box center [450, 729] width 1 height 1
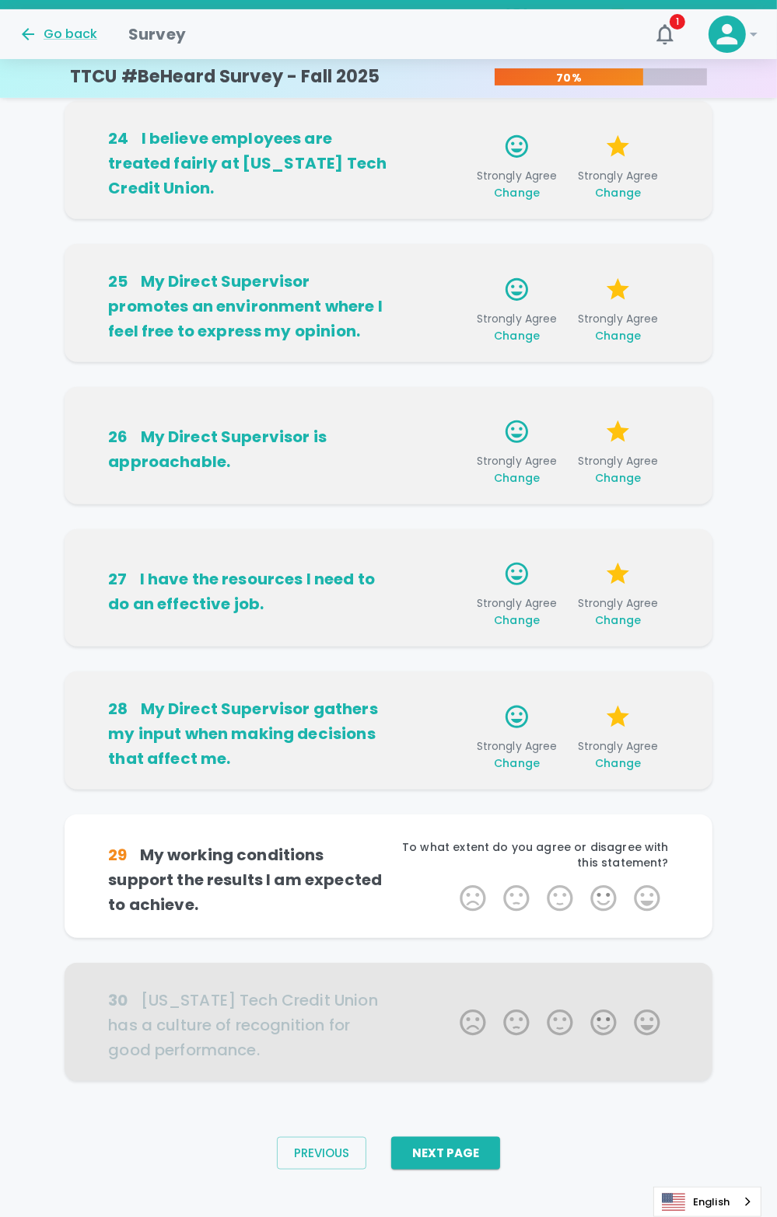
scroll to position [468, 0]
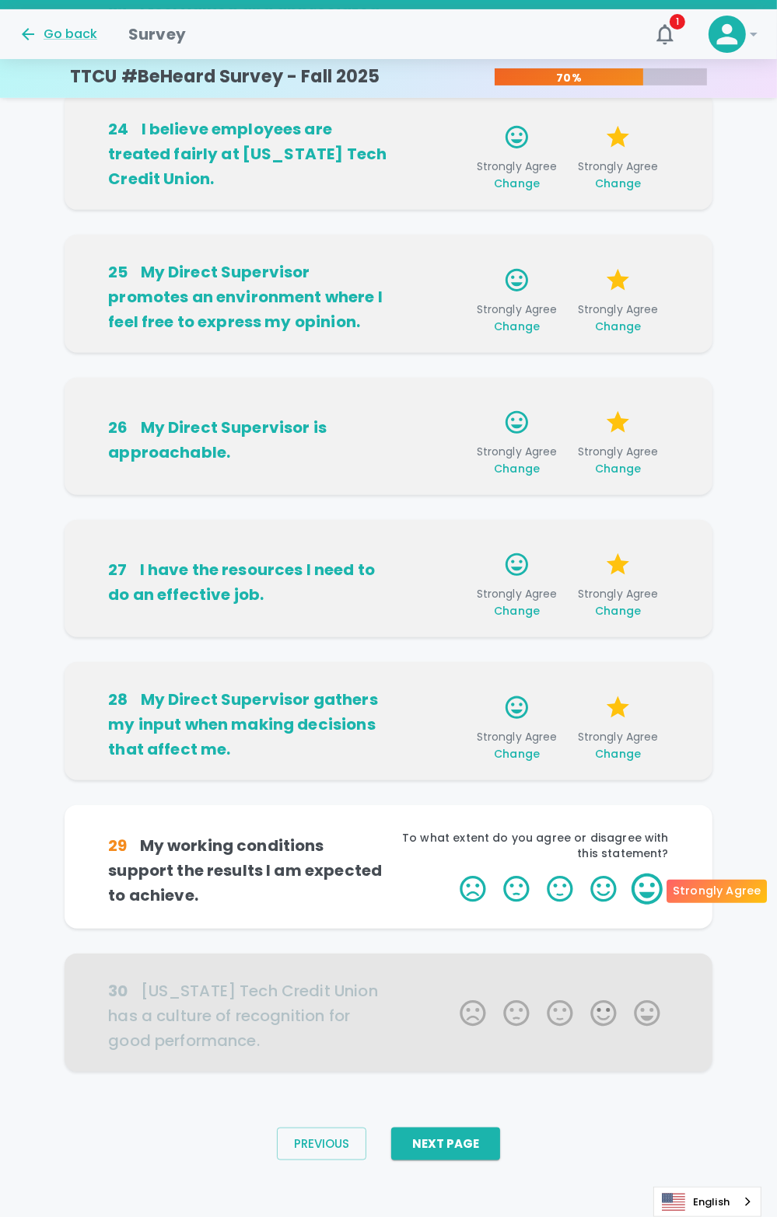
click at [650, 887] on label "5 Stars" at bounding box center [647, 889] width 44 height 31
click at [451, 874] on input "5 Stars" at bounding box center [450, 873] width 1 height 1
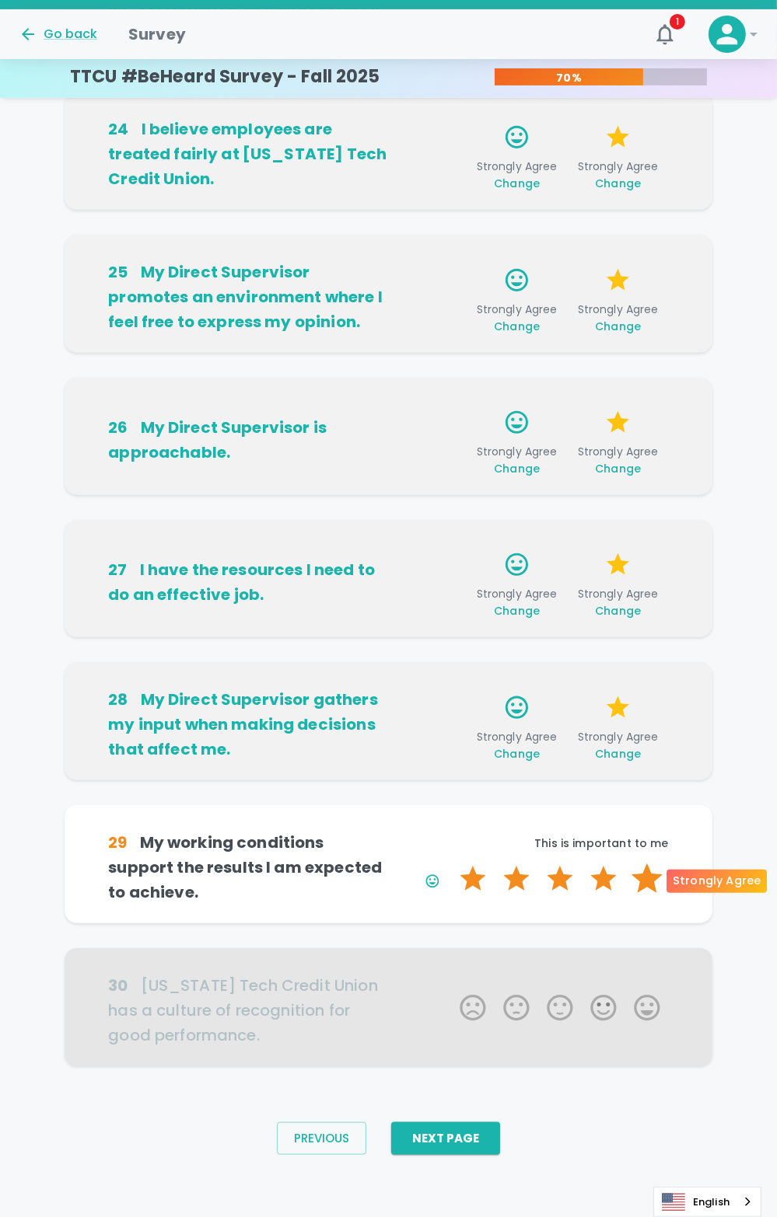
click at [650, 884] on label "5 Stars" at bounding box center [647, 879] width 44 height 31
click at [451, 864] on input "5 Stars" at bounding box center [450, 863] width 1 height 1
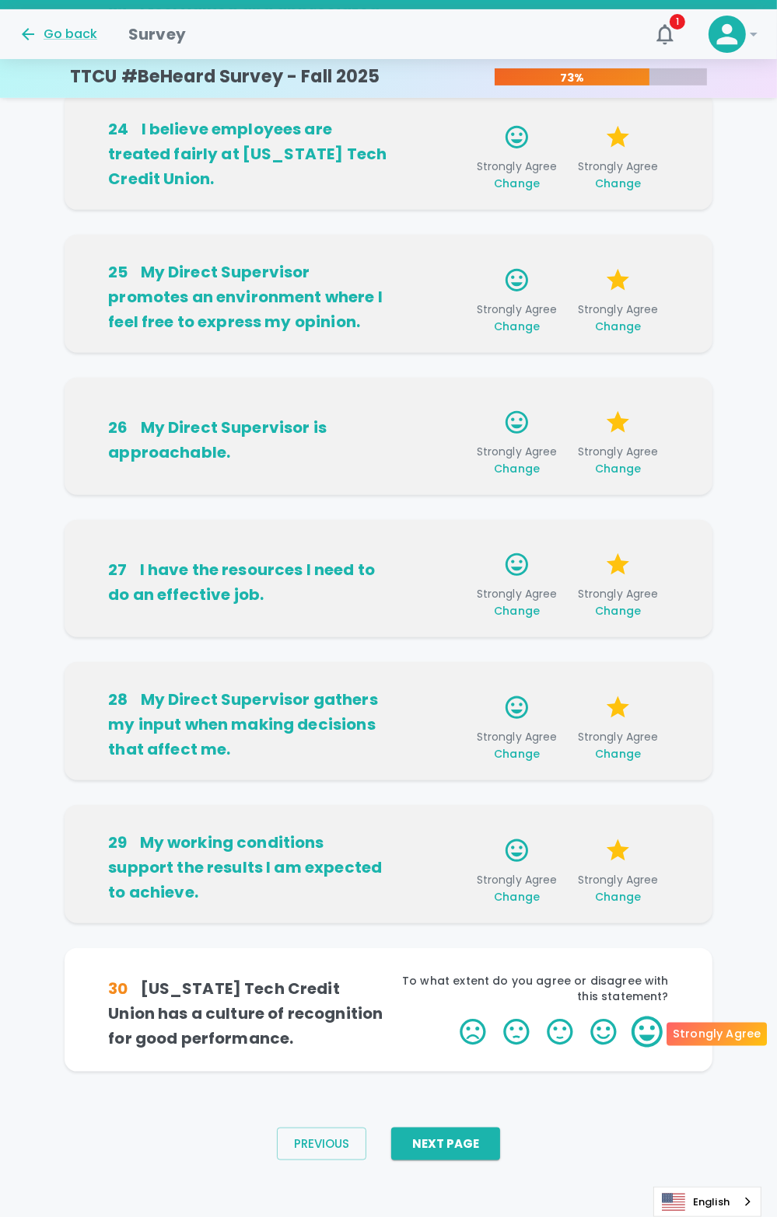
click at [650, 1038] on label "5 Stars" at bounding box center [647, 1032] width 44 height 31
click at [451, 1017] on input "5 Stars" at bounding box center [450, 1016] width 1 height 1
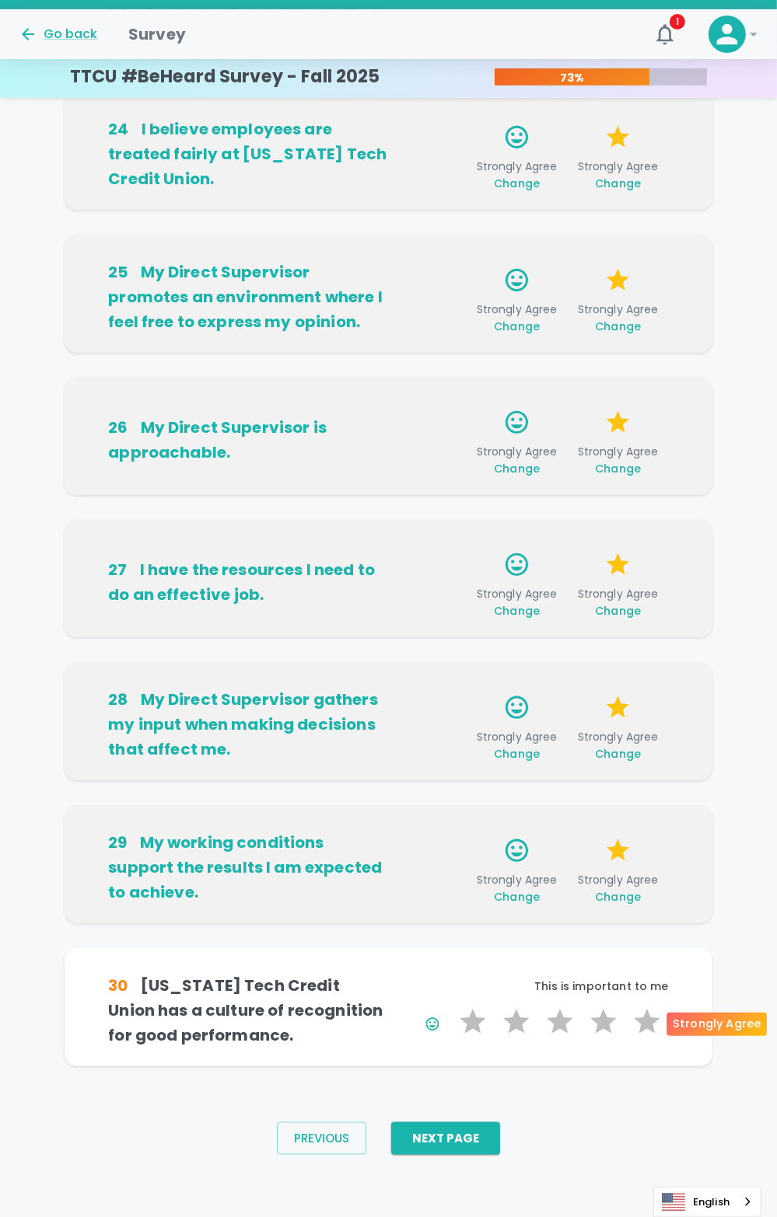
click at [650, 1036] on label "5 Stars" at bounding box center [647, 1022] width 44 height 31
click at [451, 1007] on input "5 Stars" at bounding box center [450, 1006] width 1 height 1
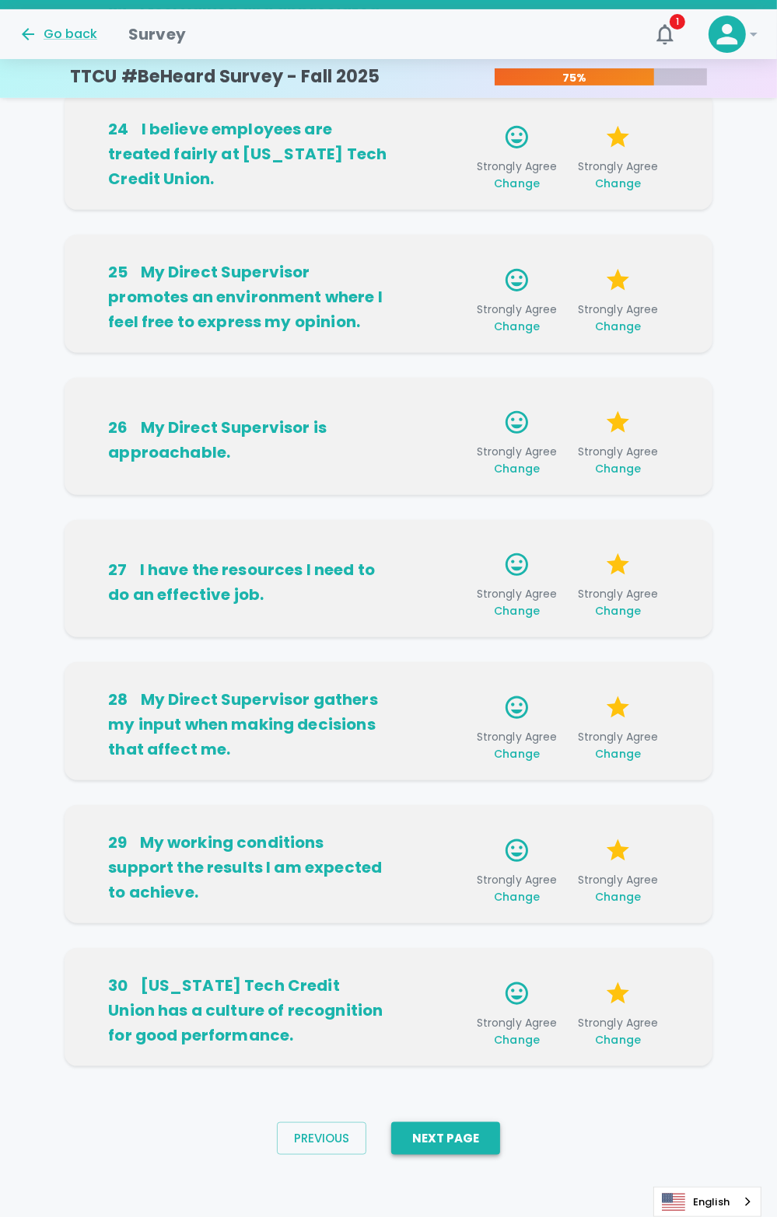
click at [445, 1142] on button "Next Page" at bounding box center [445, 1139] width 109 height 33
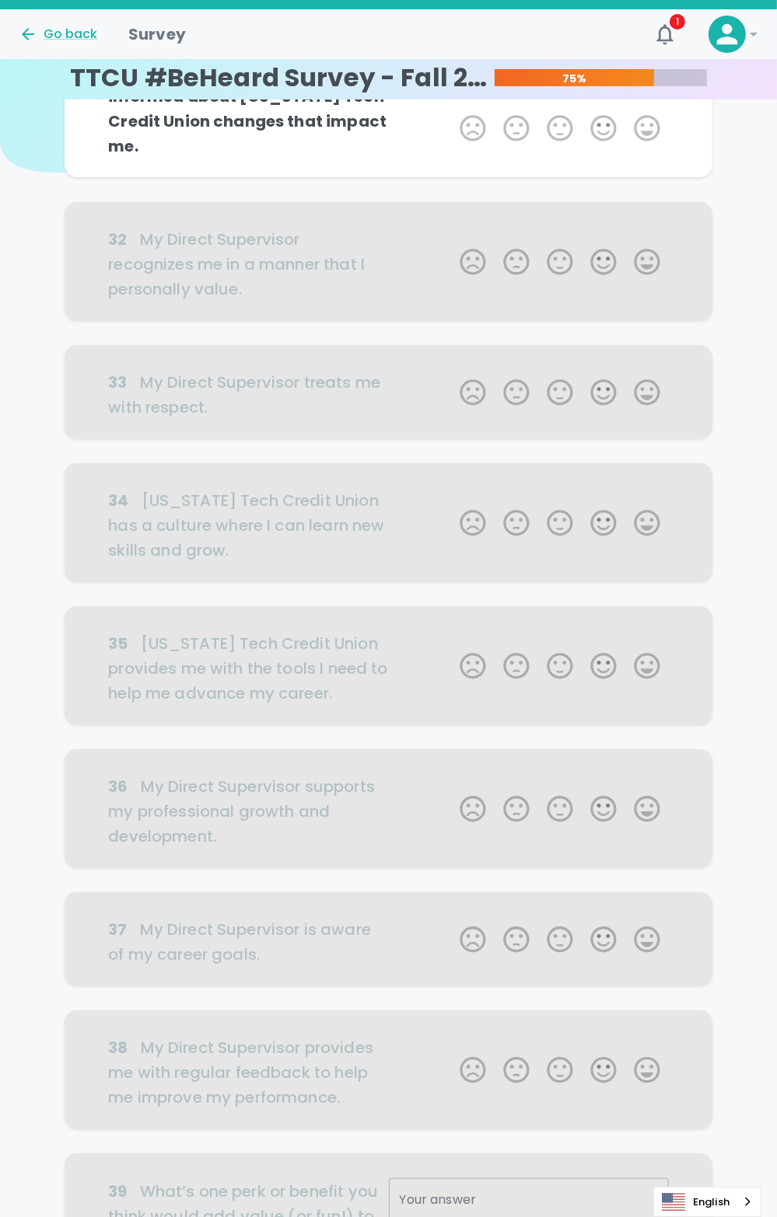
scroll to position [0, 0]
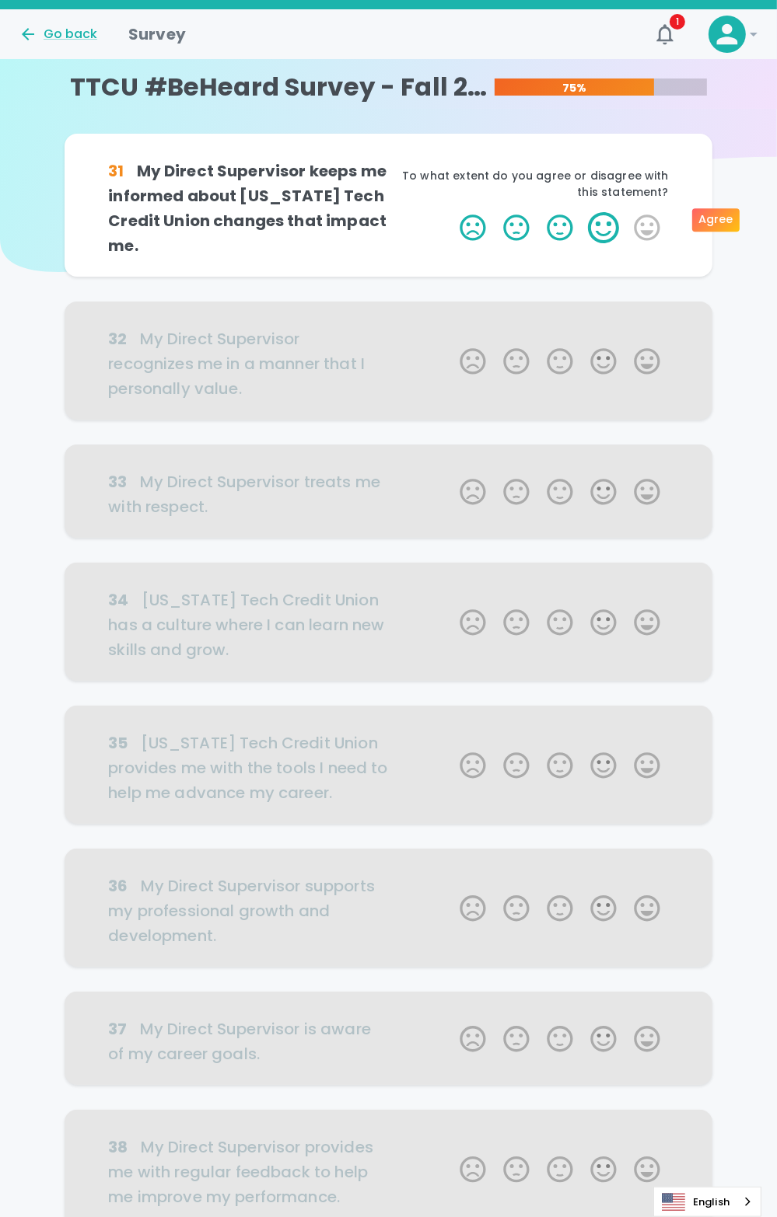
click at [611, 218] on label "4 Stars" at bounding box center [604, 227] width 44 height 31
click at [451, 212] on input "4 Stars" at bounding box center [450, 211] width 1 height 1
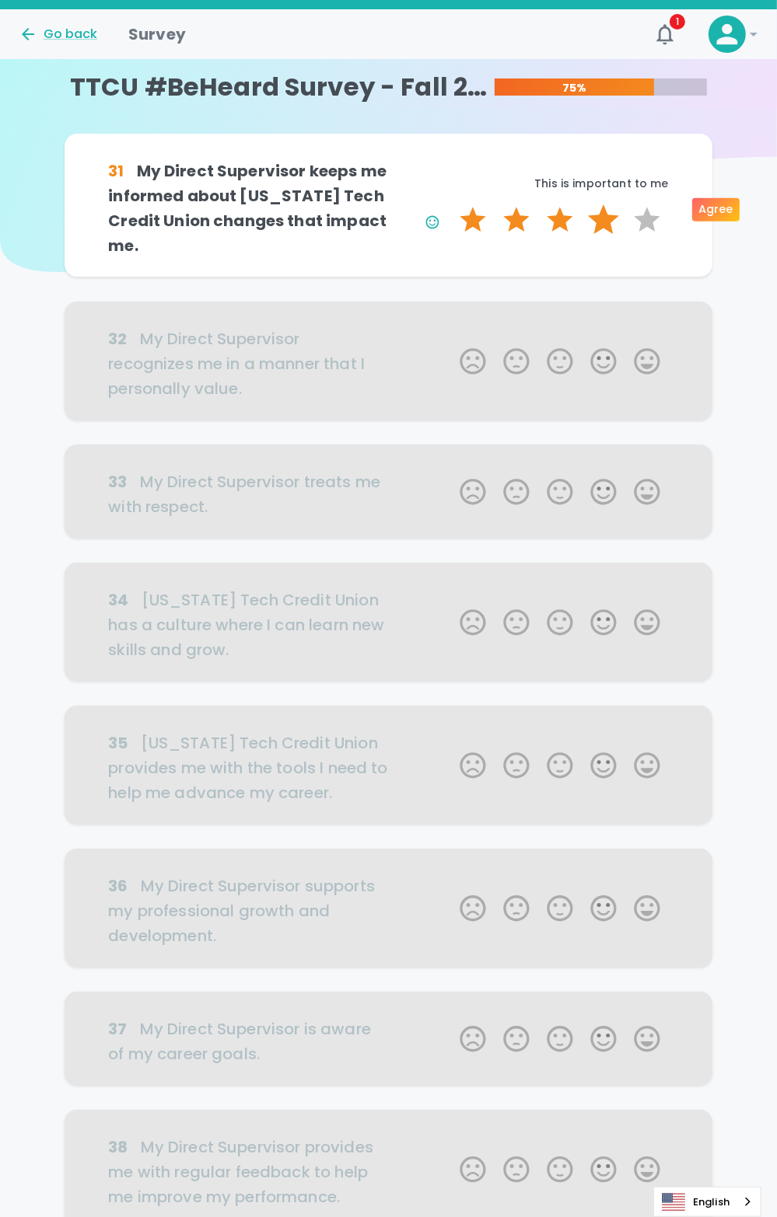
click at [603, 209] on label "4 Stars" at bounding box center [604, 219] width 44 height 31
click at [451, 204] on input "4 Stars" at bounding box center [450, 204] width 1 height 1
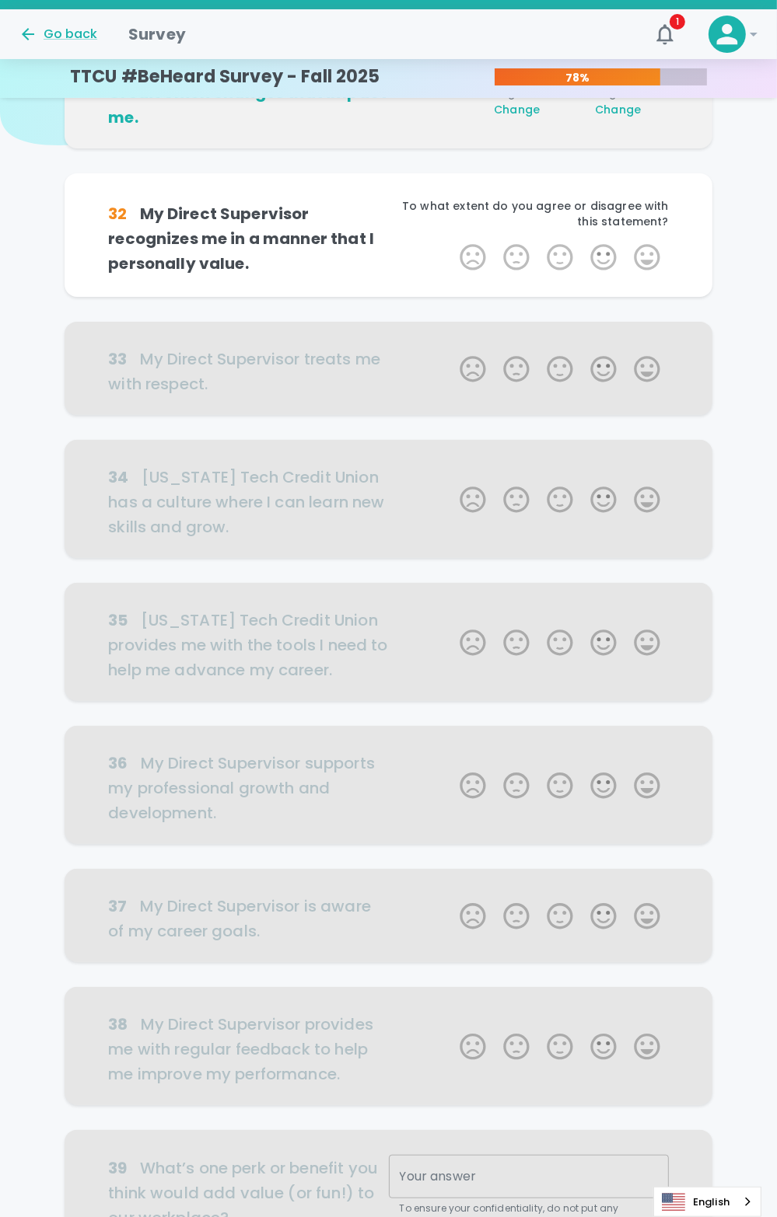
scroll to position [137, 0]
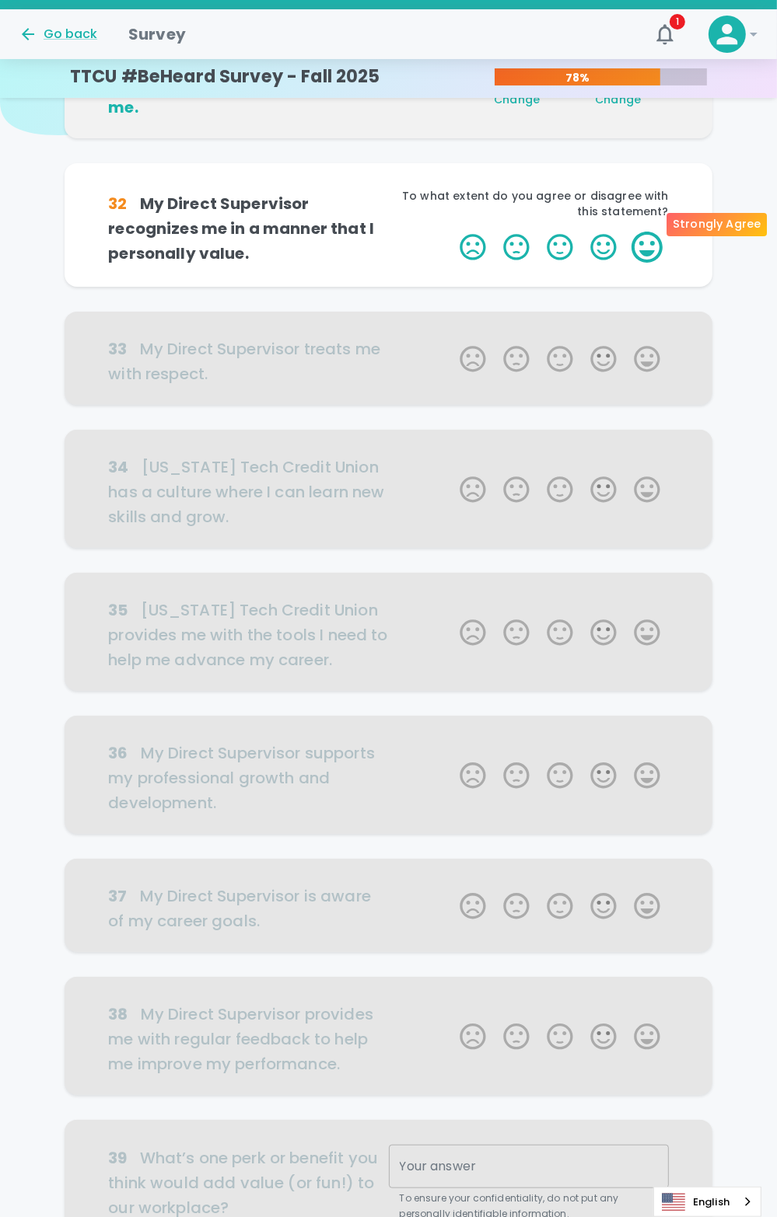
click at [657, 232] on label "5 Stars" at bounding box center [647, 247] width 44 height 31
click at [451, 231] on input "5 Stars" at bounding box center [450, 231] width 1 height 1
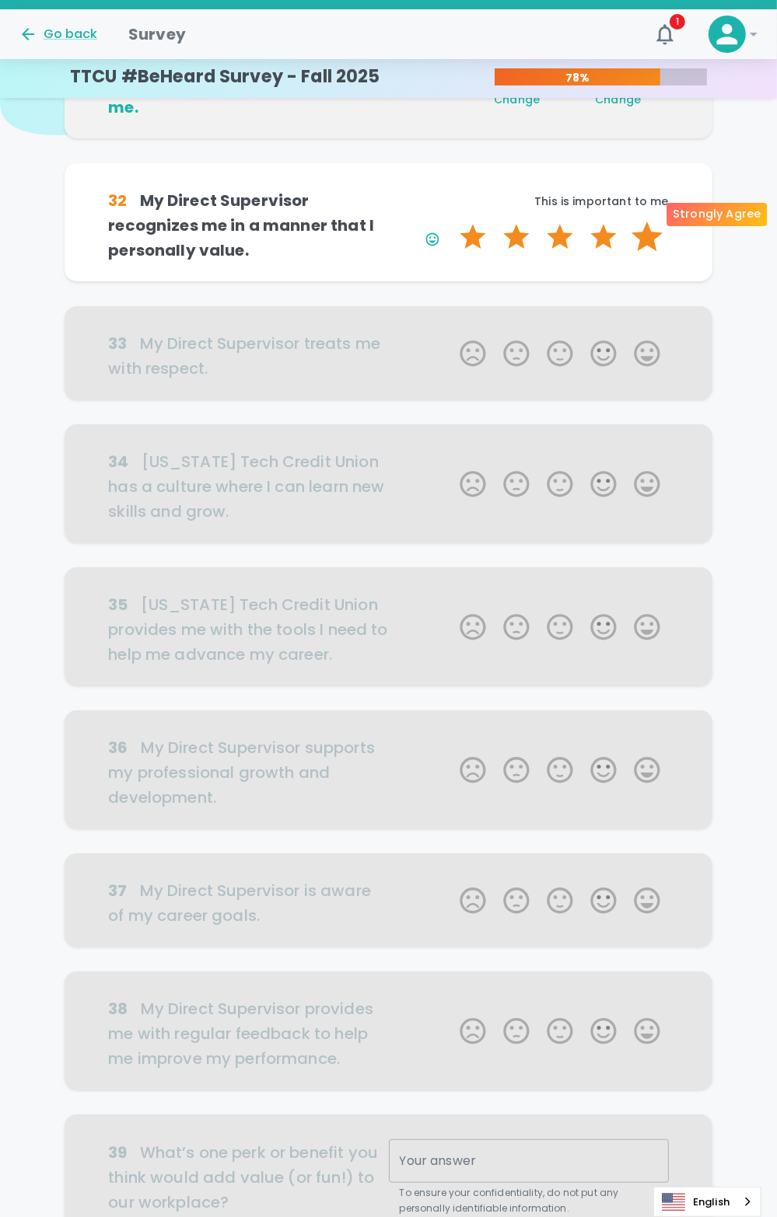
click at [651, 222] on label "5 Stars" at bounding box center [647, 237] width 44 height 31
click at [451, 221] on input "5 Stars" at bounding box center [450, 221] width 1 height 1
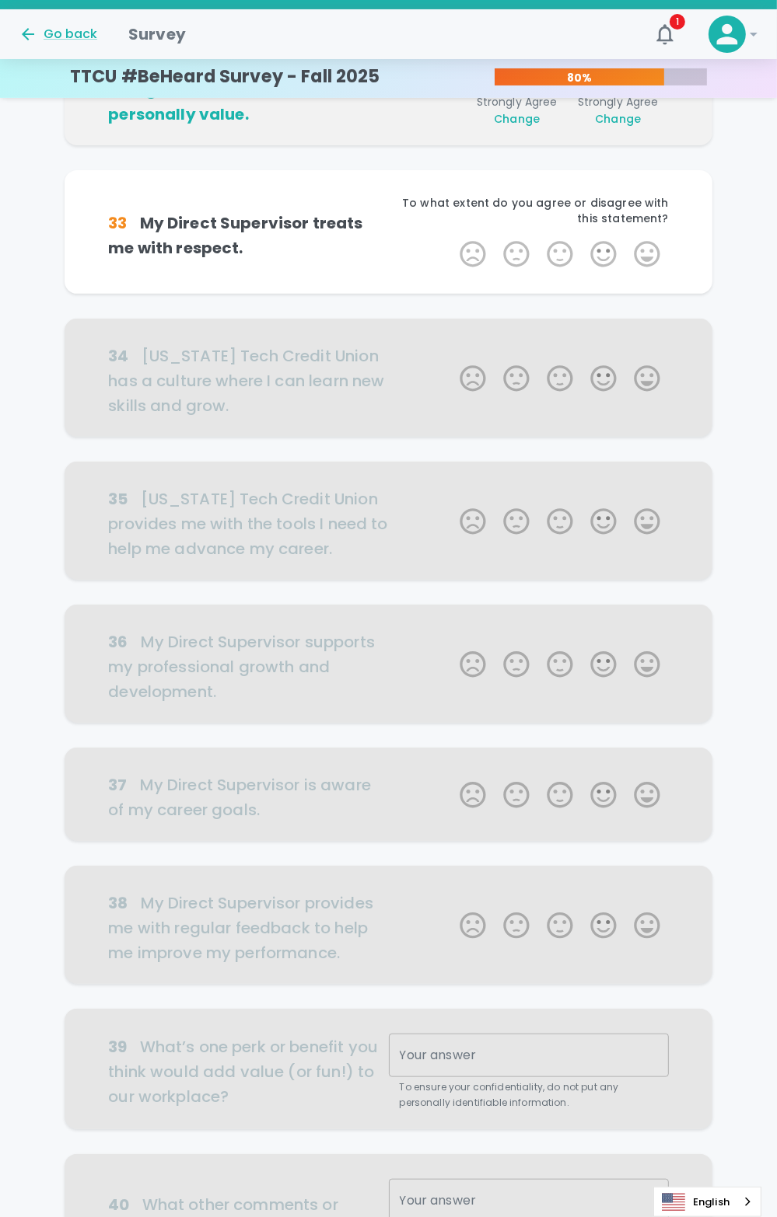
scroll to position [274, 0]
click at [641, 238] on label "5 Stars" at bounding box center [647, 253] width 44 height 31
click at [451, 237] on input "5 Stars" at bounding box center [450, 237] width 1 height 1
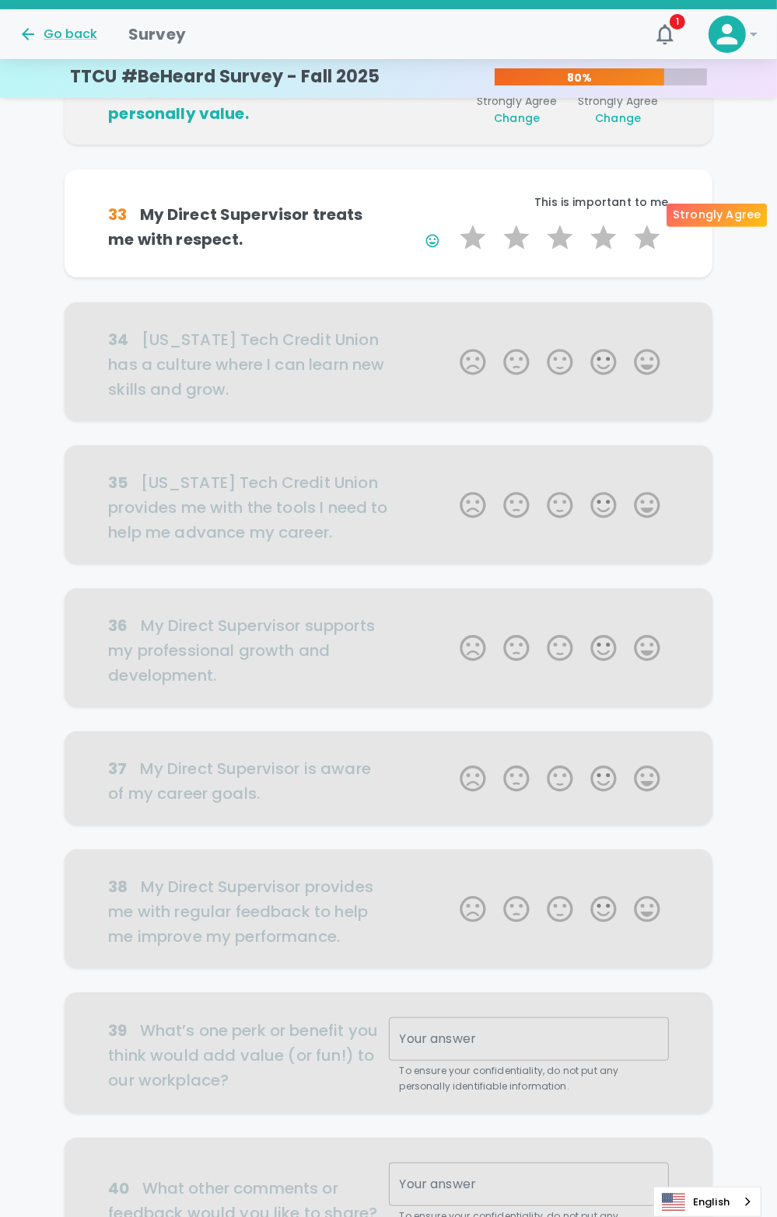
click at [644, 222] on label "5 Stars" at bounding box center [647, 237] width 44 height 31
click at [451, 222] on input "5 Stars" at bounding box center [450, 222] width 1 height 1
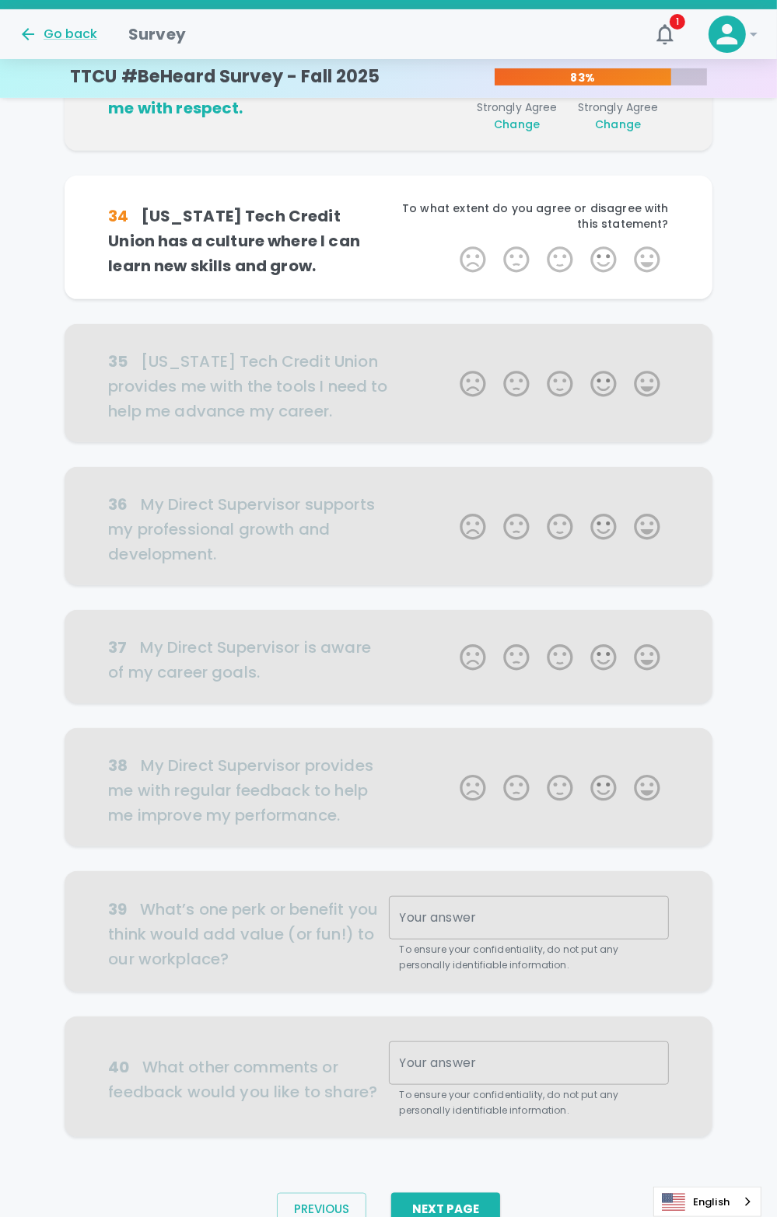
scroll to position [410, 0]
click at [641, 243] on label "5 Stars" at bounding box center [647, 258] width 44 height 31
click at [451, 243] on input "5 Stars" at bounding box center [450, 243] width 1 height 1
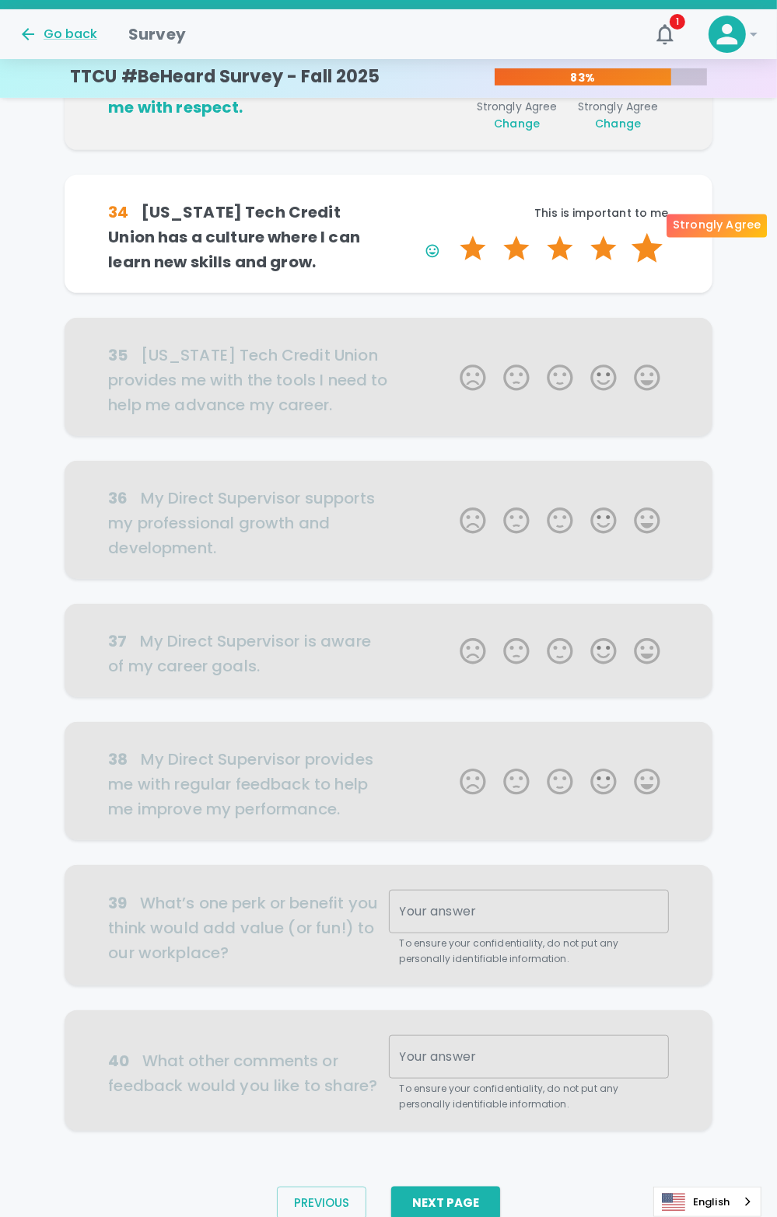
click at [645, 233] on label "5 Stars" at bounding box center [647, 248] width 44 height 31
click at [451, 232] on input "5 Stars" at bounding box center [450, 232] width 1 height 1
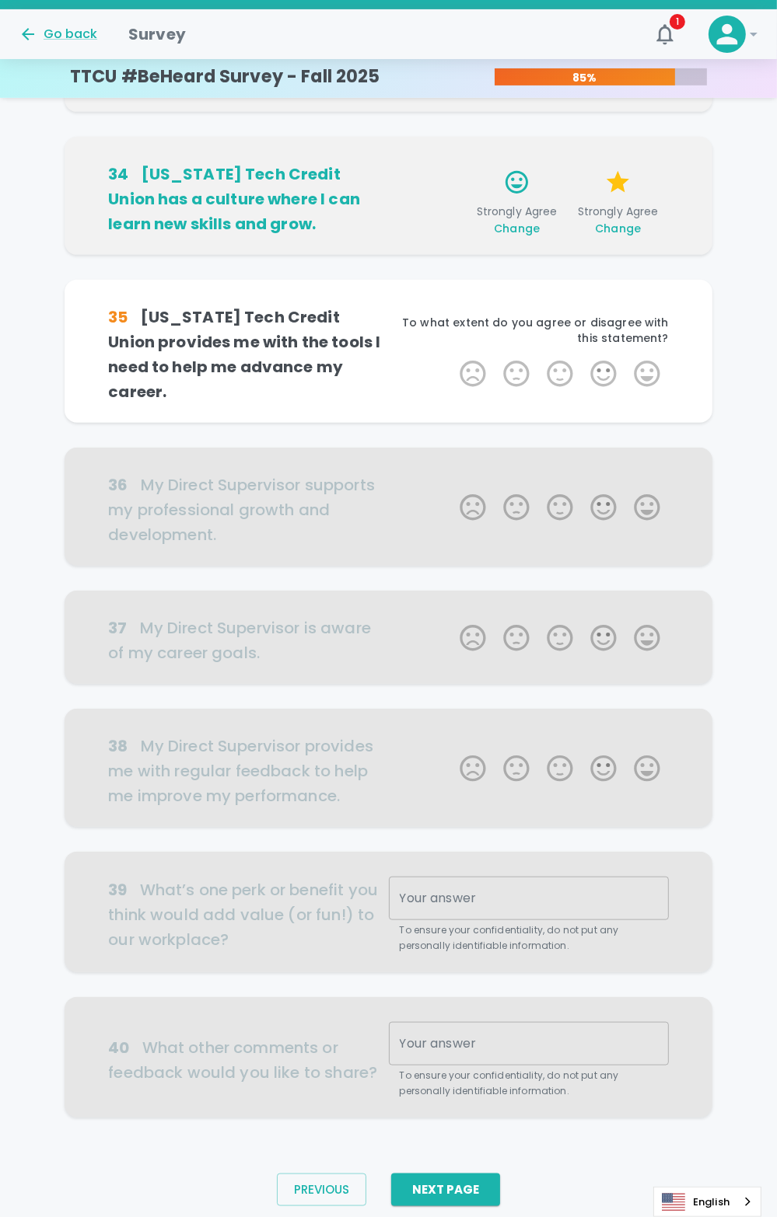
scroll to position [450, 0]
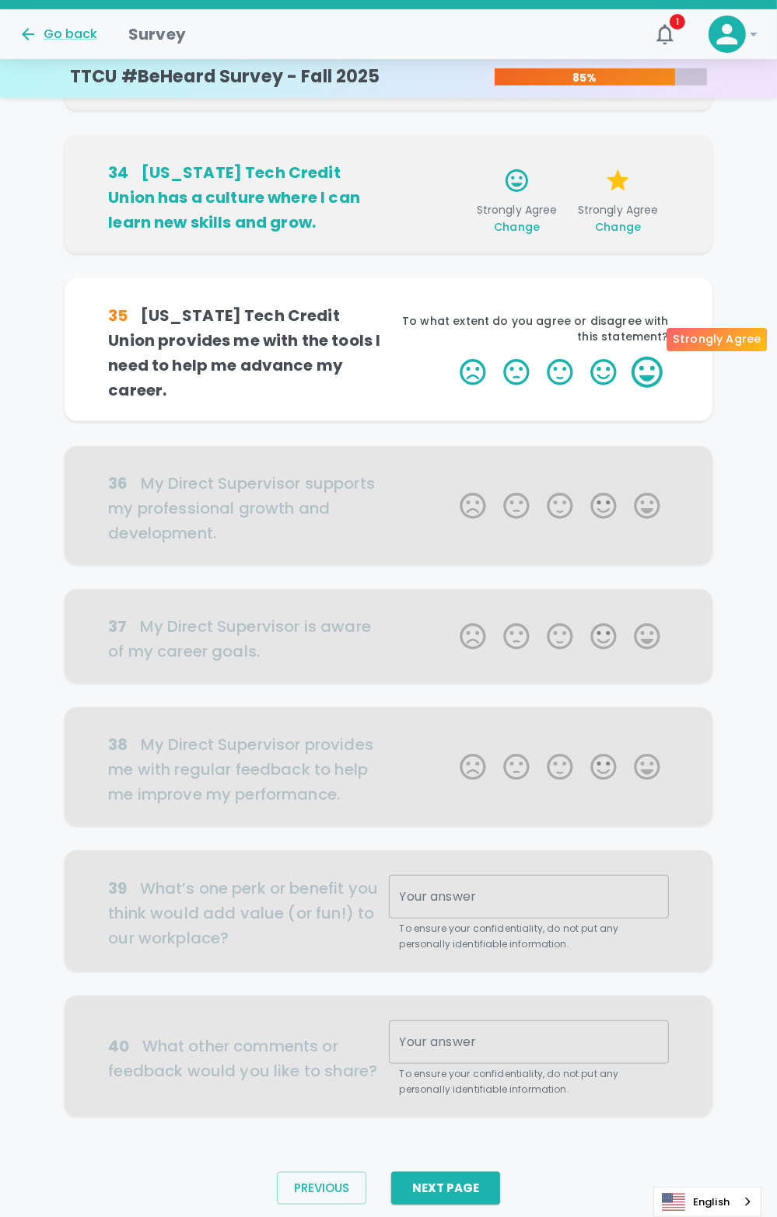
click at [659, 357] on label "5 Stars" at bounding box center [647, 372] width 44 height 31
click at [451, 356] on input "5 Stars" at bounding box center [450, 356] width 1 height 1
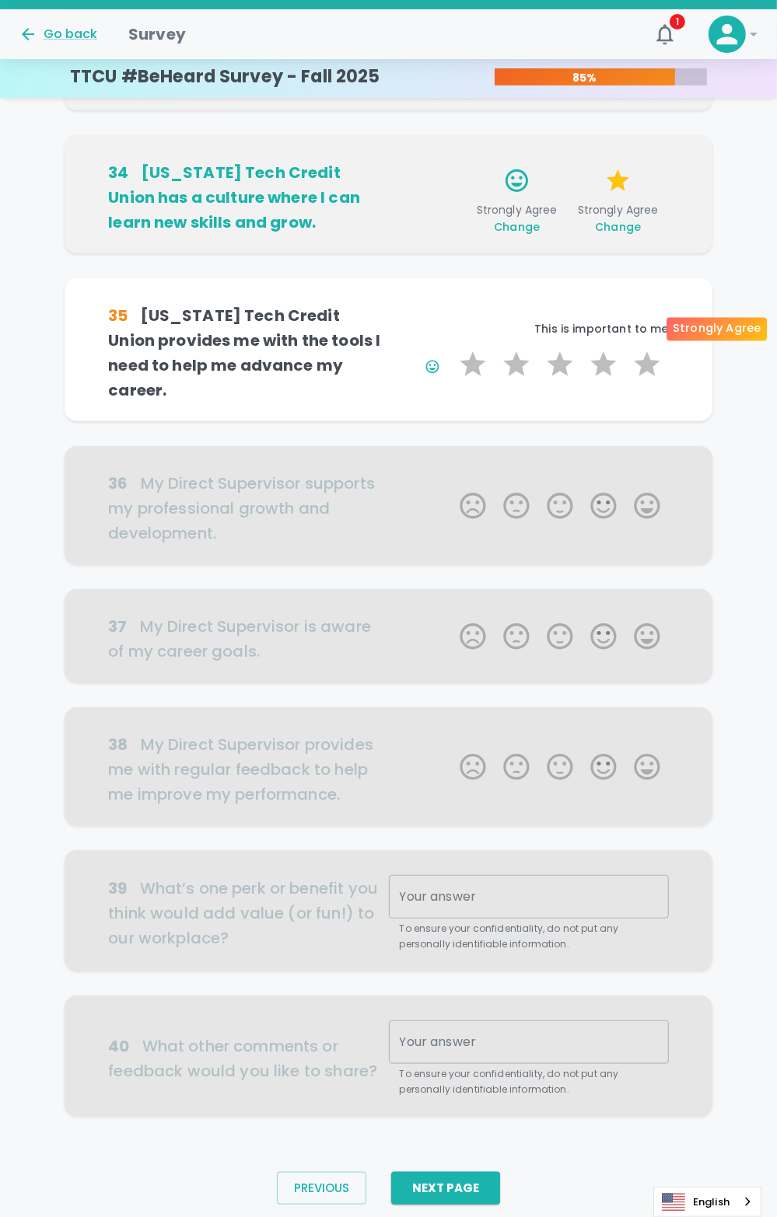
click at [659, 349] on label "5 Stars" at bounding box center [647, 364] width 44 height 31
click at [451, 348] on input "5 Stars" at bounding box center [450, 348] width 1 height 1
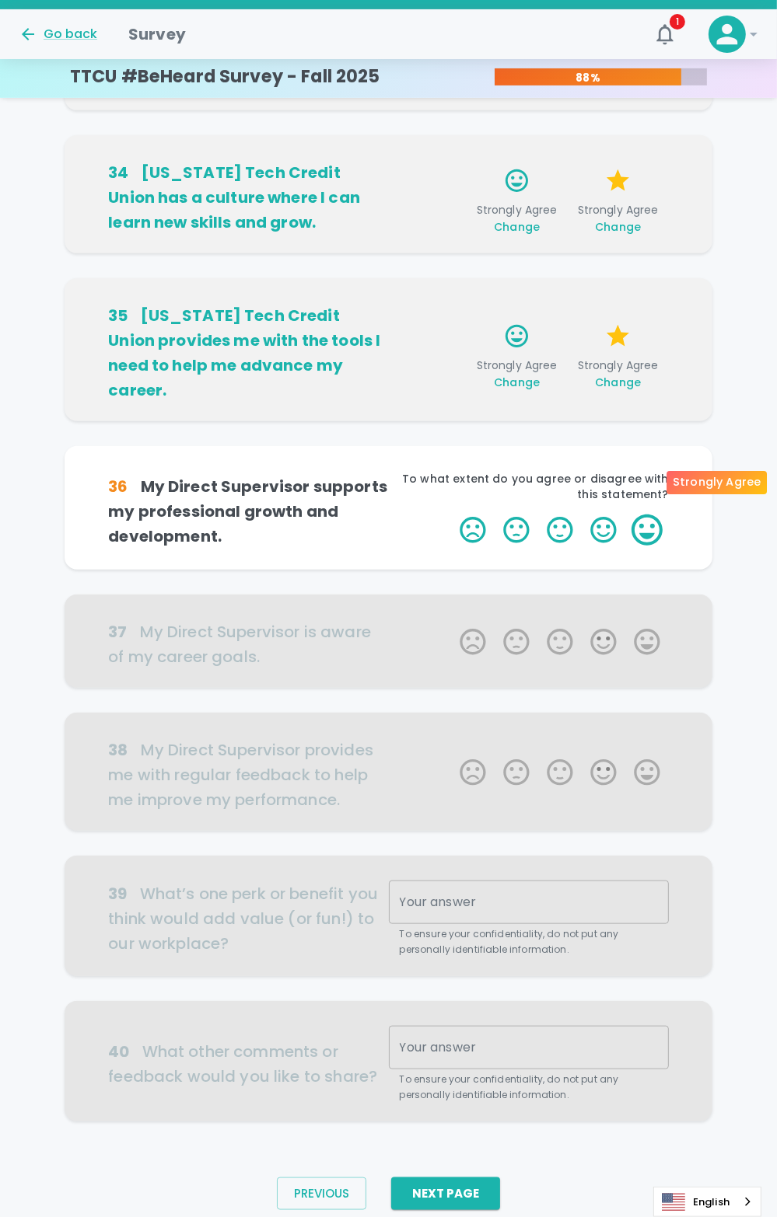
click at [641, 515] on label "5 Stars" at bounding box center [647, 530] width 44 height 31
click at [451, 514] on input "5 Stars" at bounding box center [450, 514] width 1 height 1
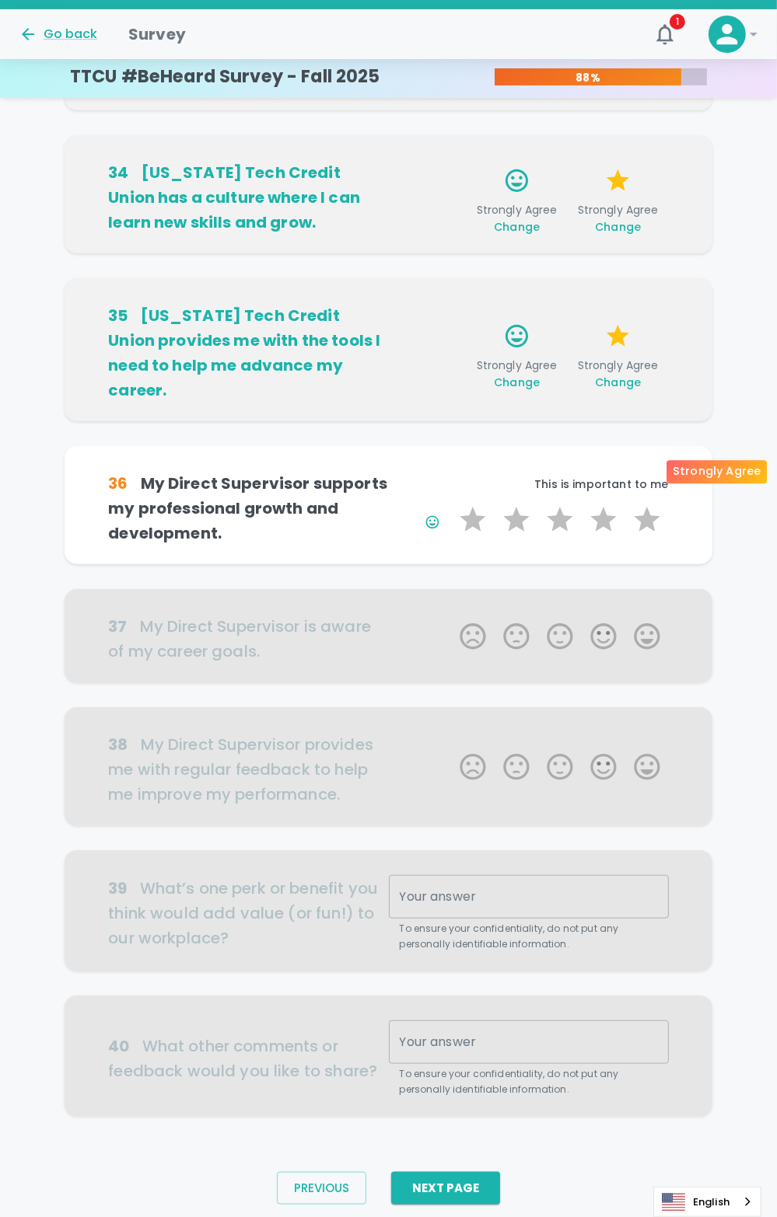
click at [641, 505] on label "5 Stars" at bounding box center [647, 520] width 44 height 31
click at [451, 504] on input "5 Stars" at bounding box center [450, 504] width 1 height 1
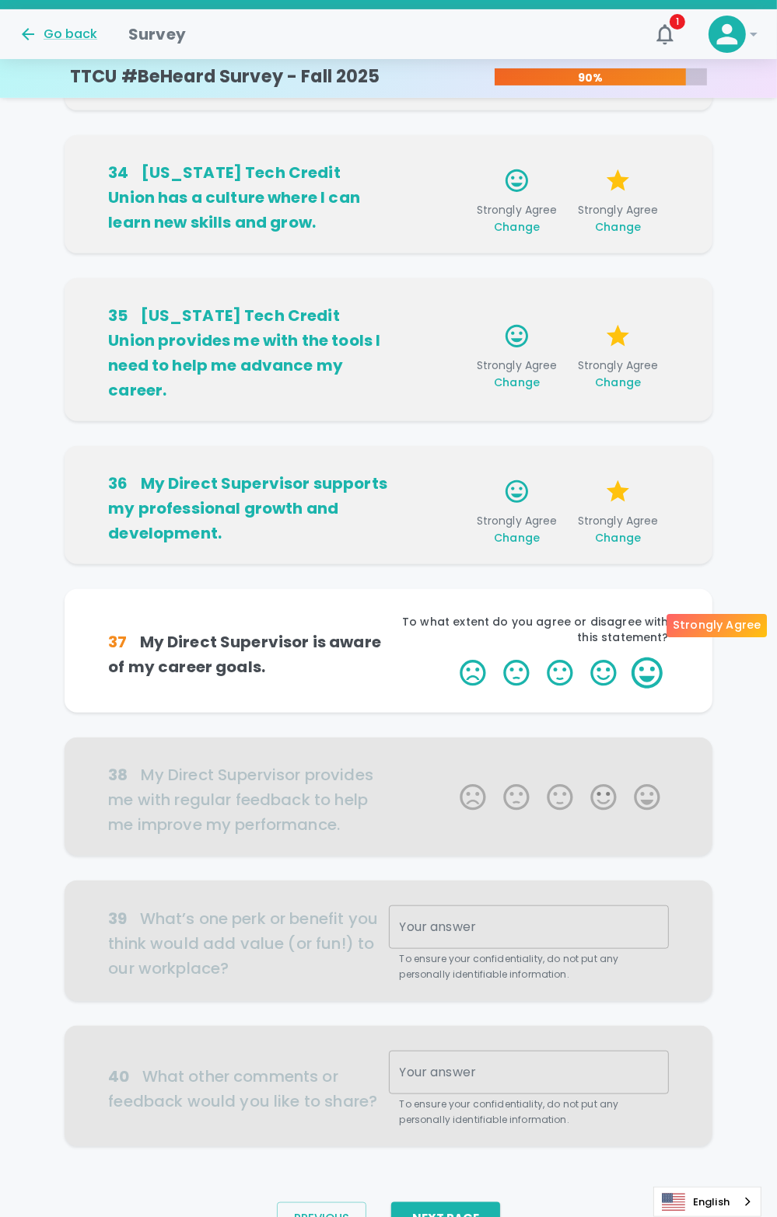
click at [648, 658] on label "5 Stars" at bounding box center [647, 673] width 44 height 31
click at [451, 657] on input "5 Stars" at bounding box center [450, 657] width 1 height 1
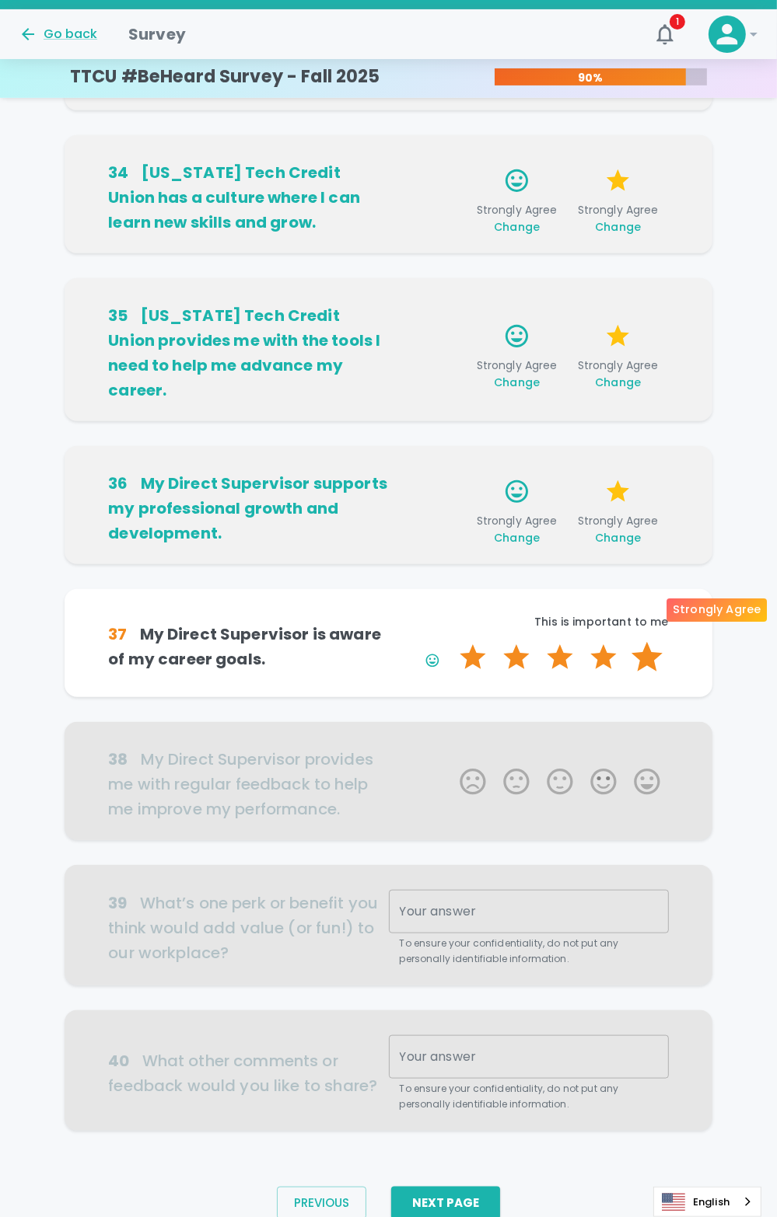
click at [650, 642] on label "5 Stars" at bounding box center [647, 657] width 44 height 31
click at [451, 641] on input "5 Stars" at bounding box center [450, 641] width 1 height 1
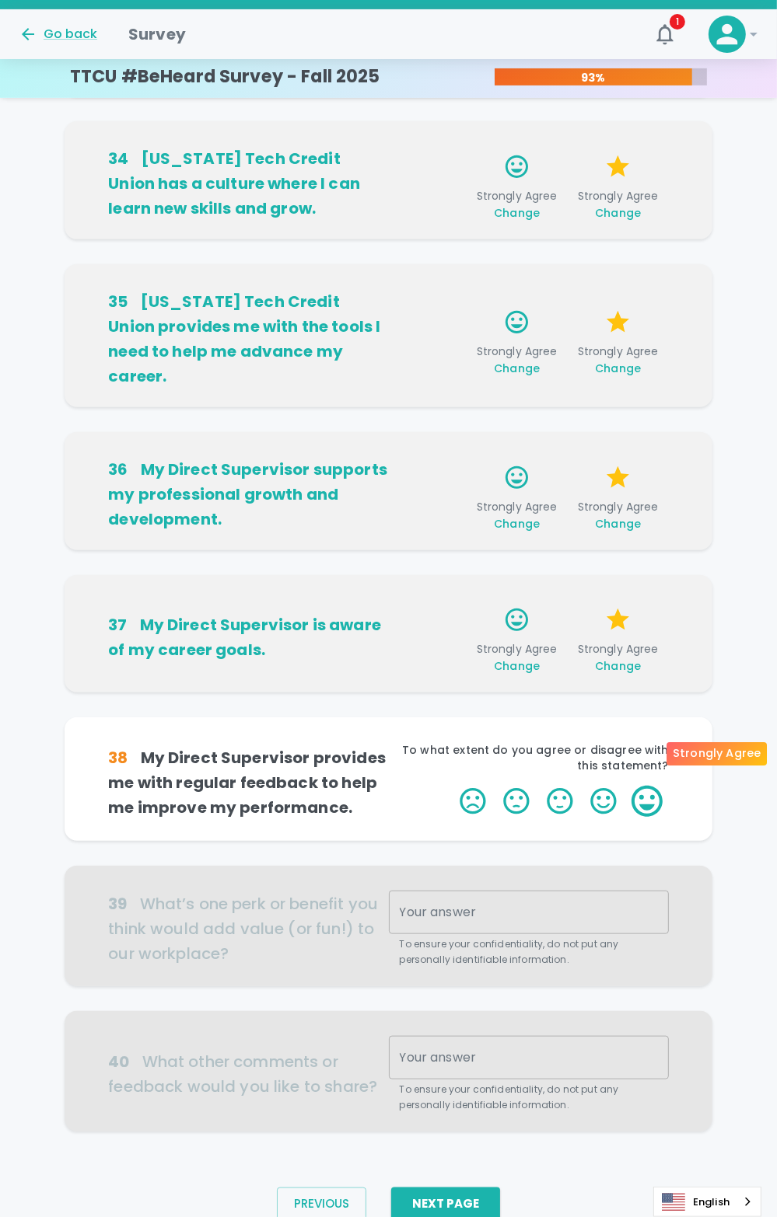
click at [642, 786] on label "5 Stars" at bounding box center [647, 801] width 44 height 31
click at [451, 785] on input "5 Stars" at bounding box center [450, 785] width 1 height 1
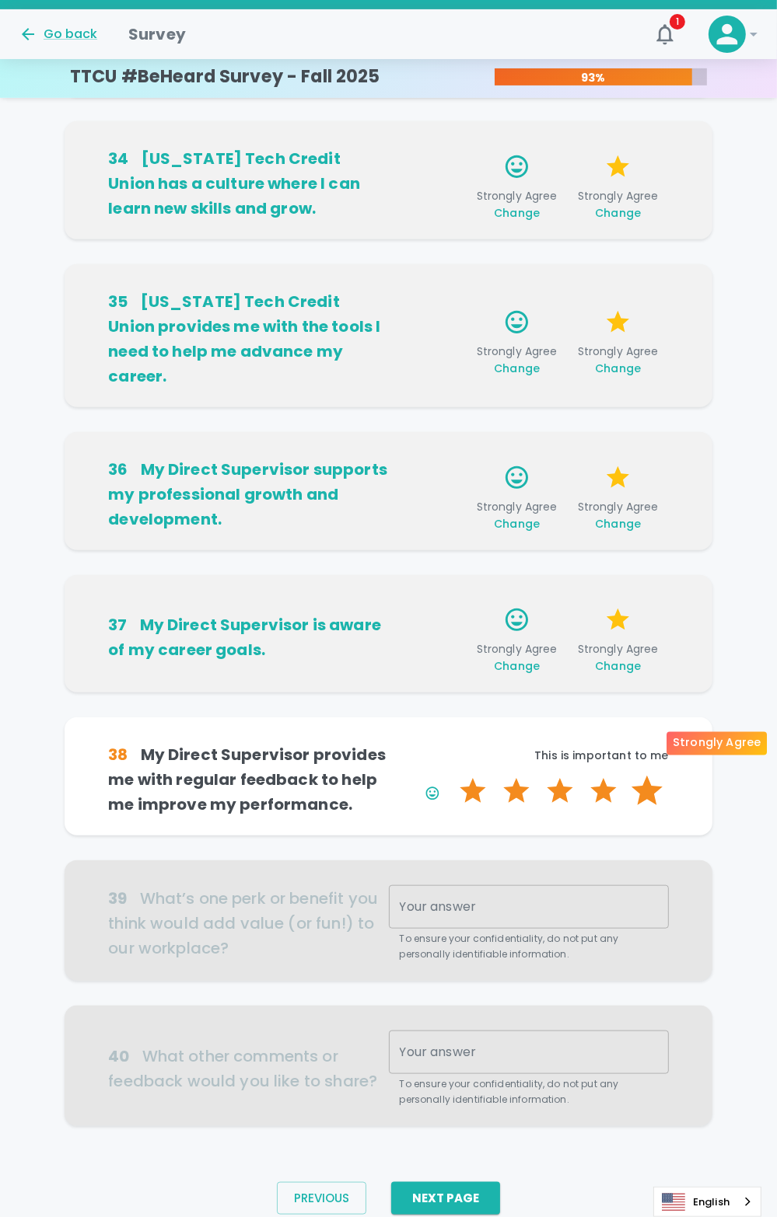
click at [650, 776] on label "5 Stars" at bounding box center [647, 791] width 44 height 31
click at [451, 775] on input "5 Stars" at bounding box center [450, 775] width 1 height 1
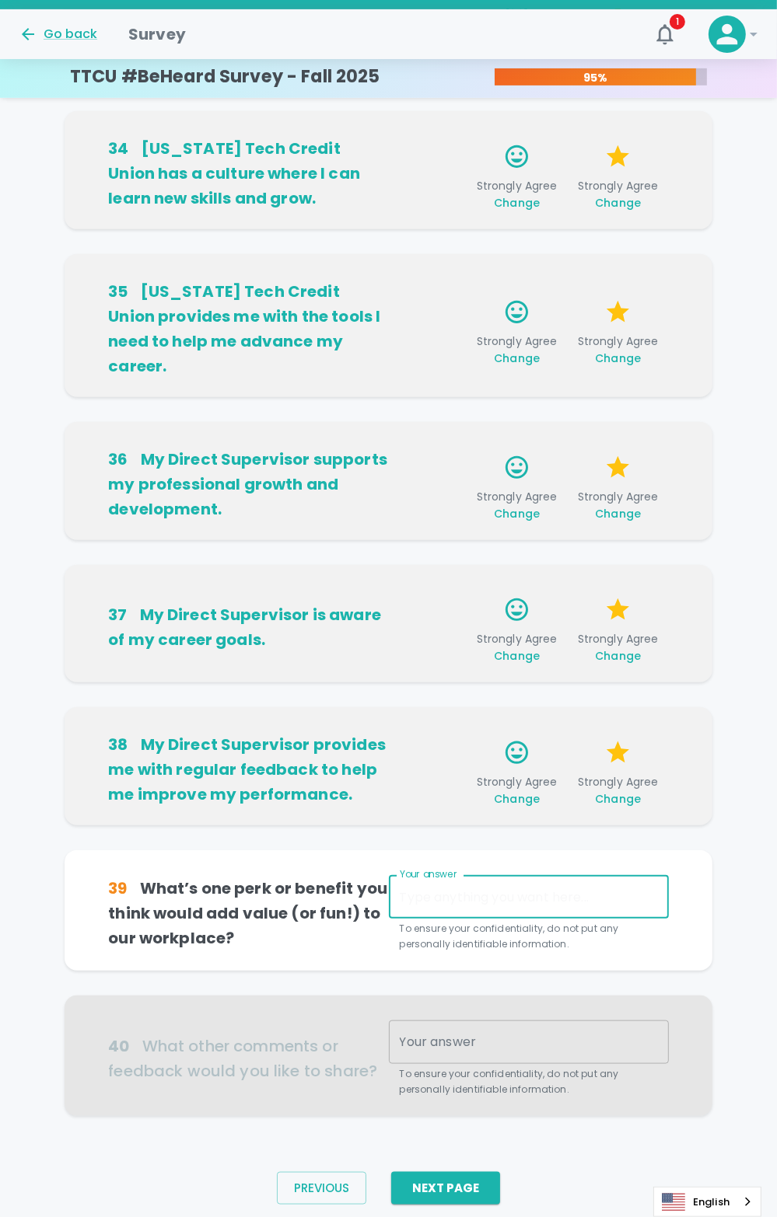
click at [484, 889] on textarea "Your answer" at bounding box center [529, 898] width 258 height 18
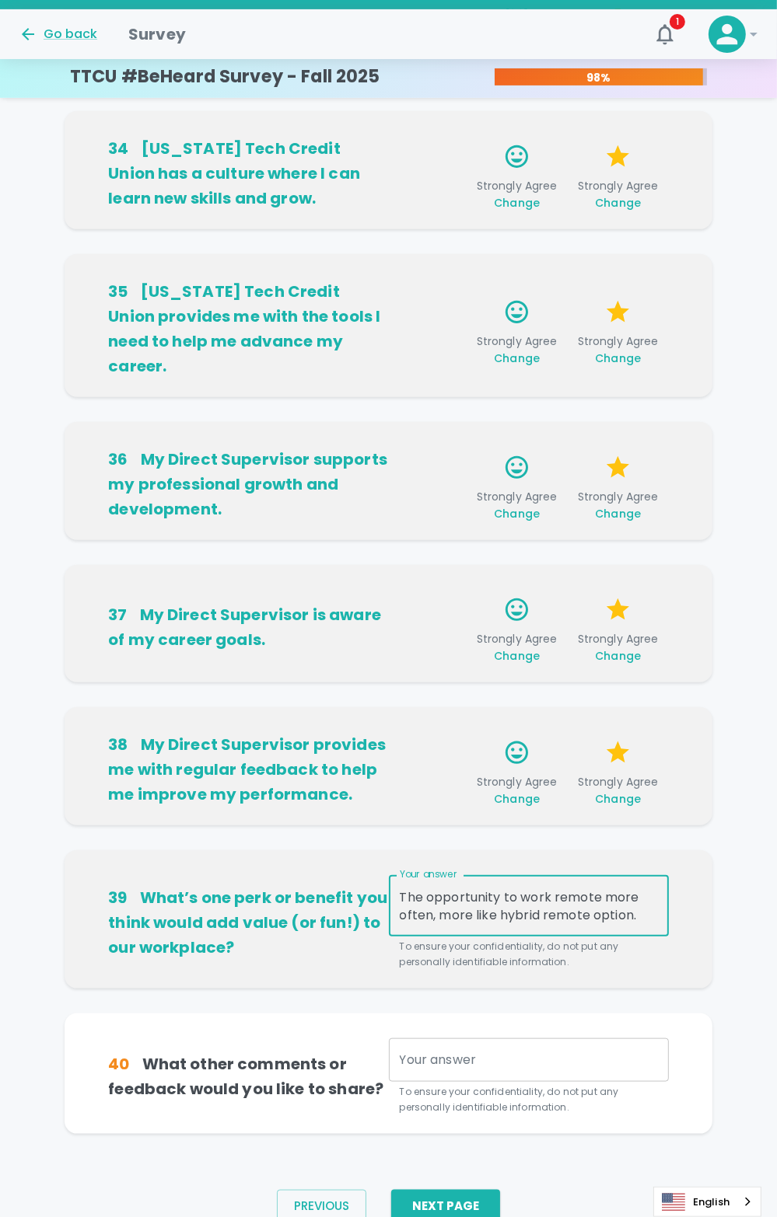
type textarea "The opportunity to work remote more often, more like hybrid remote option."
click at [425, 1039] on div "x Your answer" at bounding box center [529, 1061] width 280 height 44
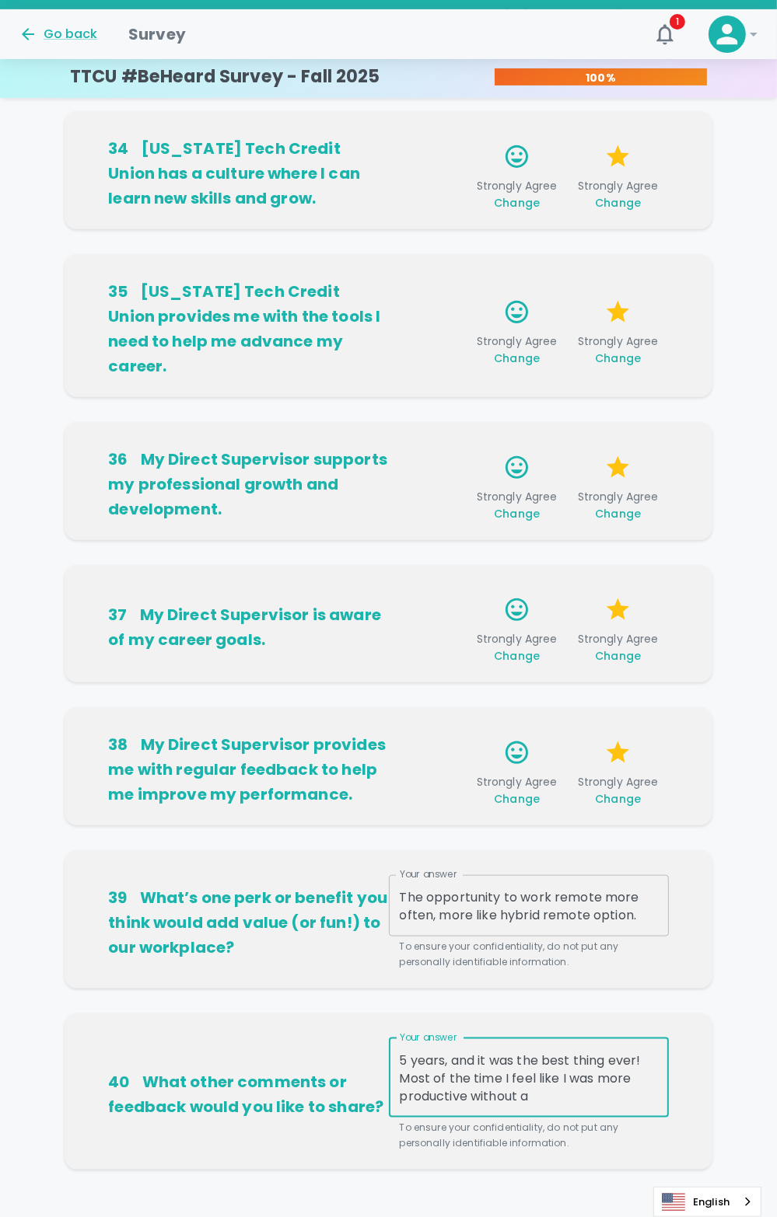
scroll to position [143, 0]
click at [629, 1051] on textarea "I would like the option to be able to work more remotely and some in office as …" at bounding box center [529, 1078] width 258 height 54
click at [626, 1051] on textarea "I would like the option to be able to work more remotely and some in office as …" at bounding box center [529, 1078] width 258 height 54
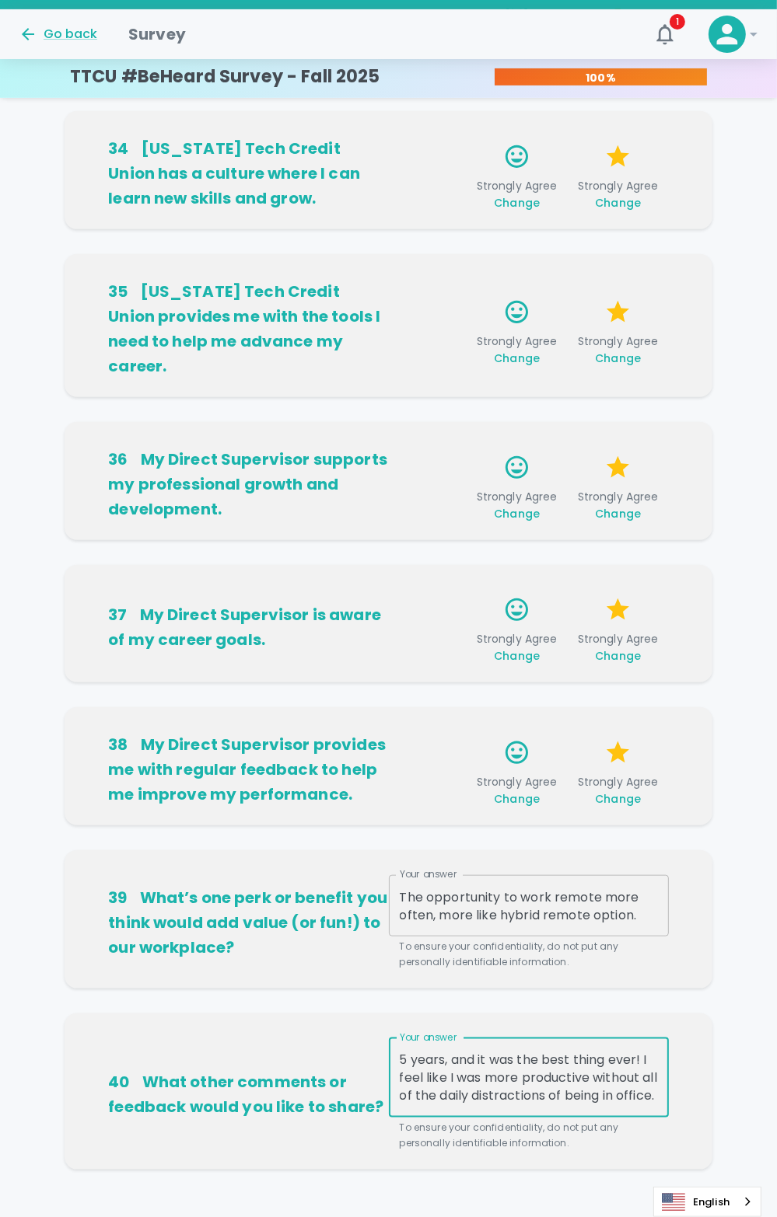
type textarea "I would like the option to be able to work more remotely and some in office as …"
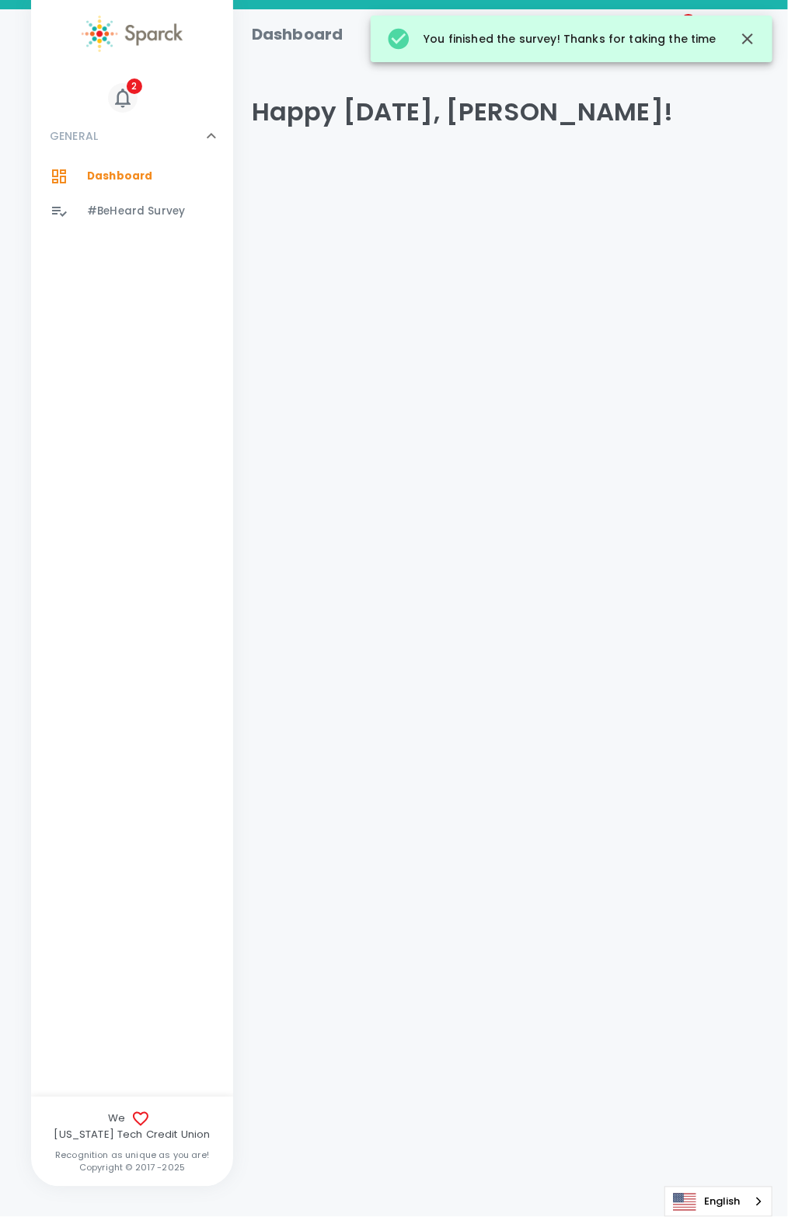
click at [130, 85] on span "2" at bounding box center [135, 87] width 16 height 16
